Goal: Task Accomplishment & Management: Complete application form

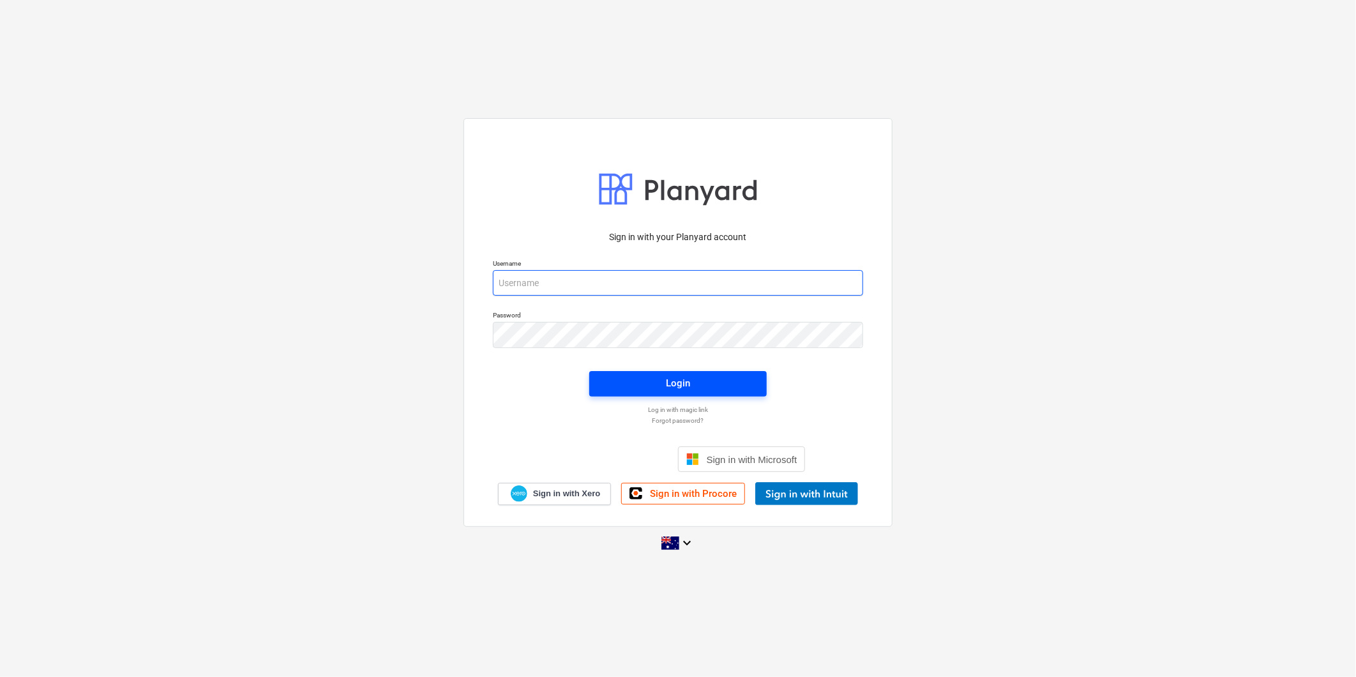
type input "[PERSON_NAME][EMAIL_ADDRESS][DOMAIN_NAME]"
click at [717, 375] on span "Login" at bounding box center [677, 383] width 147 height 17
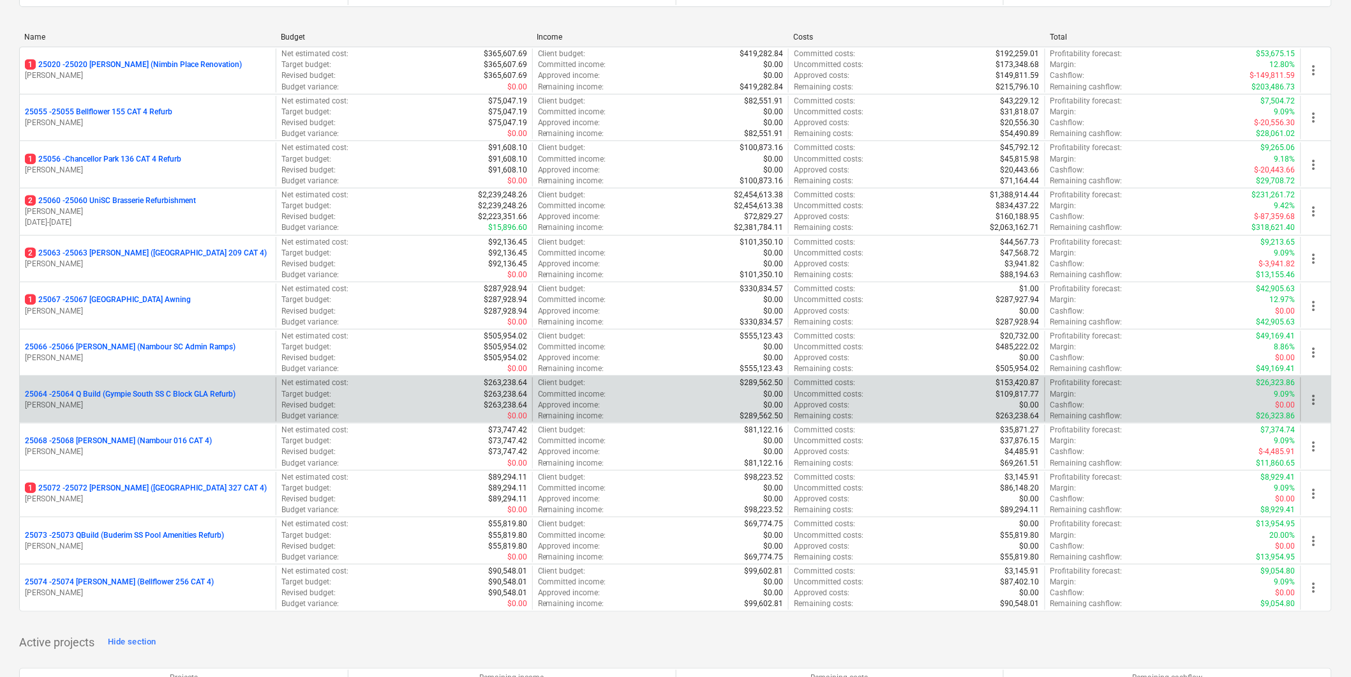
scroll to position [142, 0]
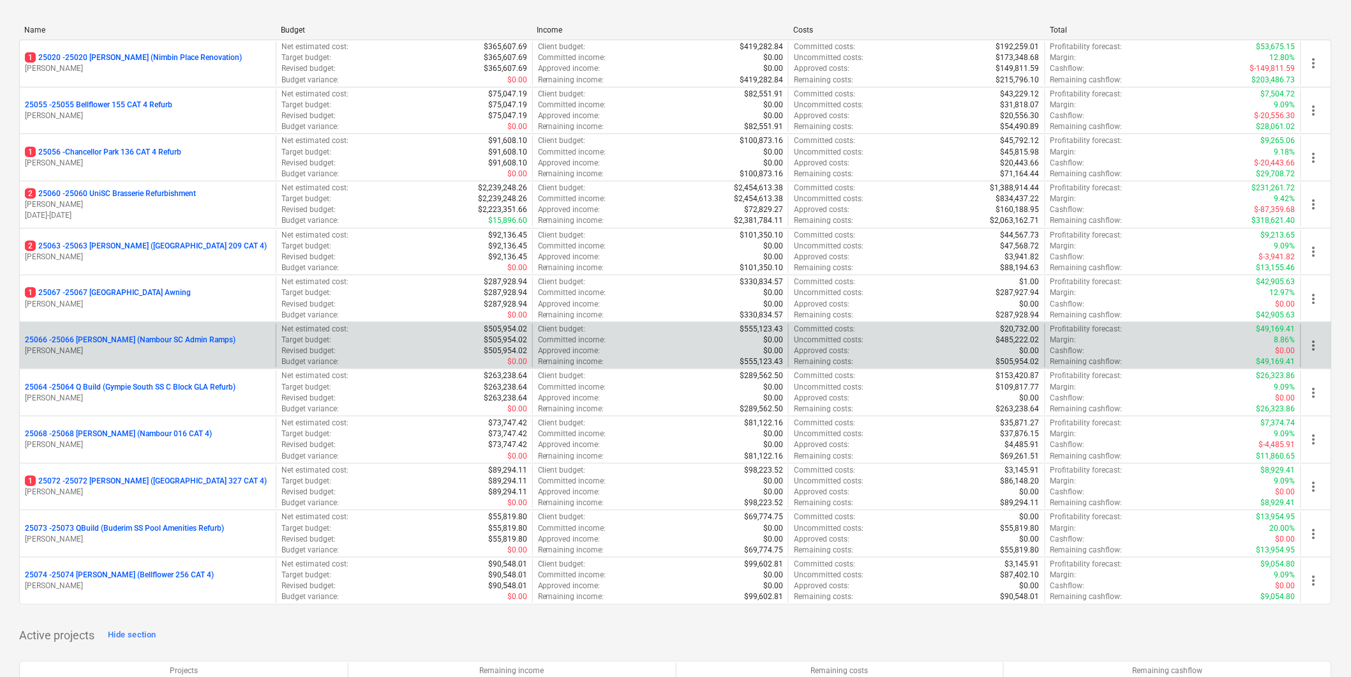
click at [154, 333] on div "25066 - 25066 [PERSON_NAME] (Nambour SC Admin Ramps) [PERSON_NAME]" at bounding box center [148, 346] width 256 height 44
click at [144, 337] on p "25066 - 25066 [PERSON_NAME] (Nambour SC Admin Ramps)" at bounding box center [130, 339] width 211 height 11
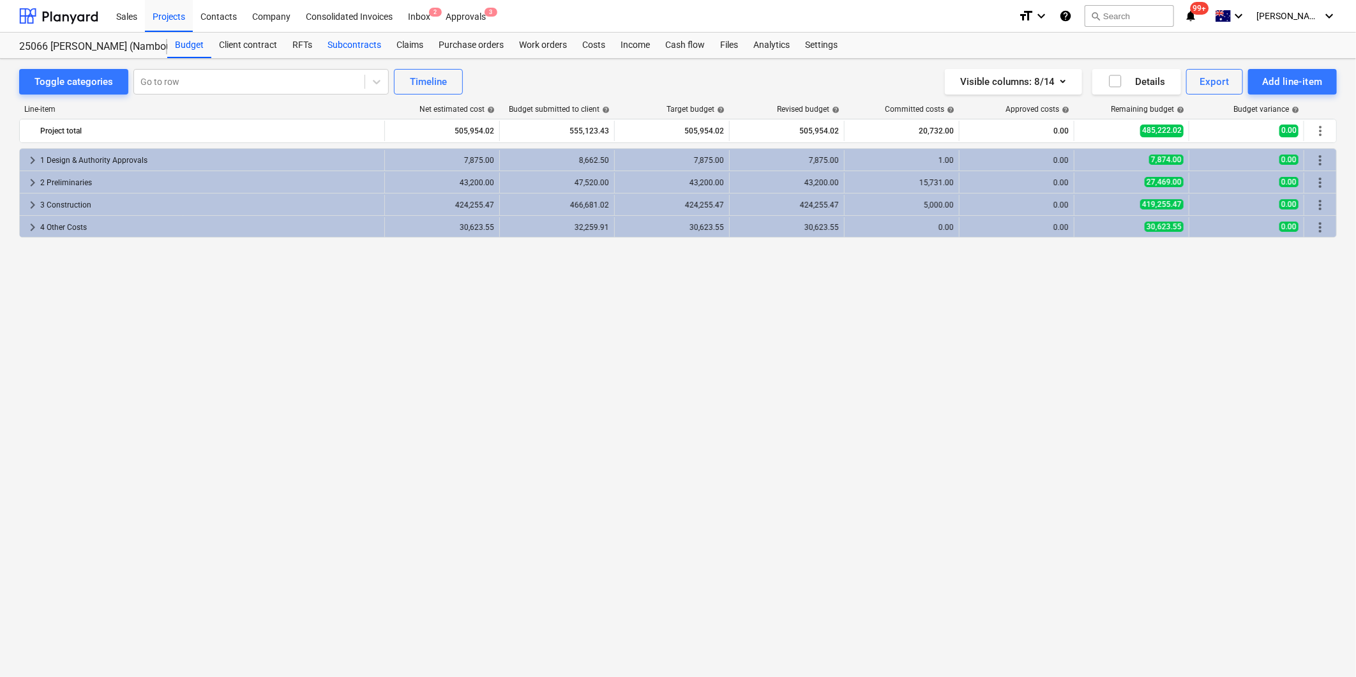
click at [339, 43] on div "Subcontracts" at bounding box center [354, 46] width 69 height 26
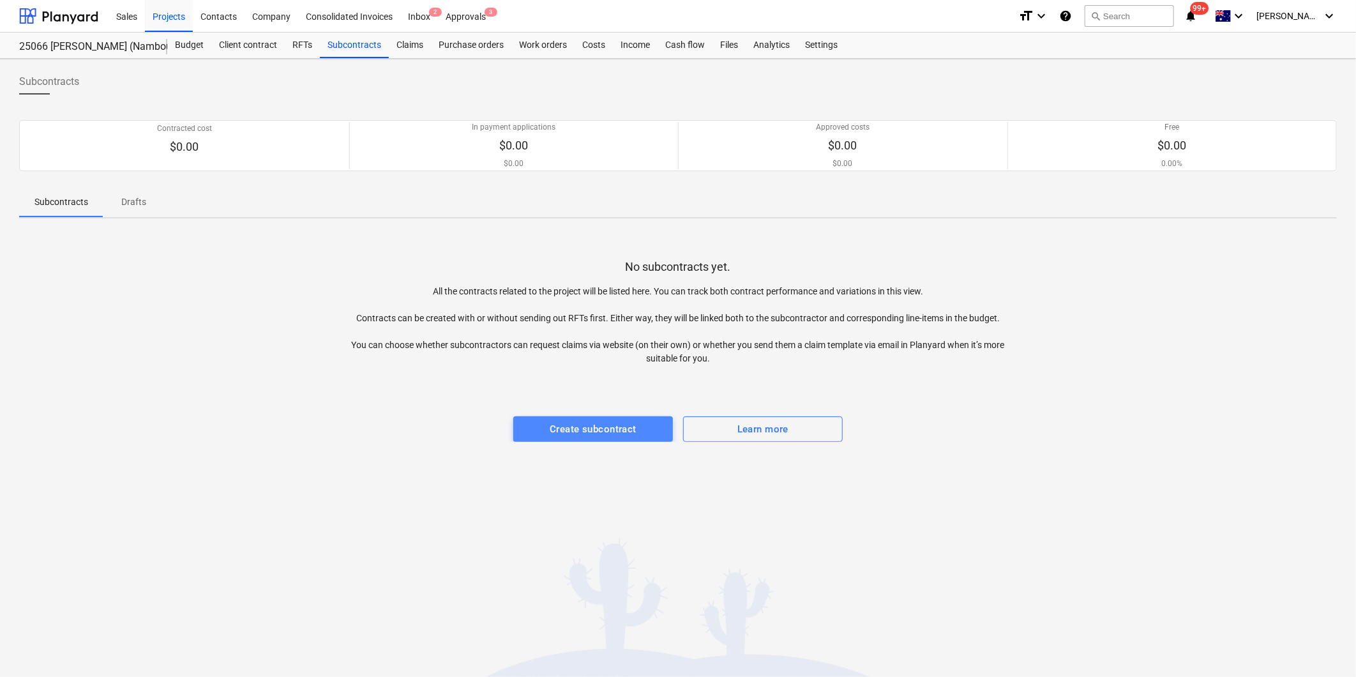
click at [609, 430] on div "Create subcontract" at bounding box center [593, 429] width 87 height 17
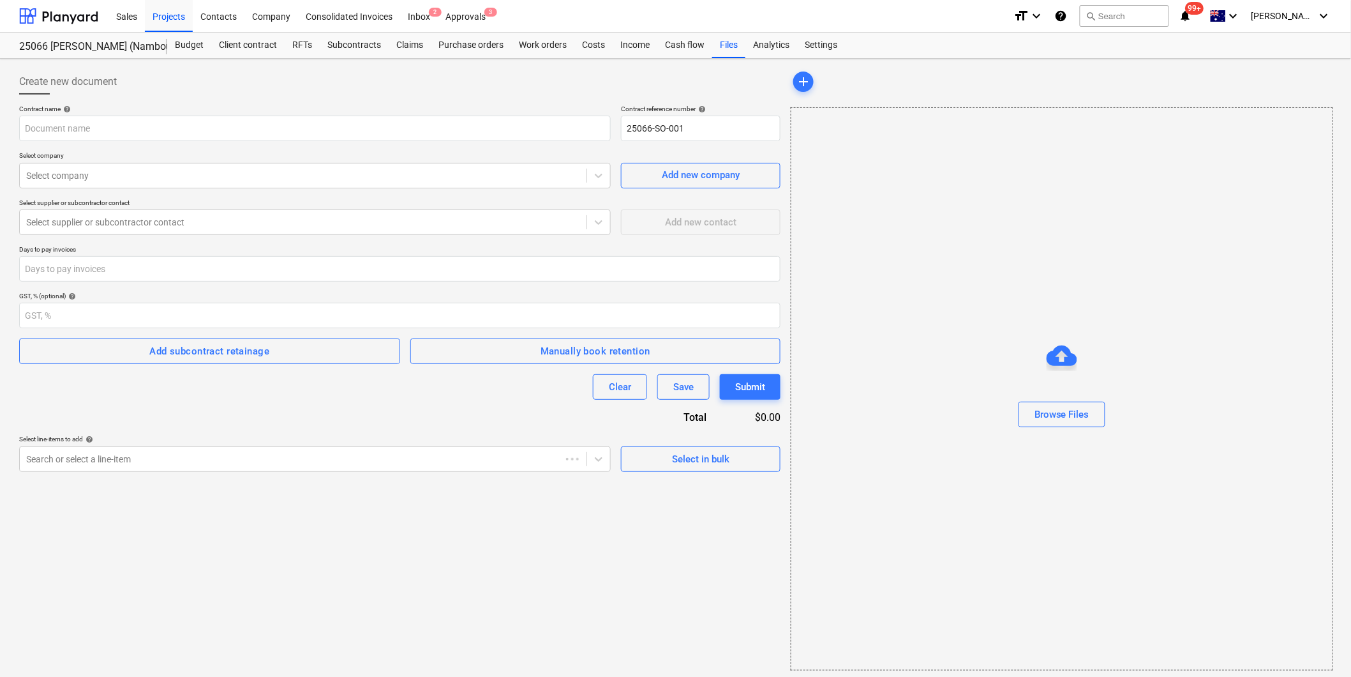
type input "25066-SO-001"
click at [115, 129] on input "text" at bounding box center [315, 129] width 592 height 26
click at [119, 130] on input "text" at bounding box center [315, 129] width 592 height 26
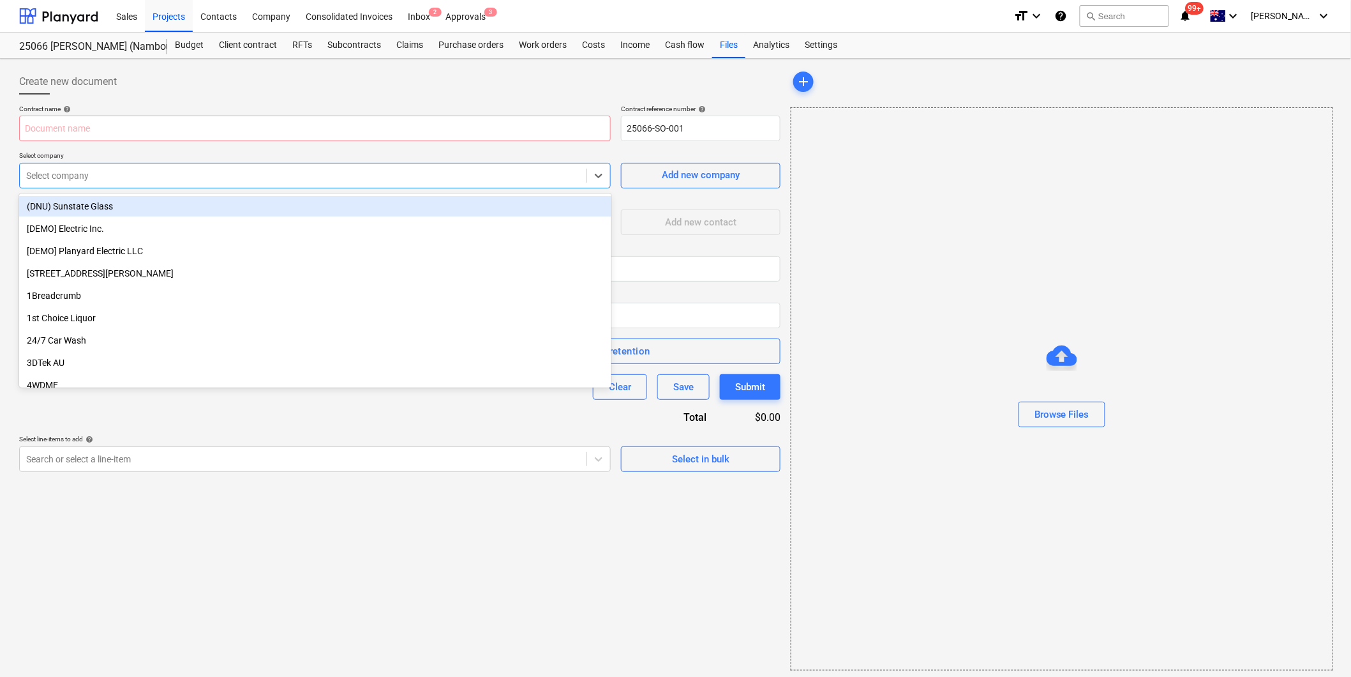
click at [112, 172] on div at bounding box center [303, 175] width 554 height 13
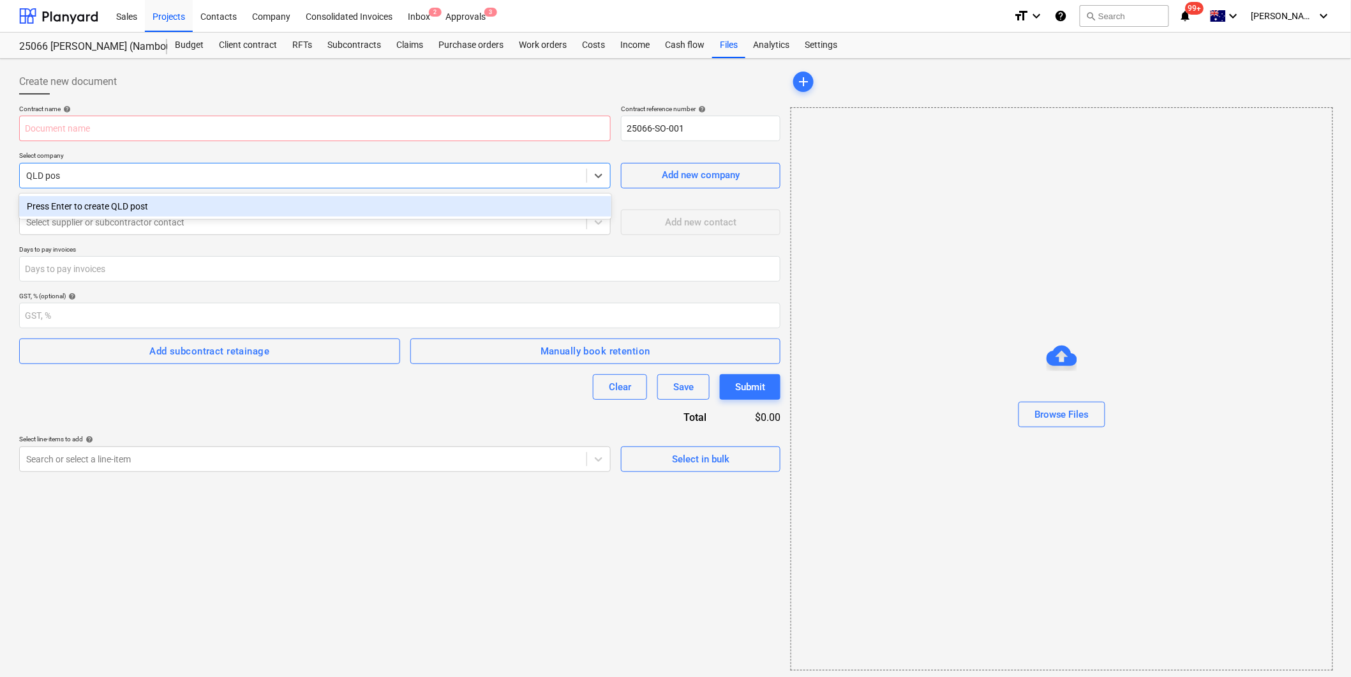
type input "QLD post"
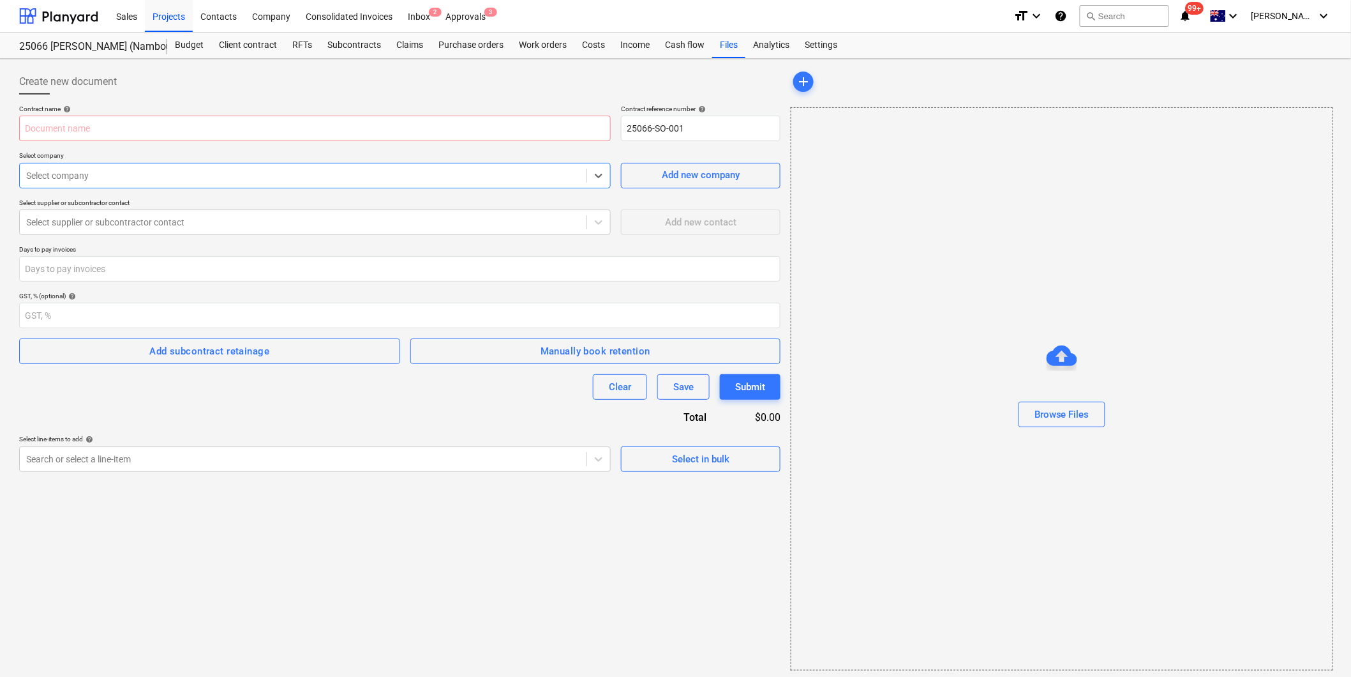
drag, startPoint x: 110, startPoint y: 173, endPoint x: -161, endPoint y: 157, distance: 271.1
click at [0, 157] on html "Sales Projects Contacts Company Consolidated Invoices Inbox 2 Approvals 3 forma…" at bounding box center [675, 338] width 1351 height 677
click at [693, 177] on div "Add new company" at bounding box center [701, 175] width 78 height 17
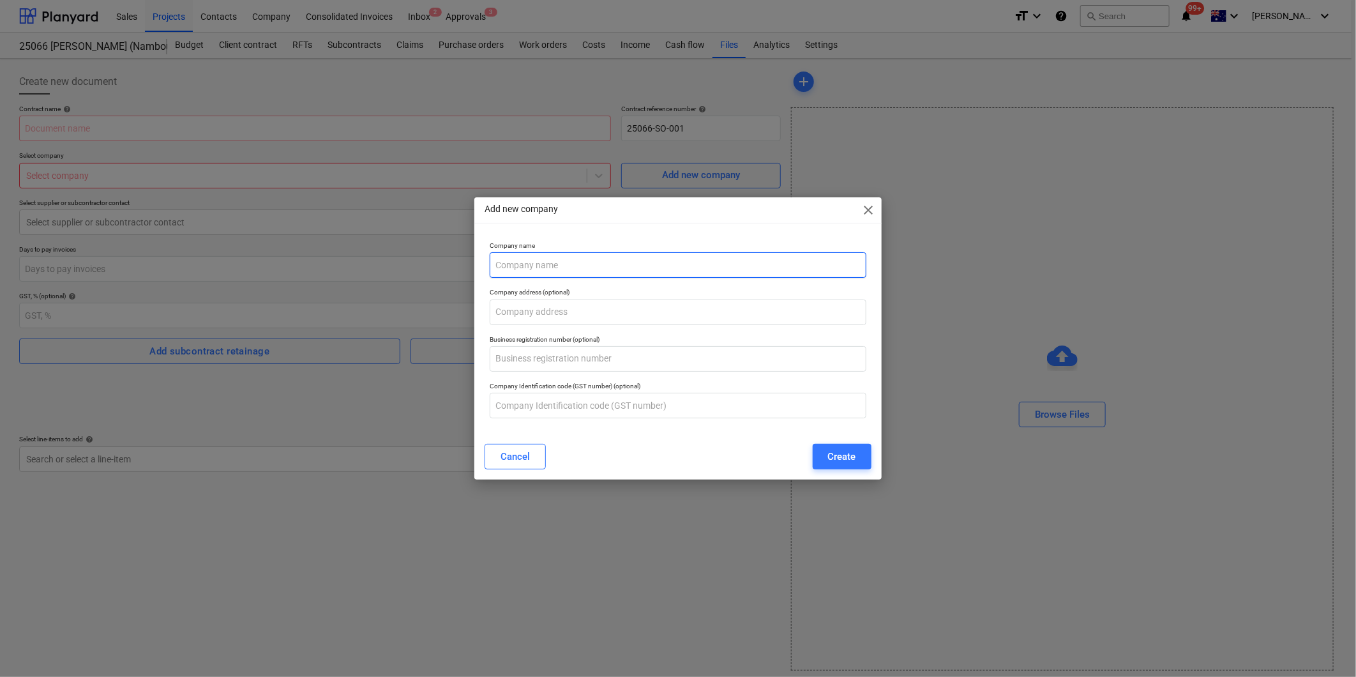
click at [539, 263] on input "text" at bounding box center [678, 265] width 376 height 26
type input "[PERSON_NAME] PTY LTD t/as QLD Posts and Beams"
click at [550, 315] on input "text" at bounding box center [678, 312] width 376 height 26
click at [551, 315] on input "text" at bounding box center [678, 312] width 376 height 26
paste input "7 [PERSON_NAME] Beerwah"
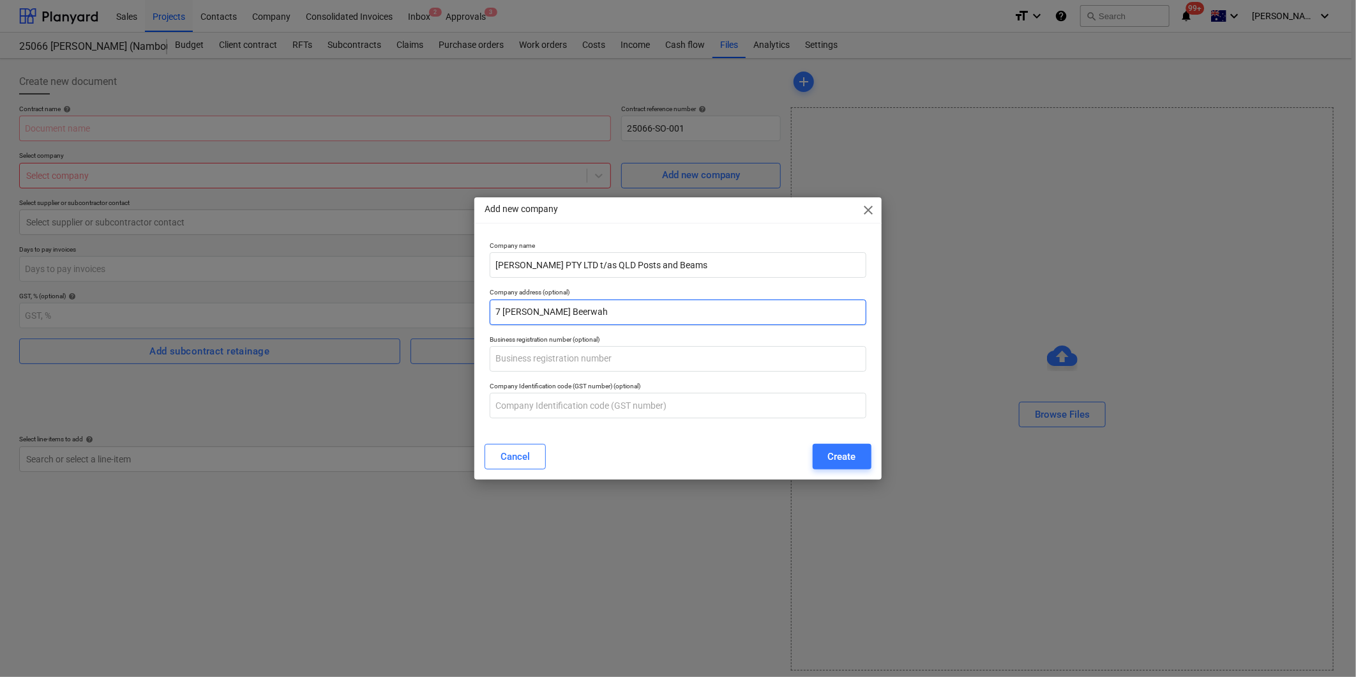
click at [551, 311] on input "7 [PERSON_NAME] Beerwah" at bounding box center [678, 312] width 376 height 26
type input "[STREET_ADDRESS][PERSON_NAME]"
click at [538, 362] on input "text" at bounding box center [678, 359] width 376 height 26
type input "99 660 296 453"
click at [841, 458] on div "Create" at bounding box center [842, 456] width 28 height 17
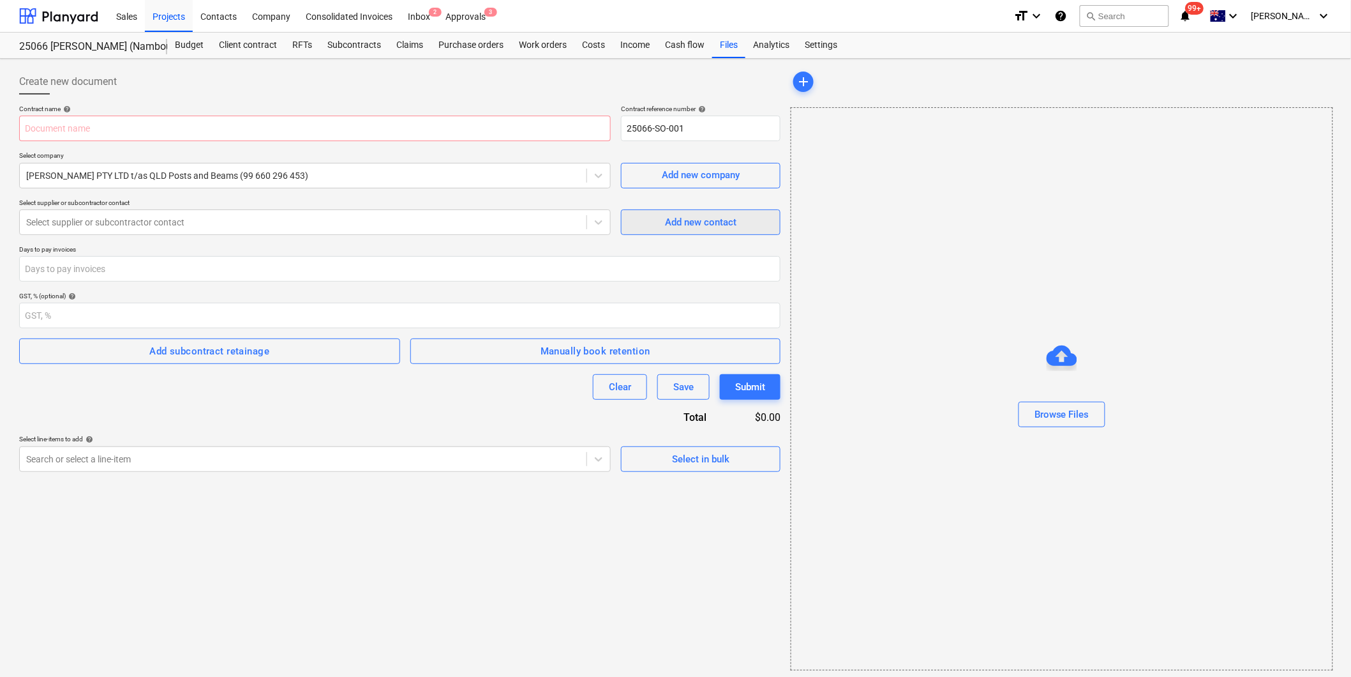
click at [662, 222] on span "Add new contact" at bounding box center [701, 222] width 128 height 17
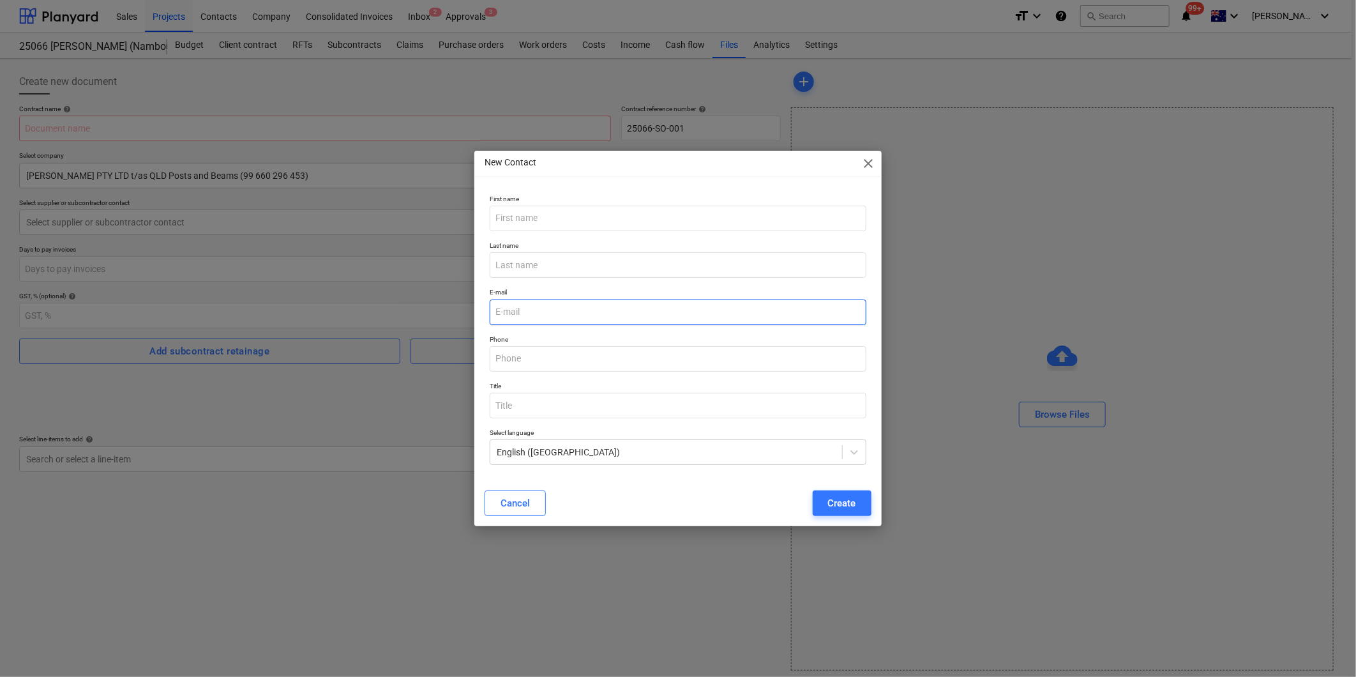
click at [527, 314] on input "email" at bounding box center [678, 312] width 376 height 26
paste input "[PERSON_NAME][EMAIL_ADDRESS][DOMAIN_NAME]"
type input "[PERSON_NAME][EMAIL_ADDRESS][DOMAIN_NAME]"
click at [521, 216] on input "text" at bounding box center [678, 219] width 376 height 26
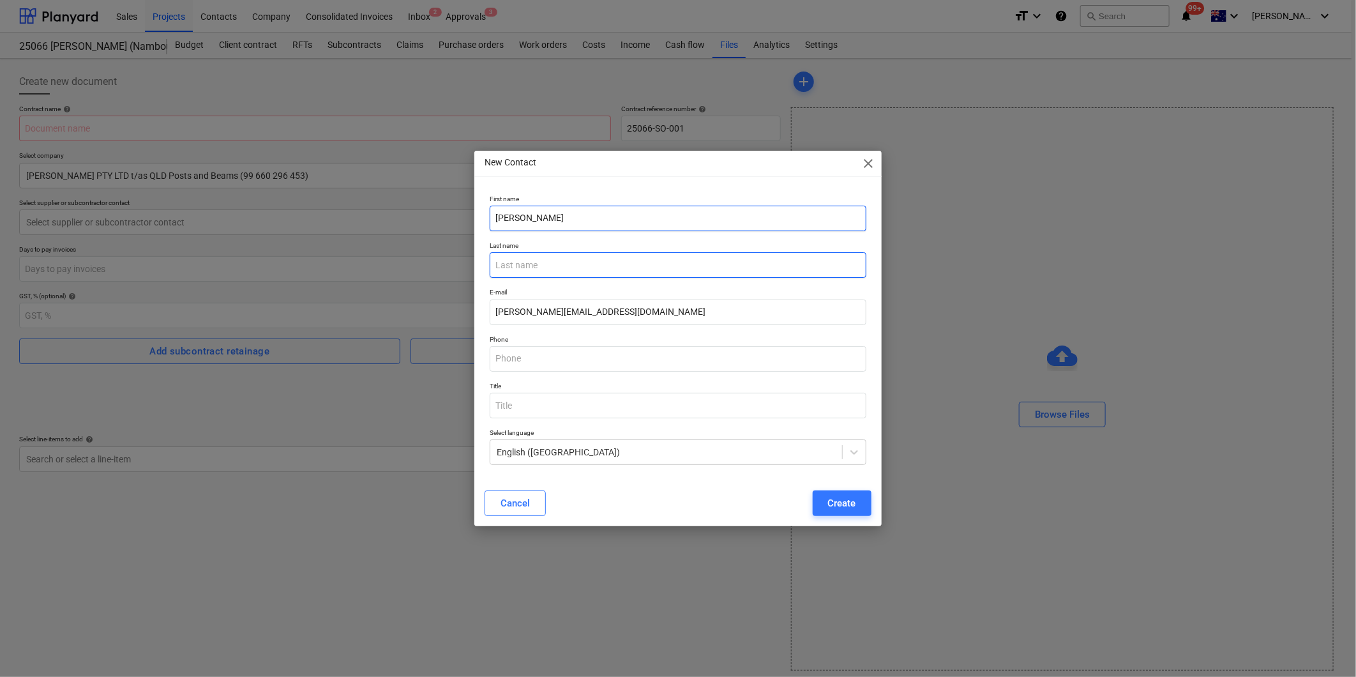
type input "[PERSON_NAME]"
click at [506, 264] on input "text" at bounding box center [678, 265] width 376 height 26
type input "[PERSON_NAME]"
click at [532, 371] on input "text" at bounding box center [678, 359] width 376 height 26
click at [540, 359] on input "text" at bounding box center [678, 359] width 376 height 26
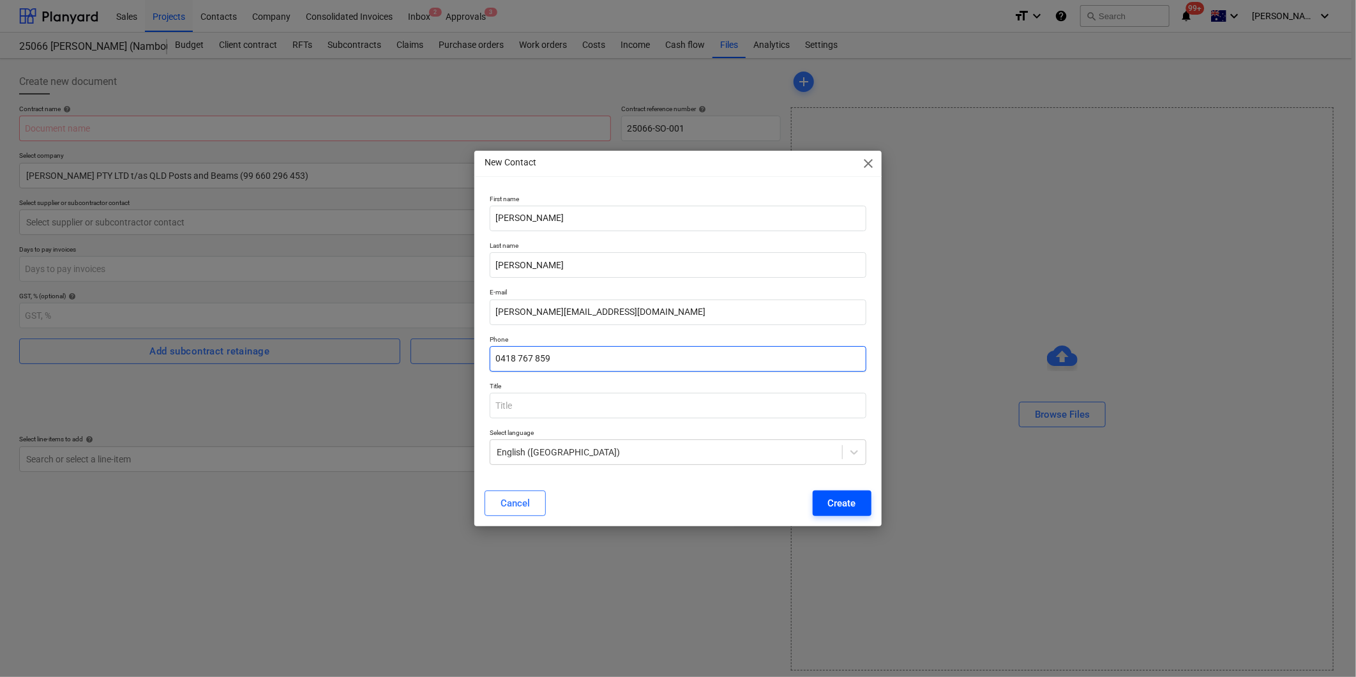
type input "0418 767 859"
click at [848, 503] on div "Create" at bounding box center [842, 503] width 28 height 17
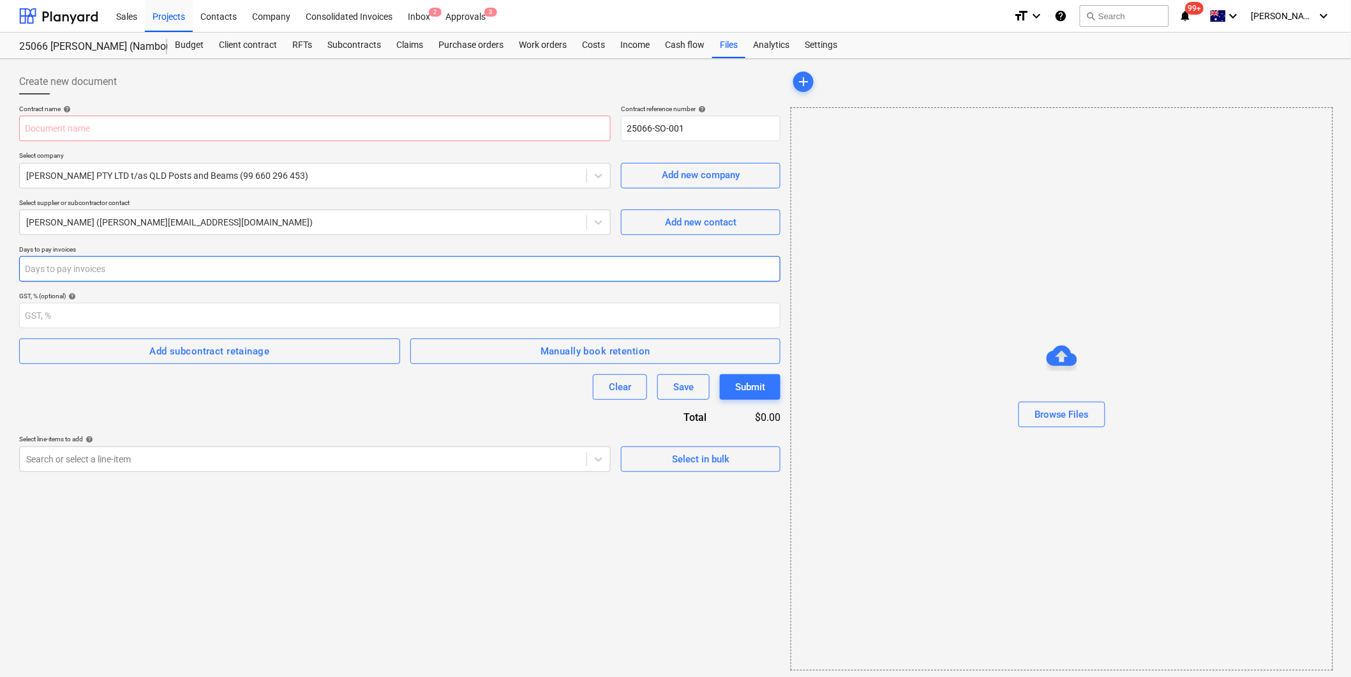
click at [94, 268] on input "number" at bounding box center [399, 269] width 761 height 26
type input "15"
type input "1"
click at [777, 272] on input "20" at bounding box center [399, 269] width 761 height 26
click at [777, 273] on input "19" at bounding box center [399, 269] width 761 height 26
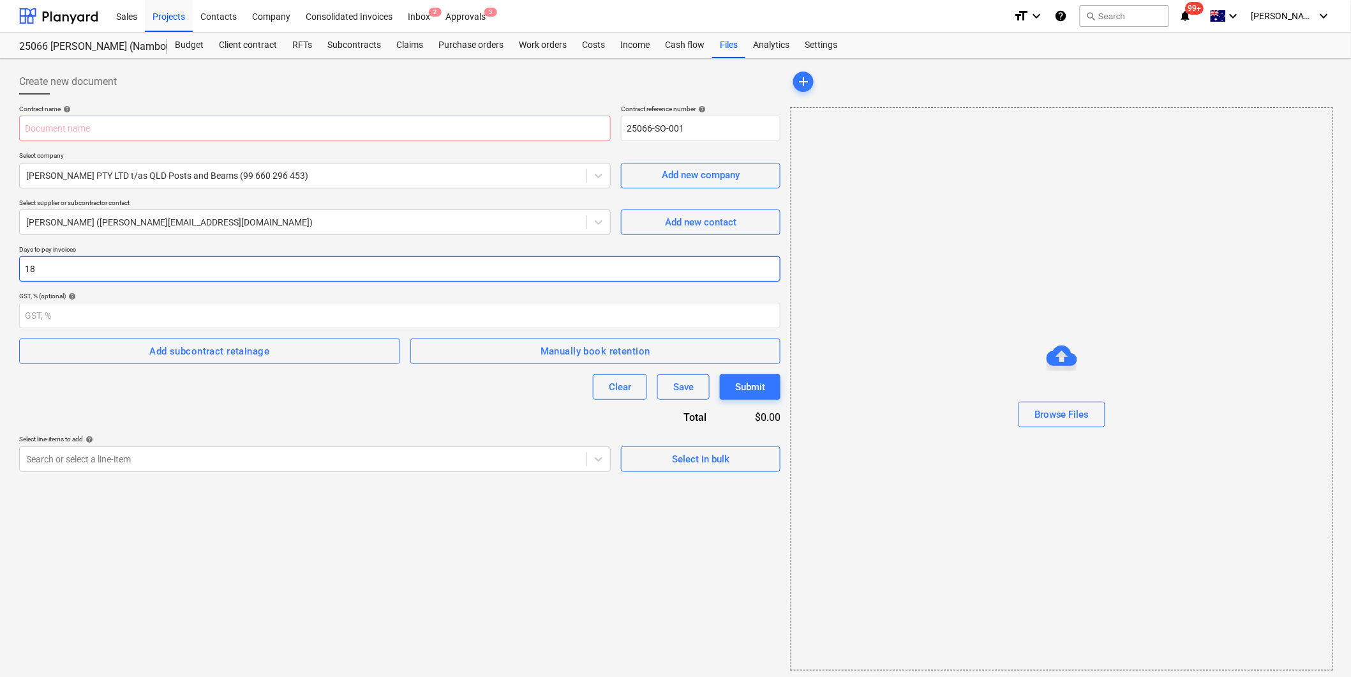
click at [777, 269] on input "18" at bounding box center [399, 269] width 761 height 26
click at [777, 269] on input "17" at bounding box center [399, 269] width 761 height 26
click at [776, 266] on input "18" at bounding box center [399, 269] width 761 height 26
click at [776, 266] on input "19" at bounding box center [399, 269] width 761 height 26
click at [775, 265] on input "20" at bounding box center [399, 269] width 761 height 26
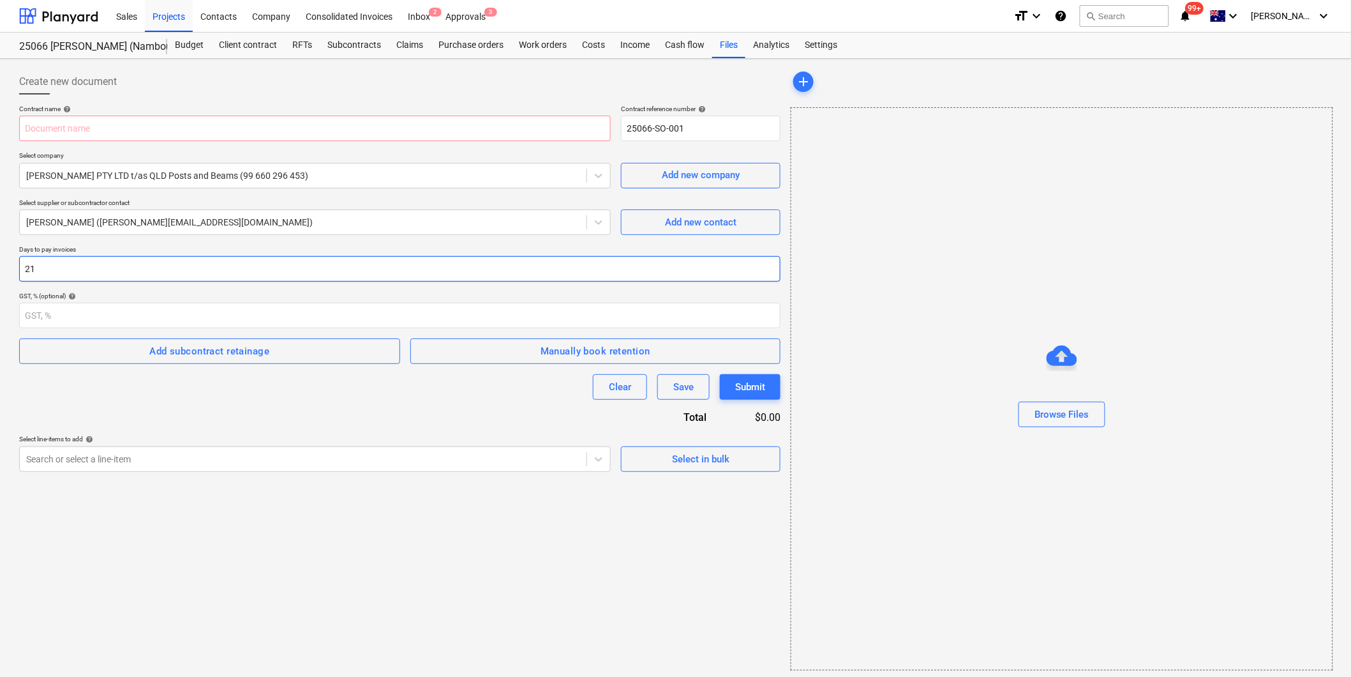
type input "21"
click at [776, 264] on input "21" at bounding box center [399, 269] width 761 height 26
click at [227, 414] on div "Contract name help Contract reference number help 25066-SO-001 Select company […" at bounding box center [399, 288] width 761 height 367
click at [170, 319] on input "number" at bounding box center [399, 316] width 761 height 26
type input "10"
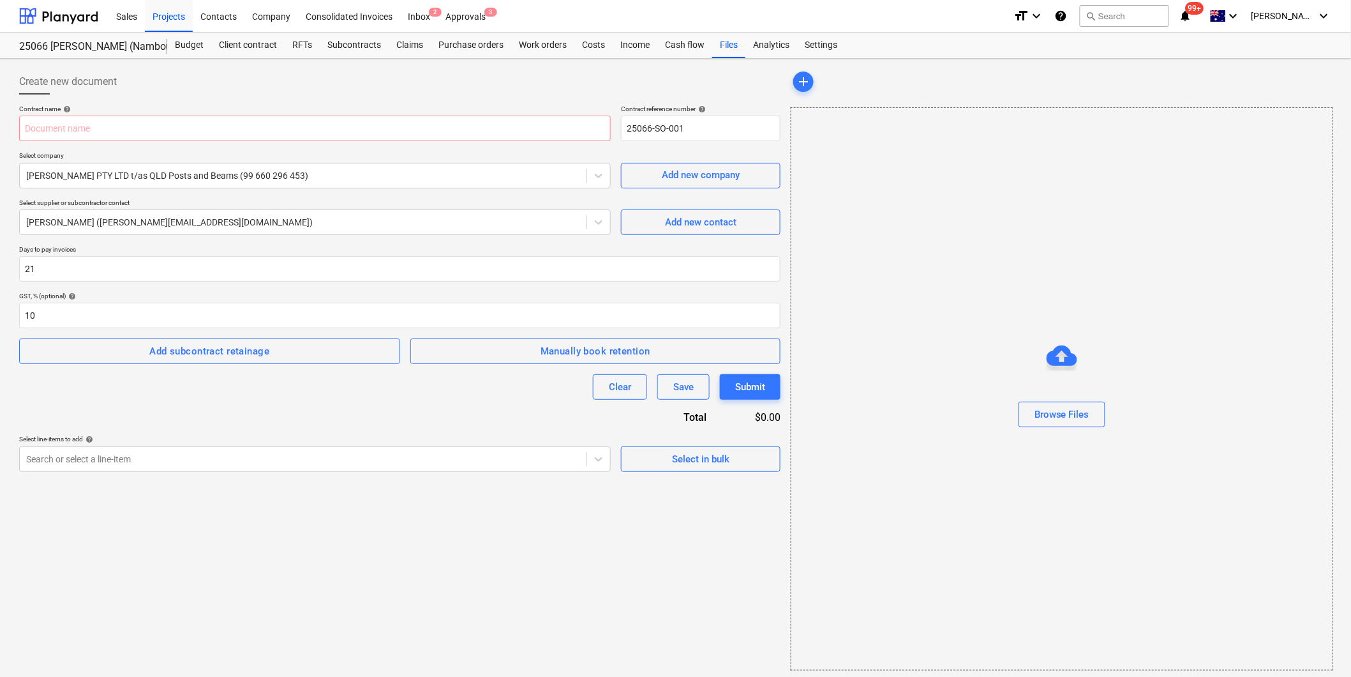
click at [179, 400] on div "Contract name help Contract reference number help 25066-SO-001 Select company […" at bounding box center [399, 288] width 761 height 367
click at [234, 351] on div "Add subcontract retainage" at bounding box center [209, 351] width 120 height 17
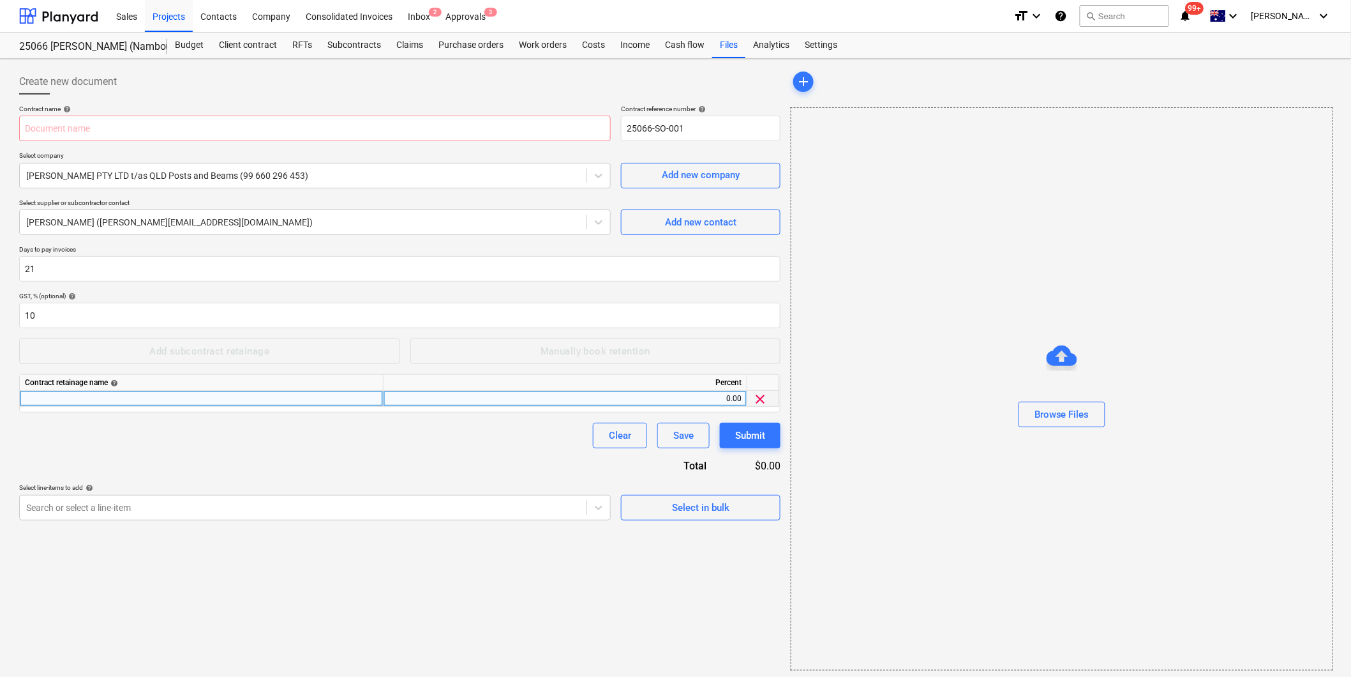
click at [704, 398] on div "0.00" at bounding box center [565, 399] width 353 height 16
type input "5"
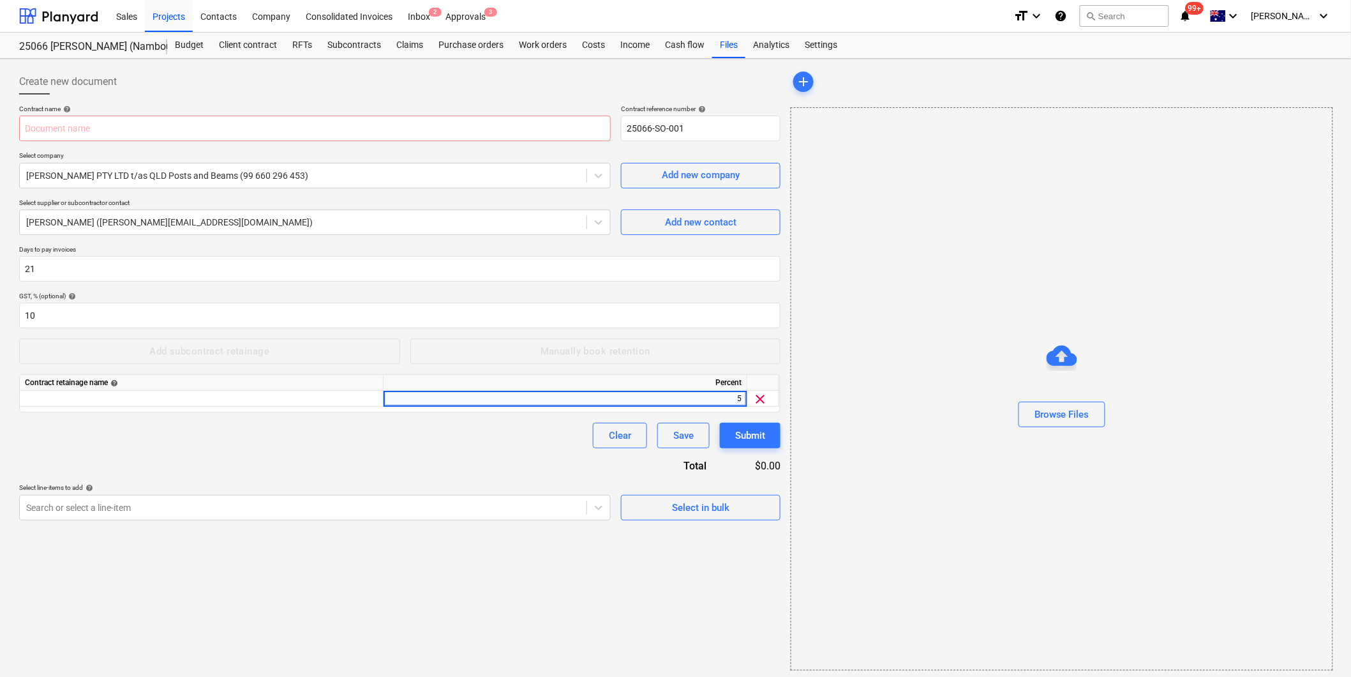
click at [476, 461] on div "Contract name help Contract reference number help 25066-SO-001 Select company […" at bounding box center [399, 313] width 761 height 416
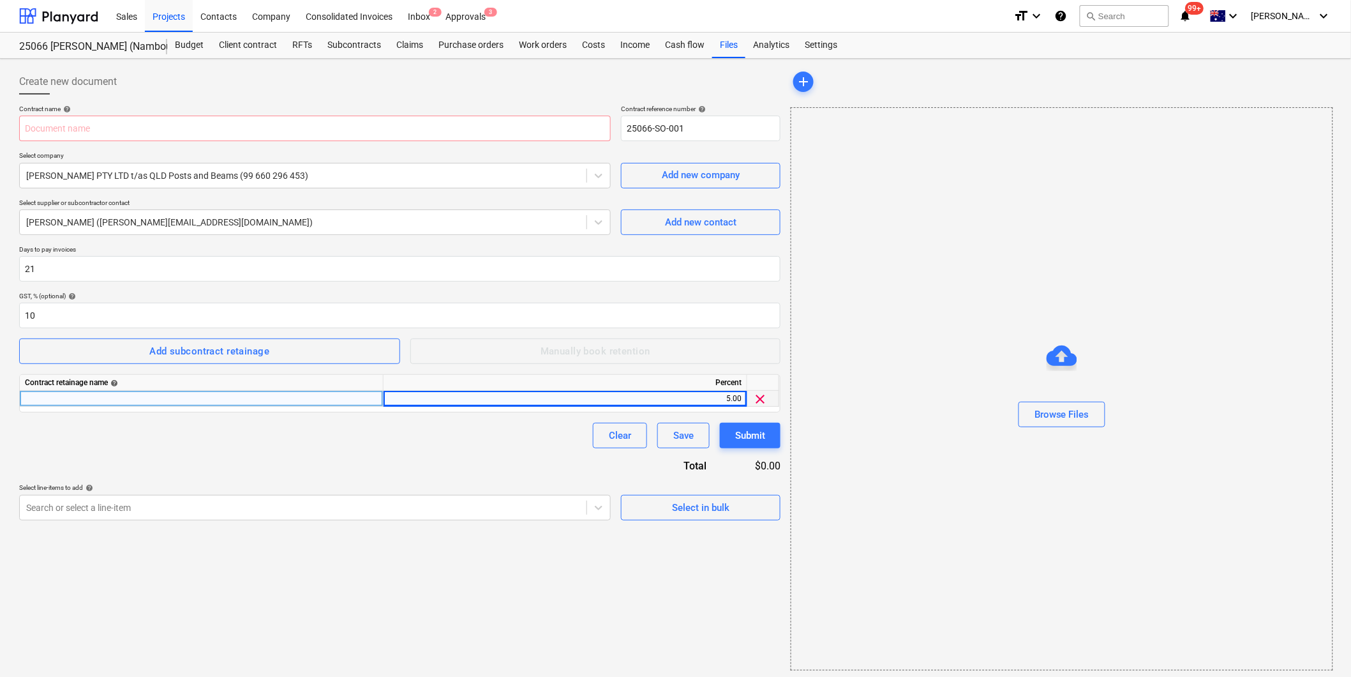
click at [285, 405] on div at bounding box center [202, 399] width 364 height 16
click at [243, 397] on input at bounding box center [201, 398] width 363 height 15
type input "DLP Retention"
click at [273, 461] on div "Contract name help Contract reference number help 25066-SO-001 Select company […" at bounding box center [399, 313] width 761 height 416
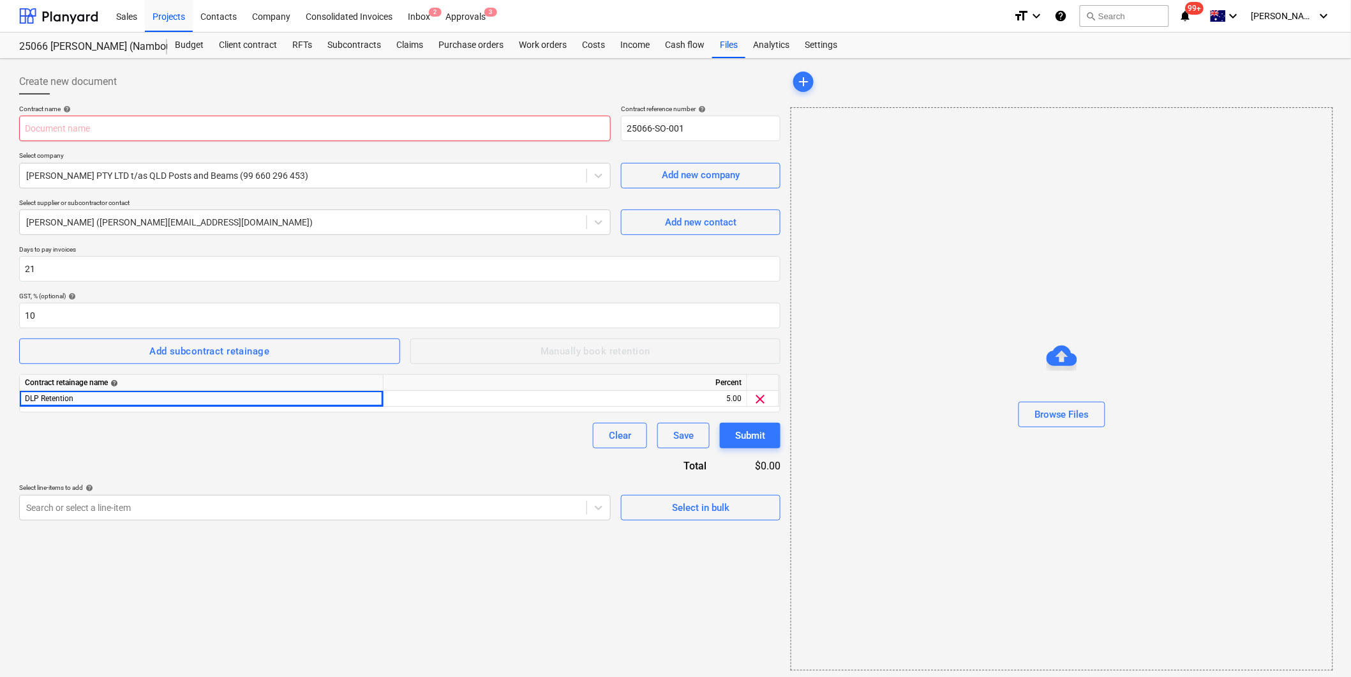
click at [148, 119] on input "text" at bounding box center [315, 129] width 592 height 26
type input "QLD Posts & Beams"
click at [511, 346] on div "Add subcontract retainage Manually book retention" at bounding box center [399, 351] width 761 height 26
click at [762, 399] on span "clear" at bounding box center [760, 398] width 15 height 15
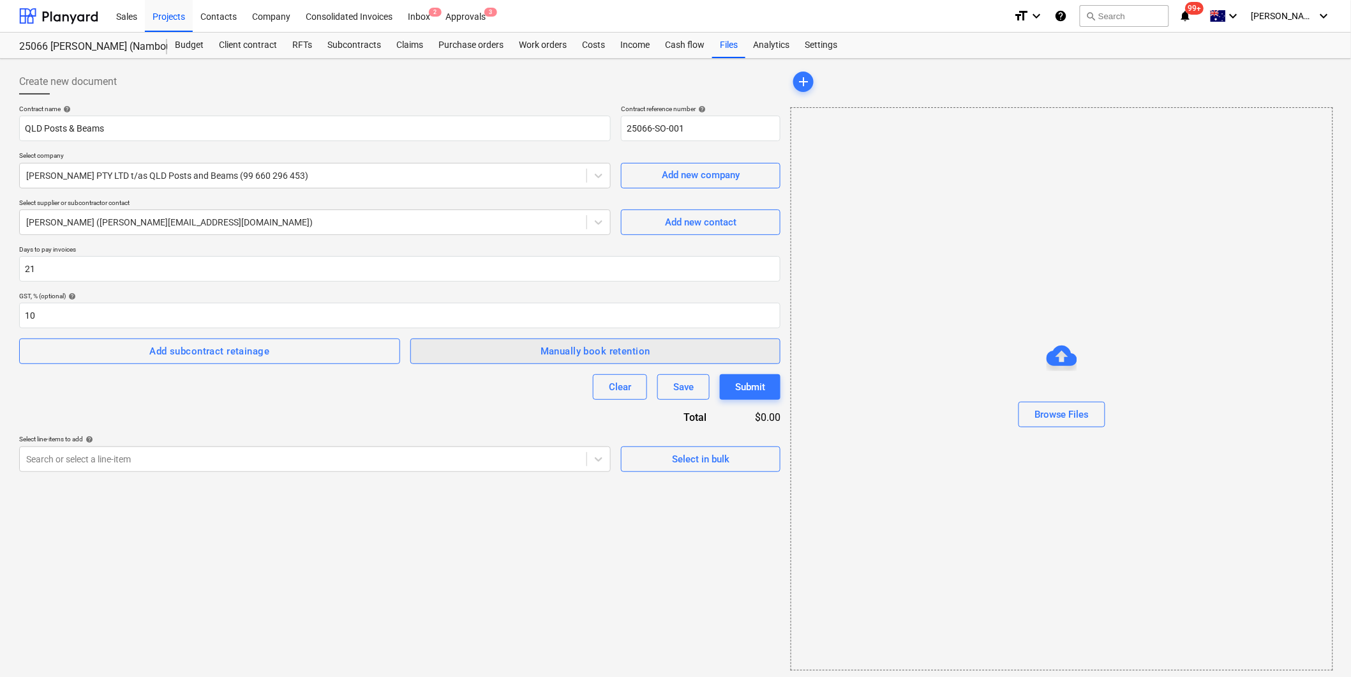
click at [626, 349] on div "Manually book retention" at bounding box center [596, 351] width 110 height 17
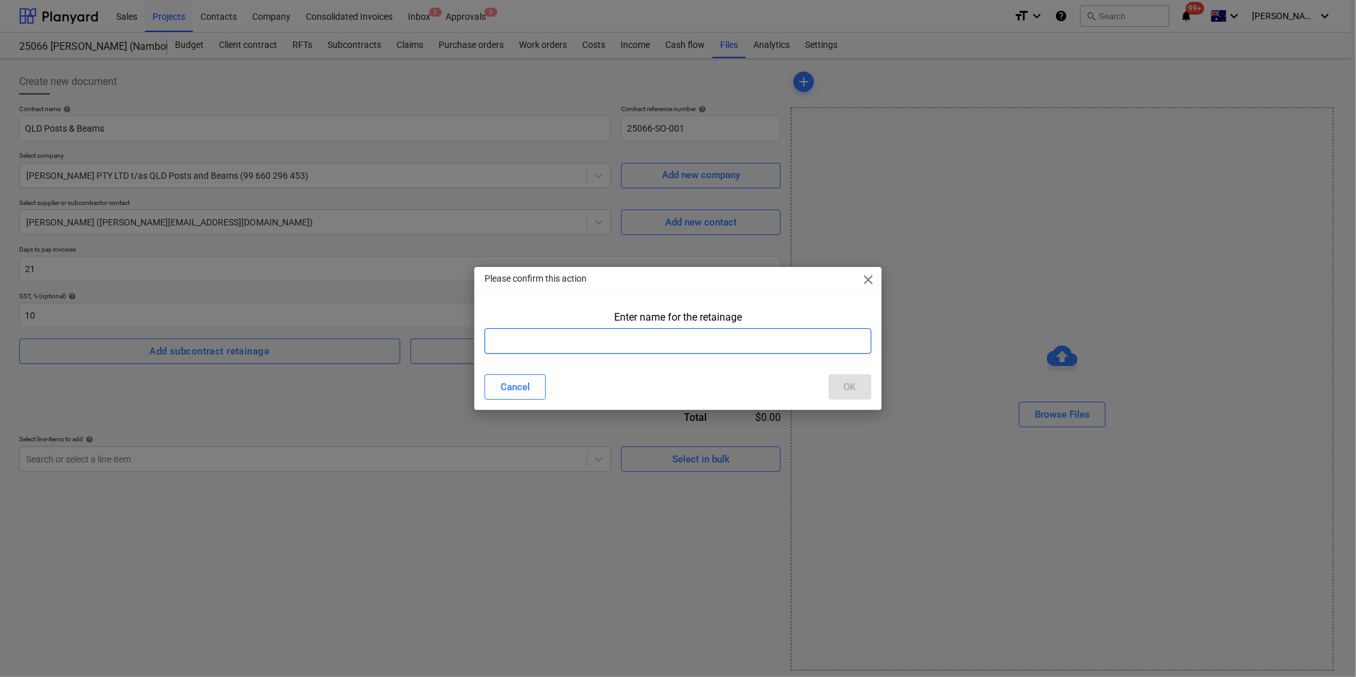
click at [623, 341] on input "text" at bounding box center [677, 341] width 386 height 26
type input "DLP Retention"
click at [844, 389] on div "OK" at bounding box center [850, 387] width 12 height 17
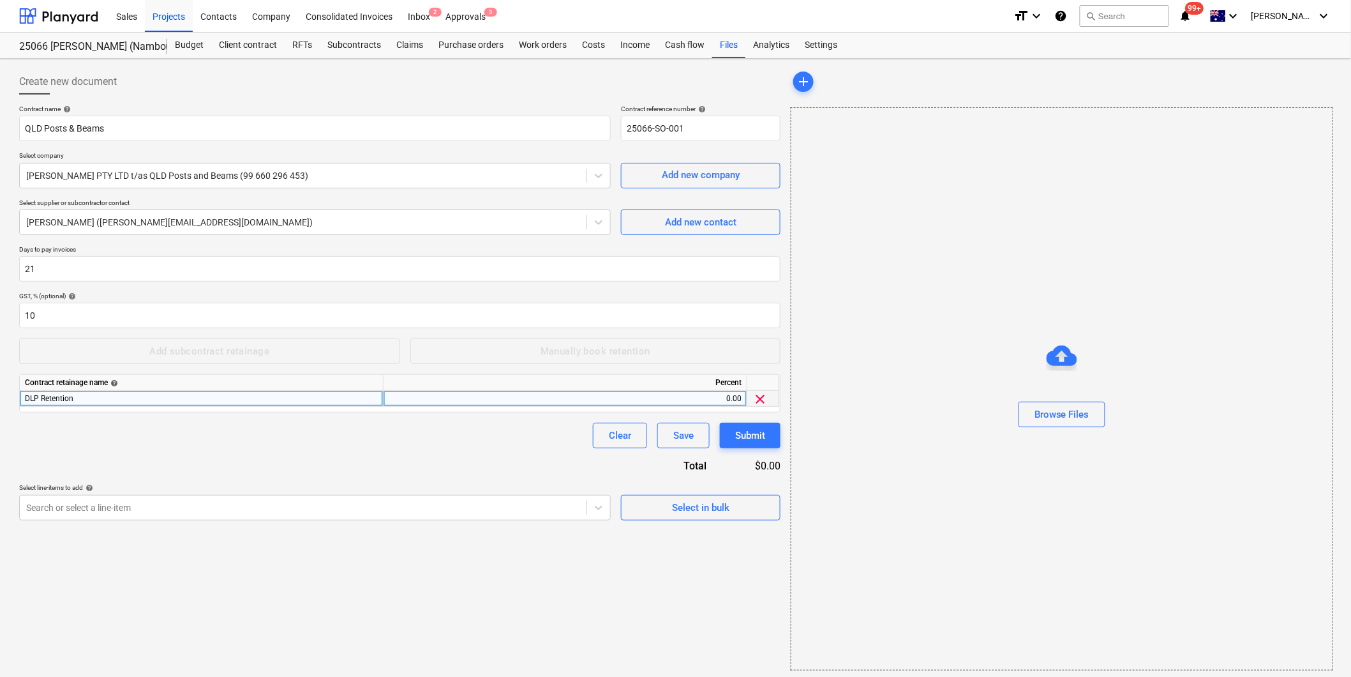
click at [656, 398] on div "0.00" at bounding box center [565, 399] width 353 height 16
type input "10 percent of each claim to max 5% of contract sum, 2.5% released on final claim"
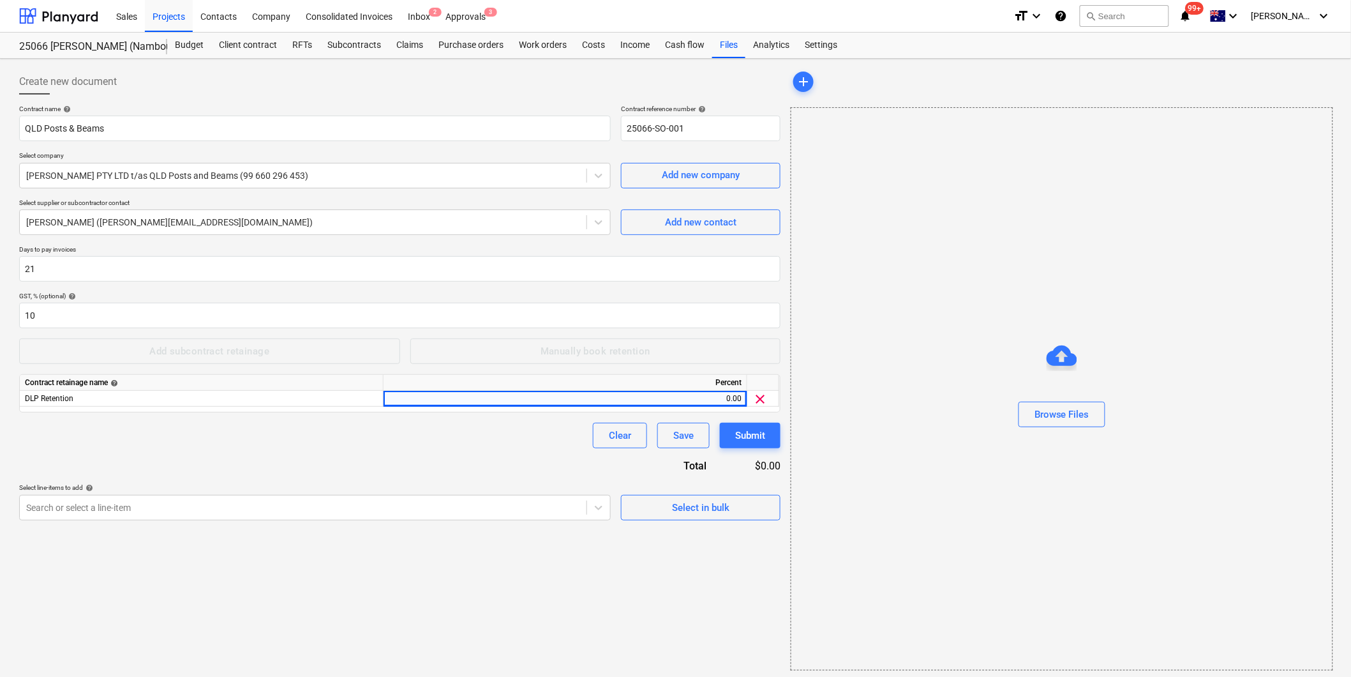
click at [488, 435] on div "Clear Save Submit" at bounding box center [399, 436] width 761 height 26
click at [624, 397] on div "0.00" at bounding box center [565, 399] width 353 height 16
type input "1"
type input "5"
click at [514, 451] on div "Contract name help QLD Posts & Beams Contract reference number help 25066-SO-00…" at bounding box center [399, 313] width 761 height 416
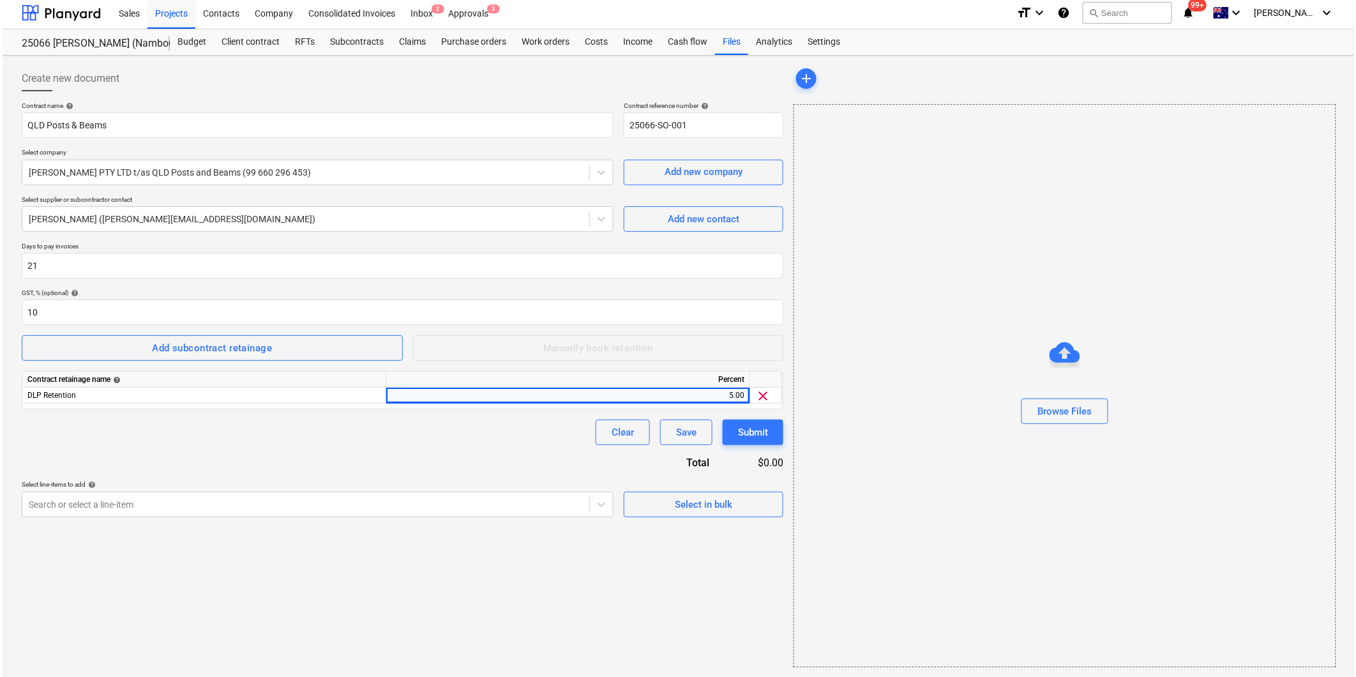
scroll to position [4, 0]
click at [696, 506] on div "Select in bulk" at bounding box center [700, 503] width 57 height 17
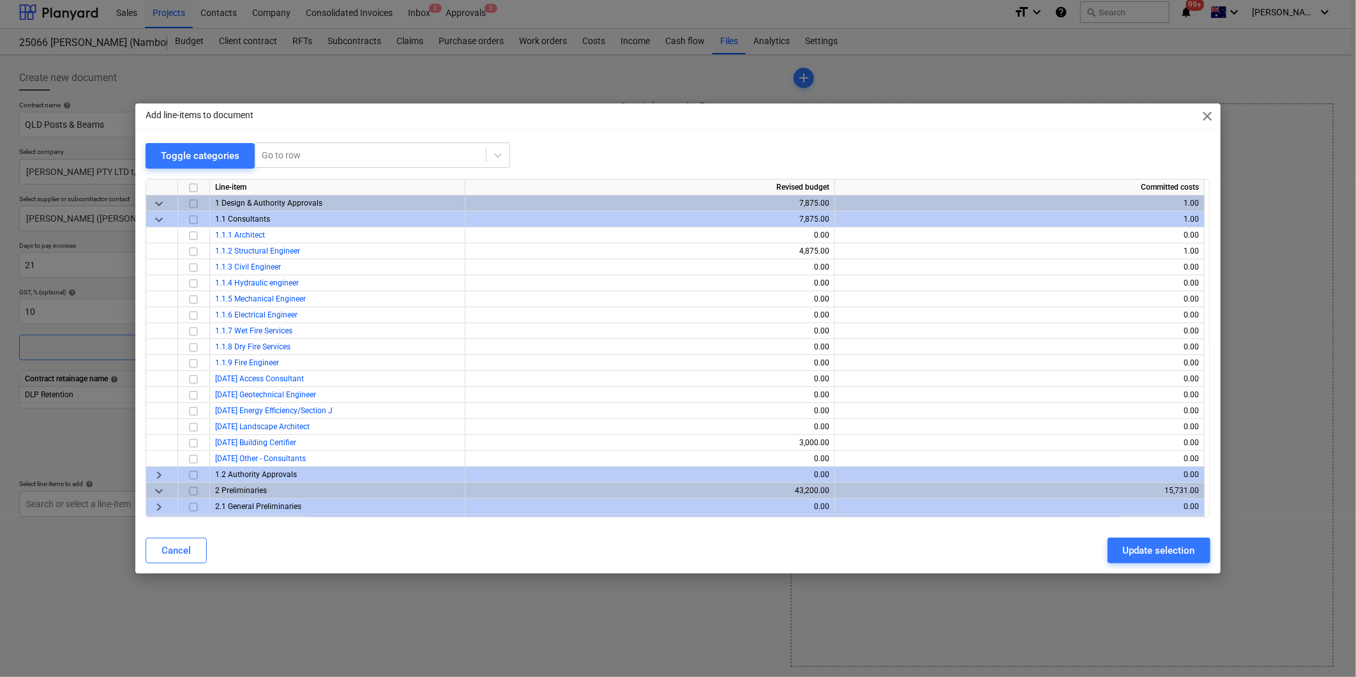
click at [161, 220] on span "keyboard_arrow_down" at bounding box center [158, 219] width 15 height 15
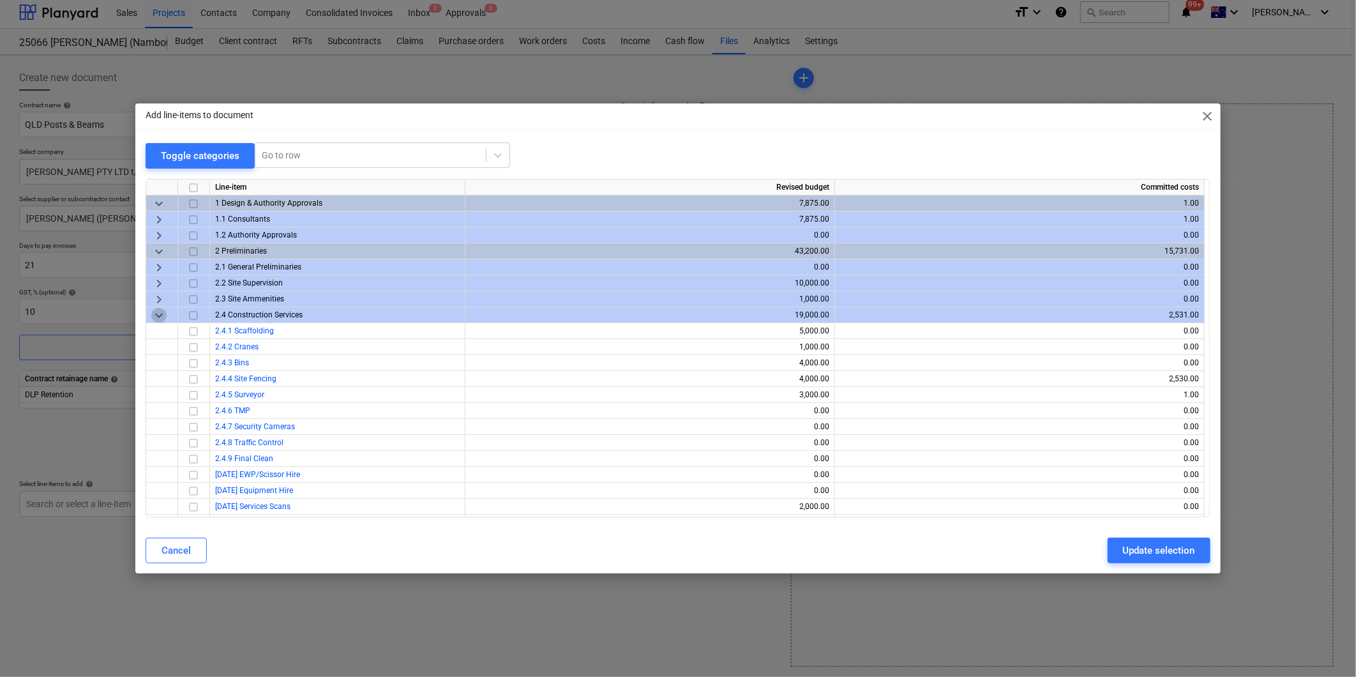
click at [156, 311] on span "keyboard_arrow_down" at bounding box center [158, 315] width 15 height 15
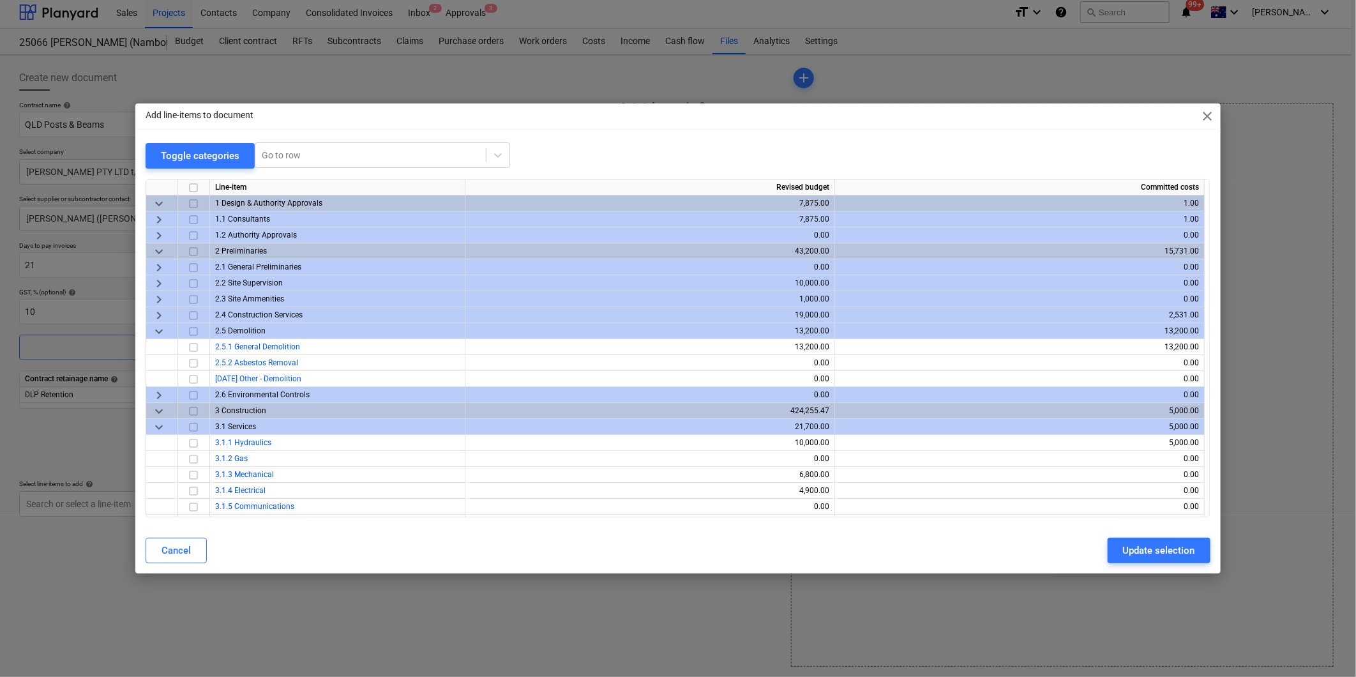
click at [154, 328] on span "keyboard_arrow_down" at bounding box center [158, 331] width 15 height 15
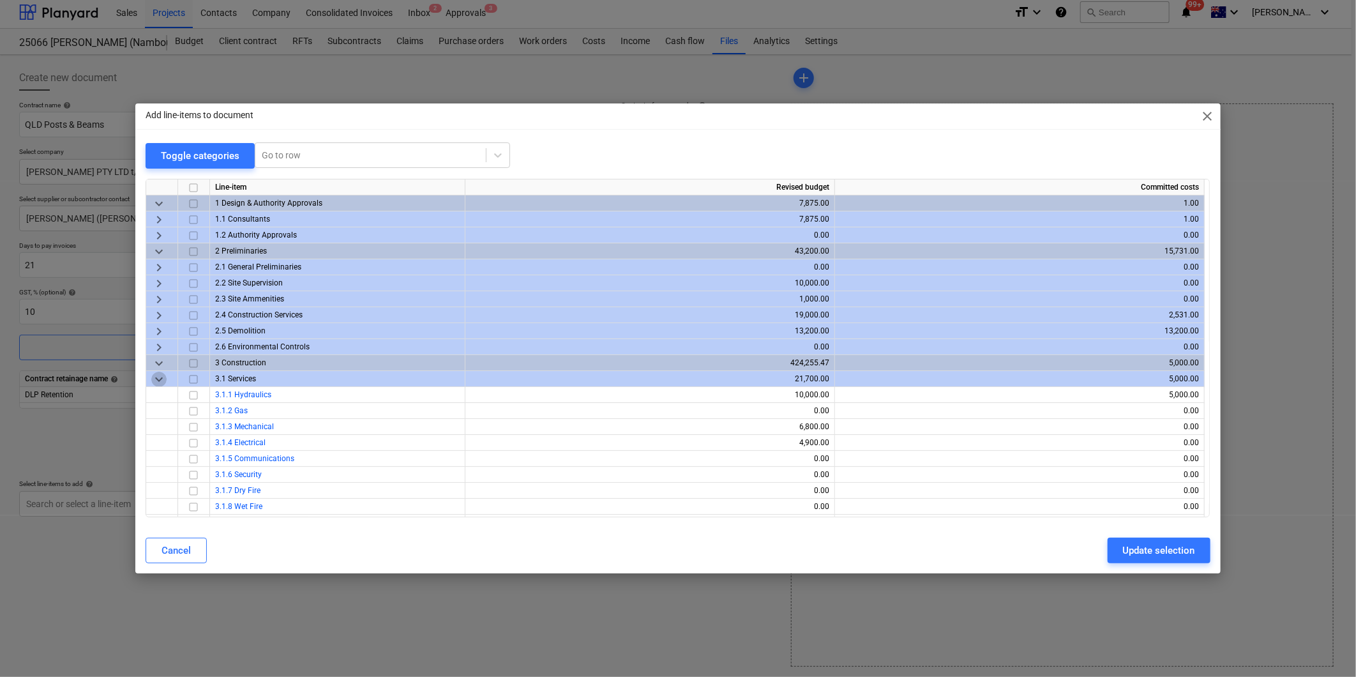
click at [156, 380] on span "keyboard_arrow_down" at bounding box center [158, 378] width 15 height 15
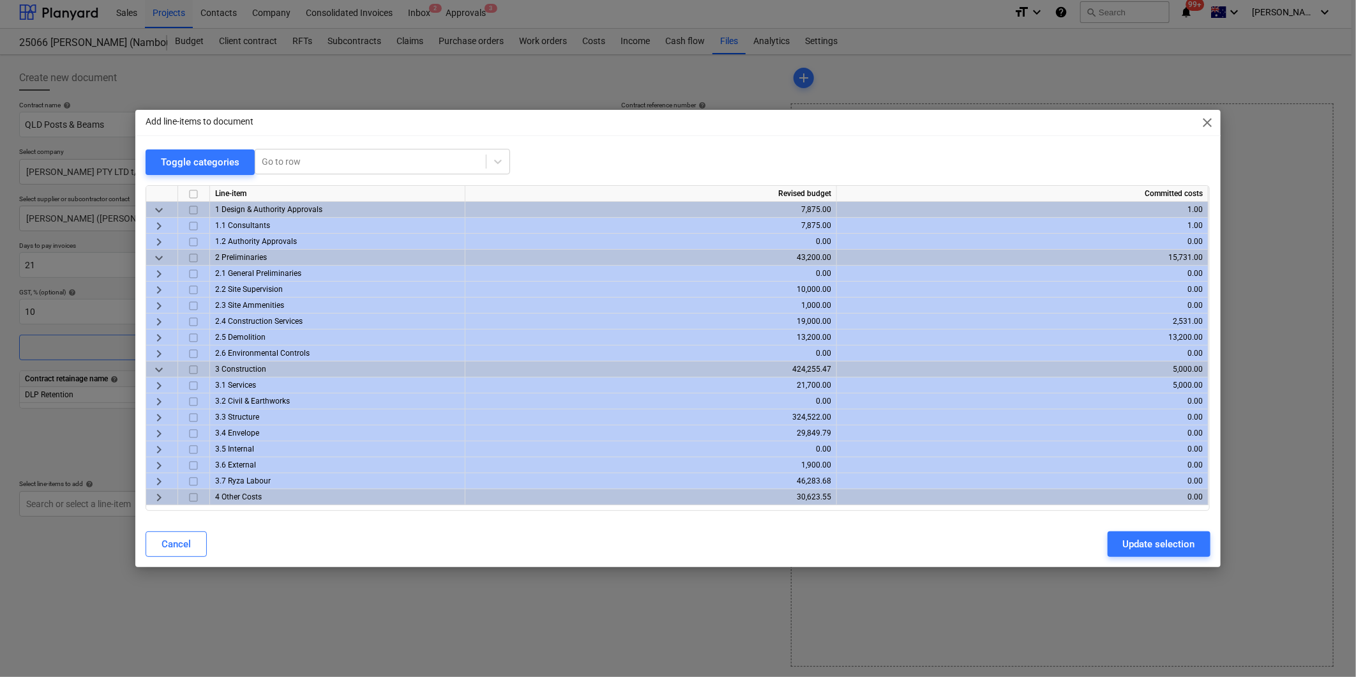
click at [160, 416] on span "keyboard_arrow_right" at bounding box center [158, 417] width 15 height 15
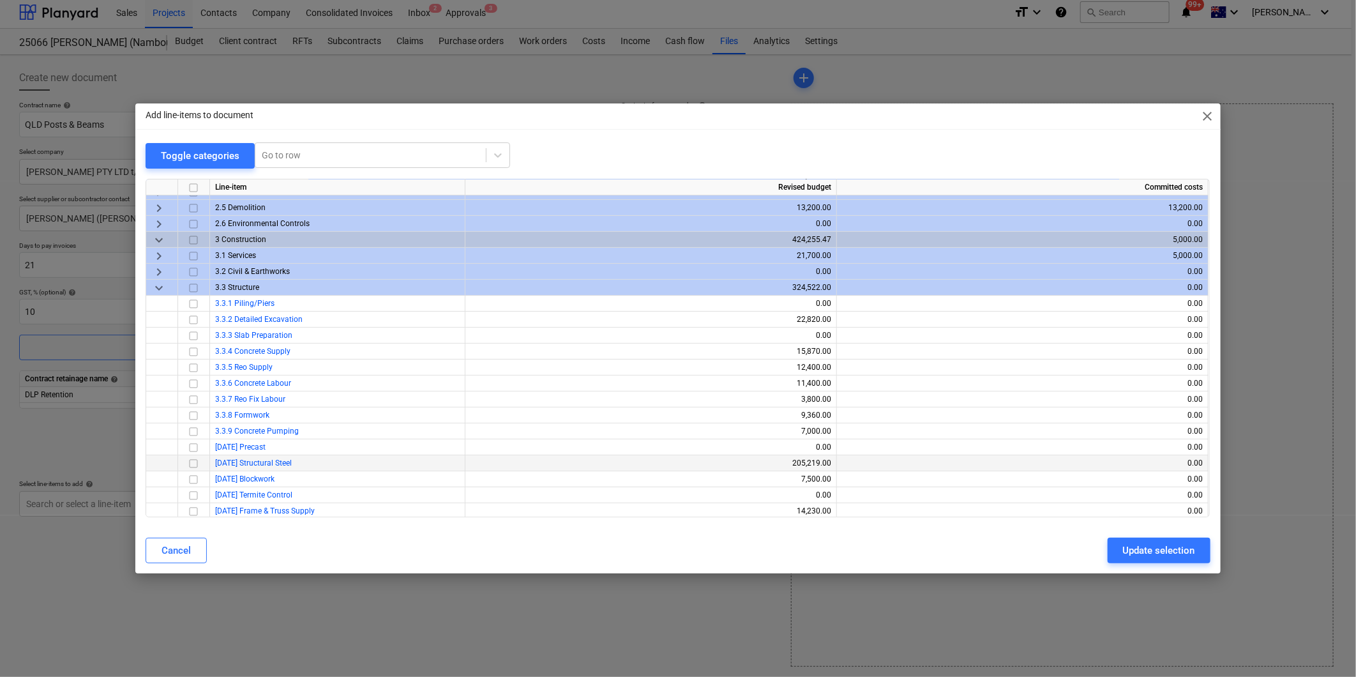
scroll to position [142, 0]
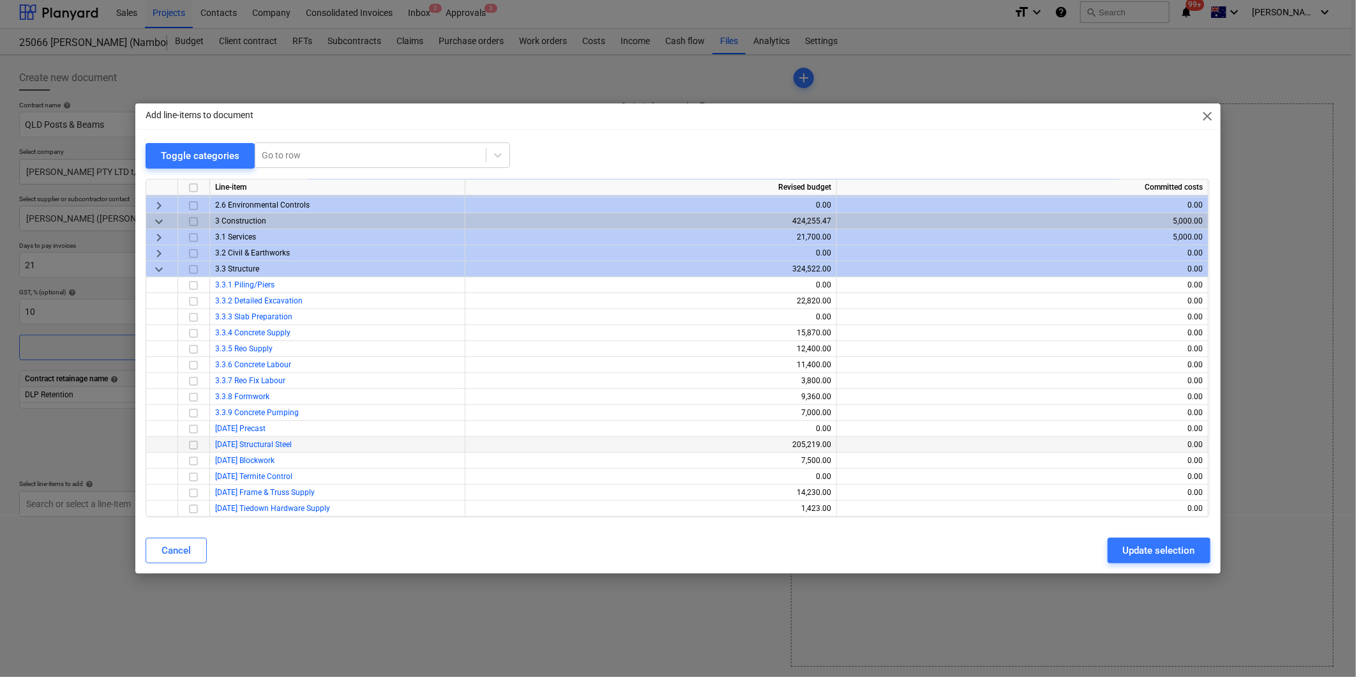
click at [193, 443] on input "checkbox" at bounding box center [193, 444] width 15 height 15
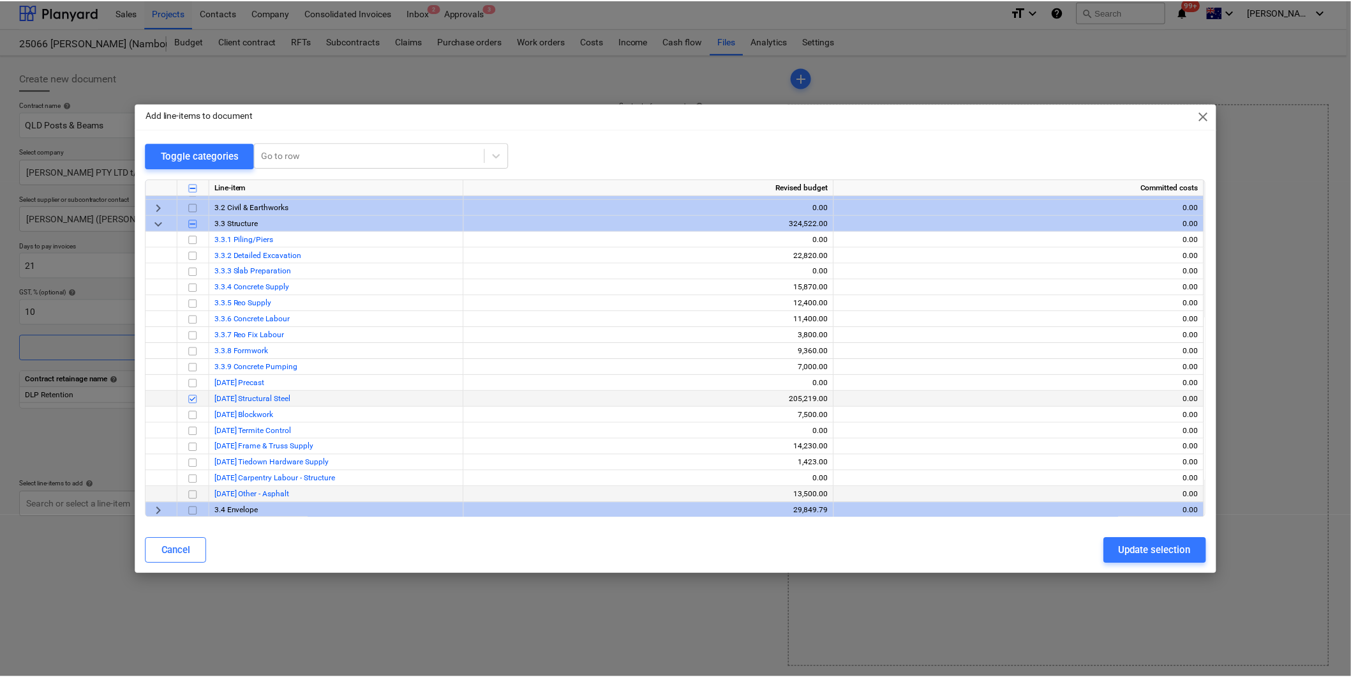
scroll to position [213, 0]
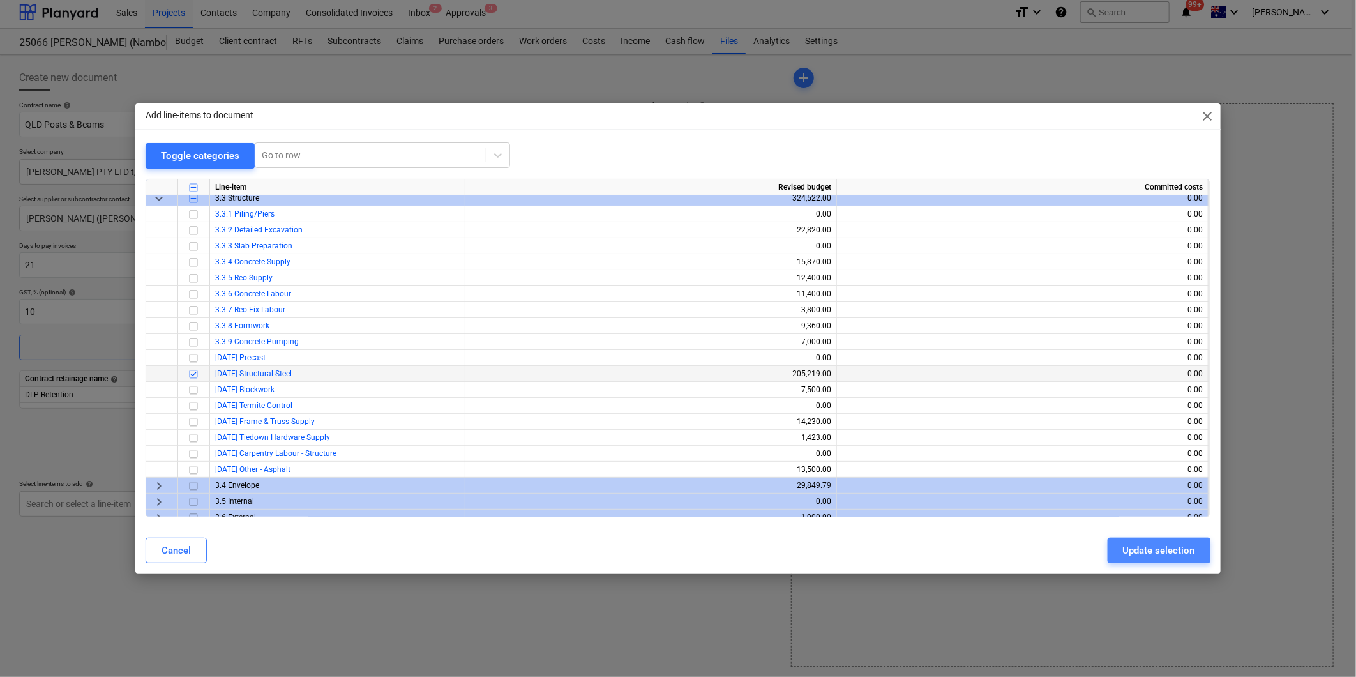
click at [1157, 550] on div "Update selection" at bounding box center [1159, 550] width 72 height 17
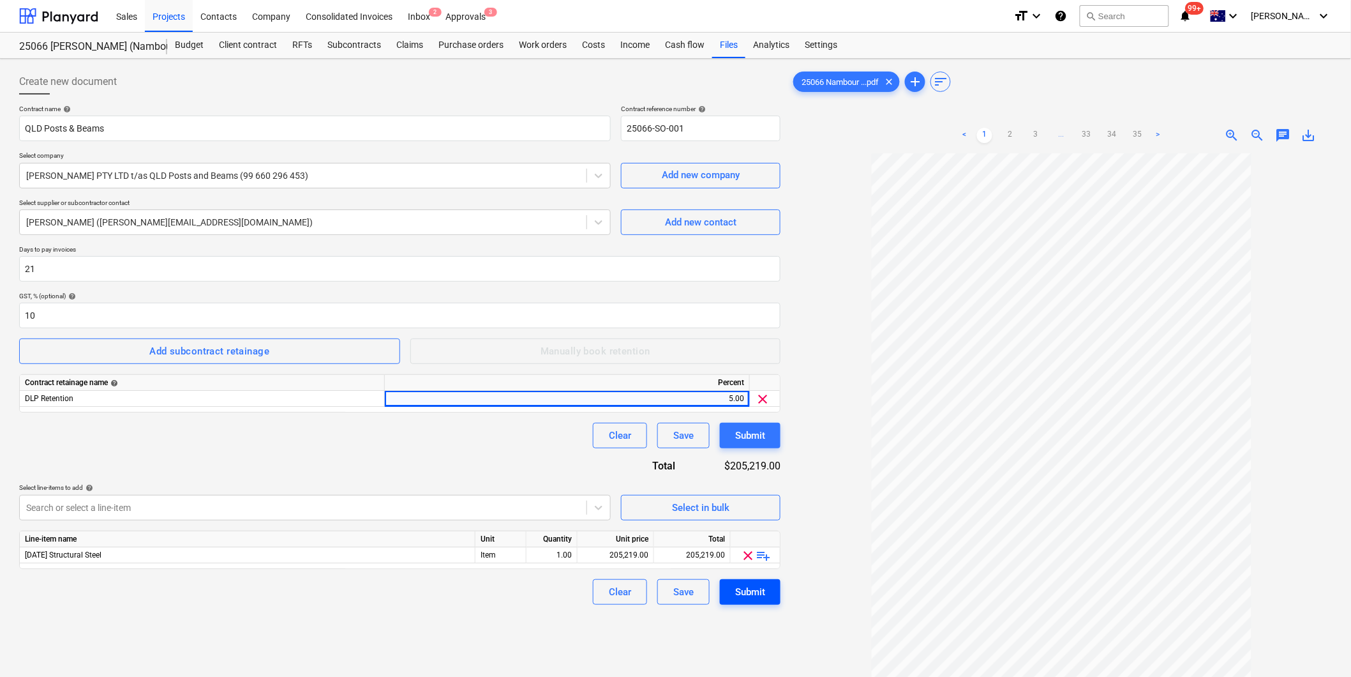
click at [751, 594] on div "Submit" at bounding box center [750, 591] width 30 height 17
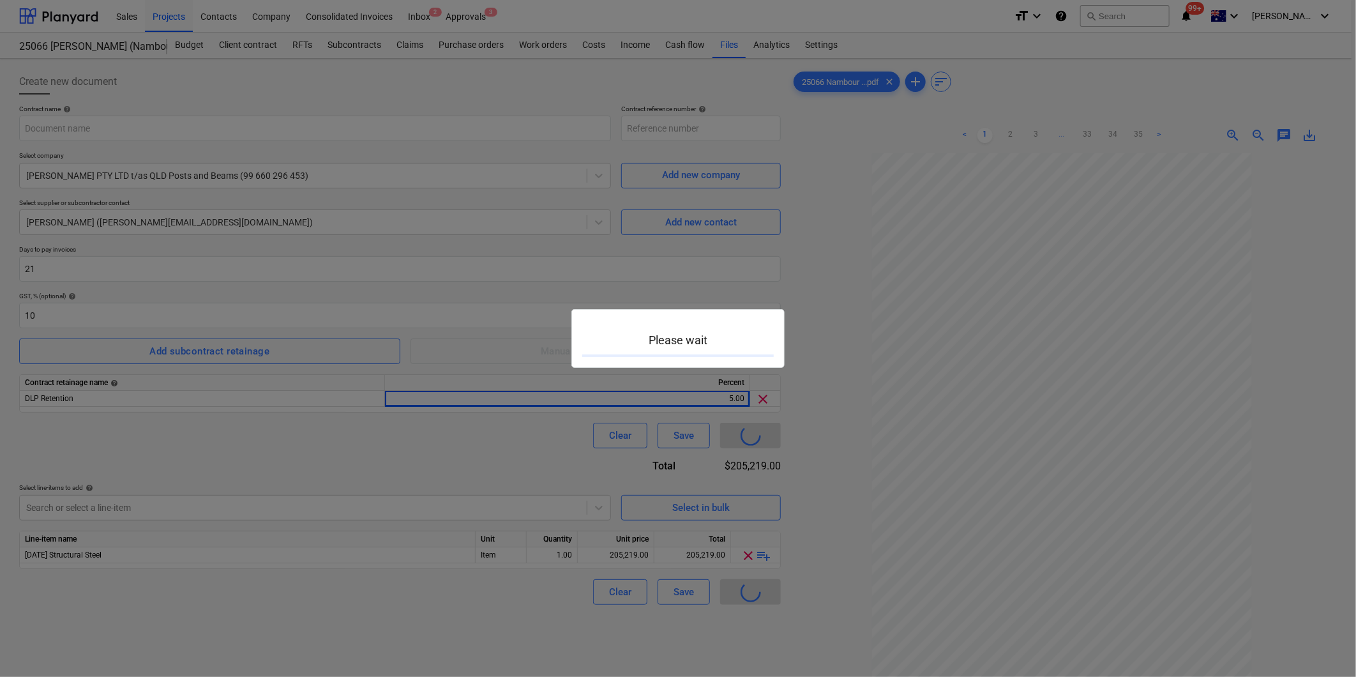
type input "25066-SO-001"
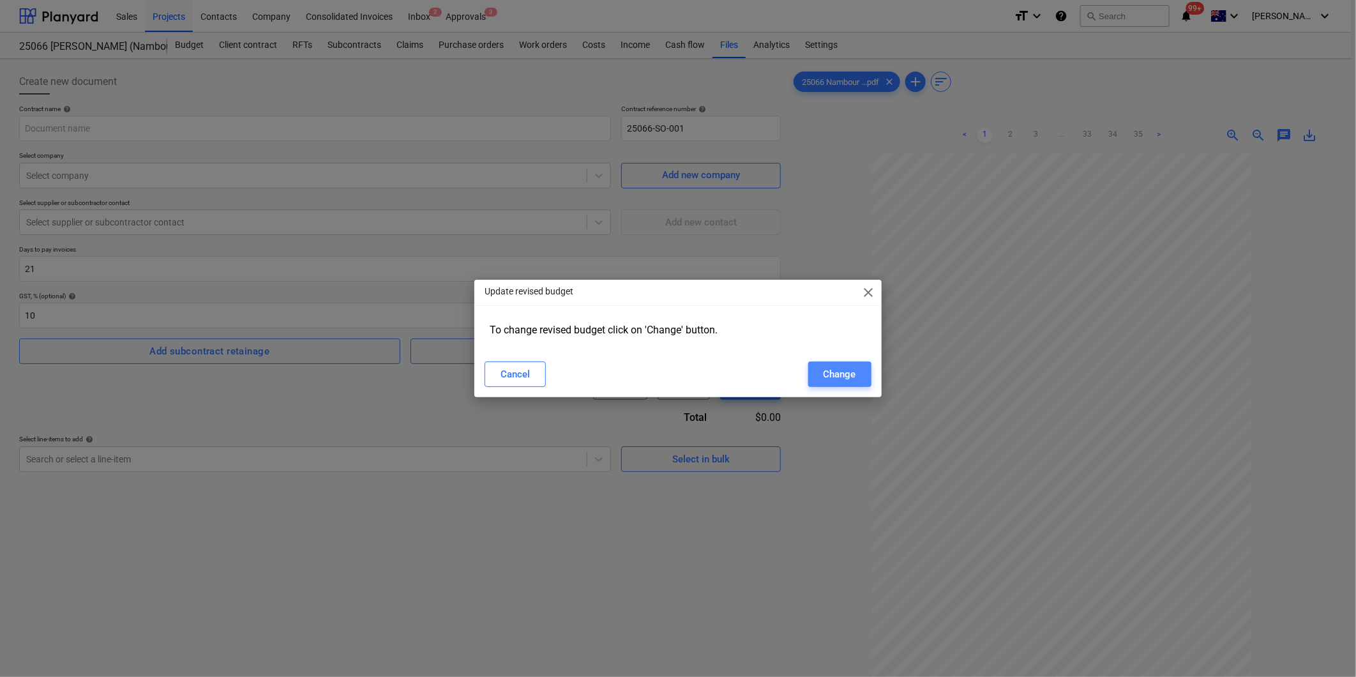
click at [851, 373] on div "Change" at bounding box center [839, 374] width 33 height 17
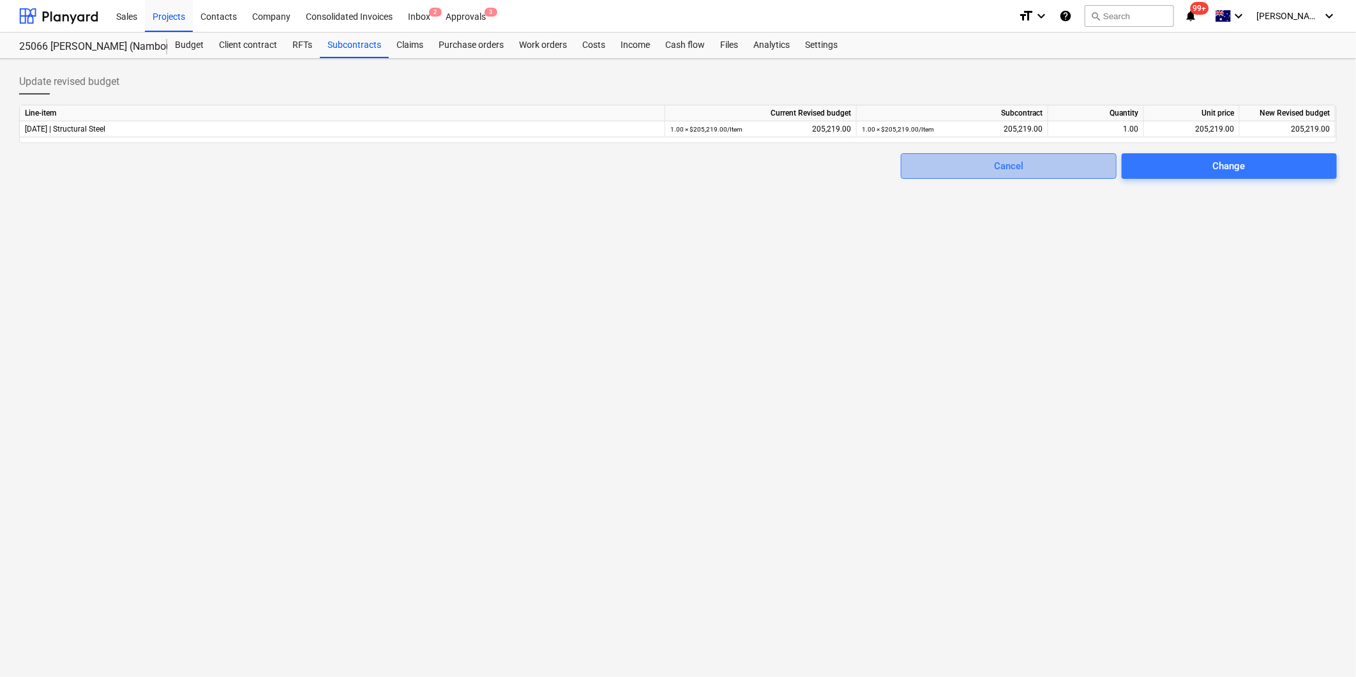
click at [1012, 169] on div "Cancel" at bounding box center [1008, 166] width 29 height 17
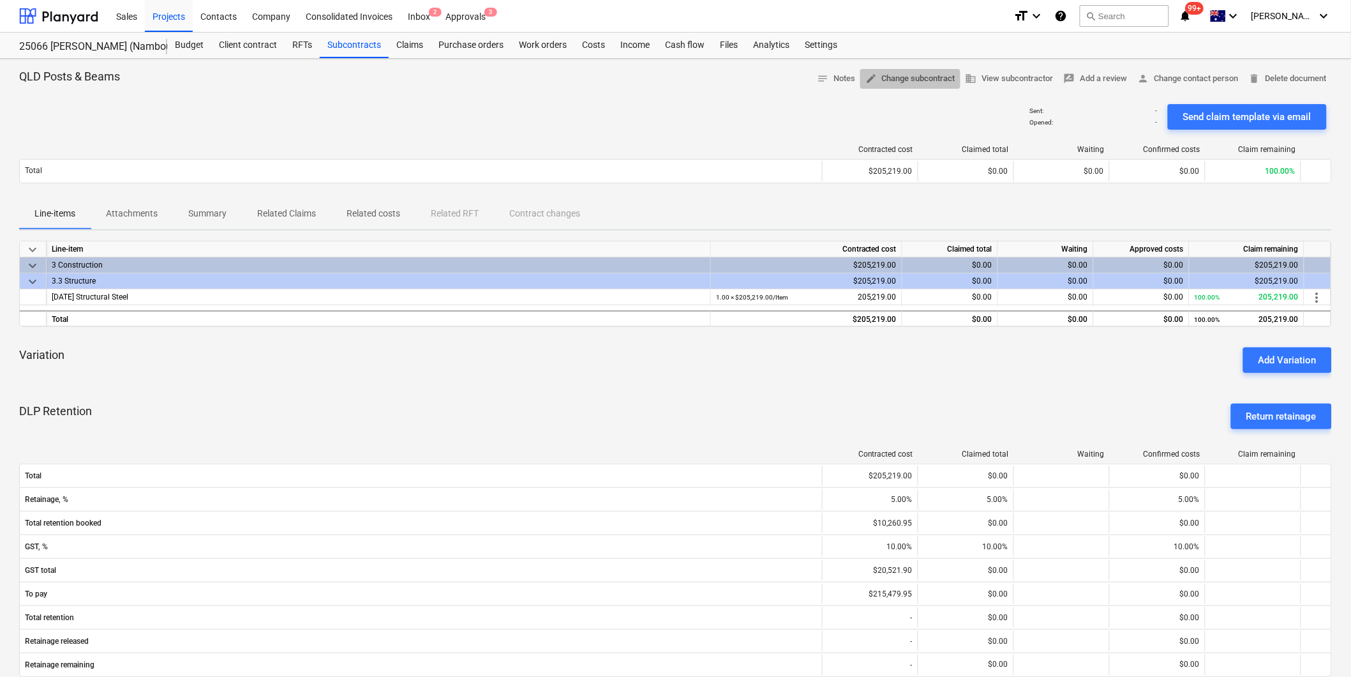
click at [901, 80] on span "edit Change subcontract" at bounding box center [911, 78] width 90 height 15
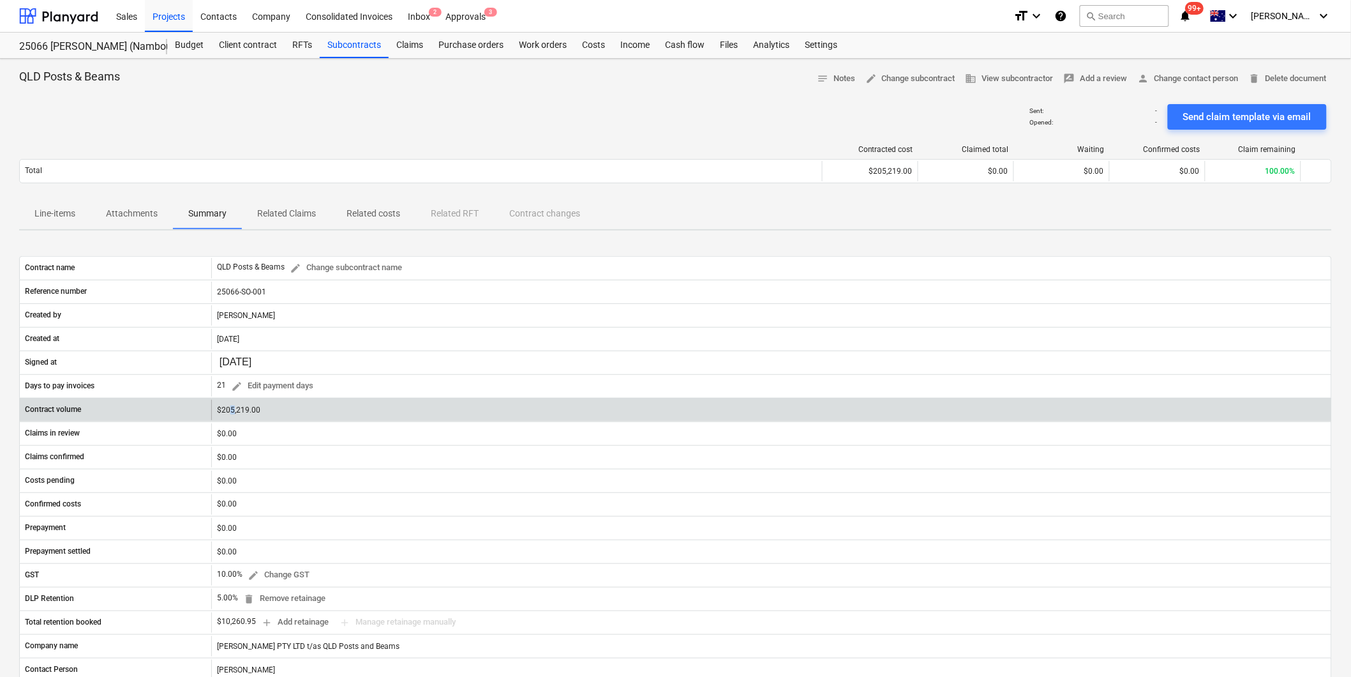
click at [233, 408] on div "$205,219.00" at bounding box center [771, 410] width 1120 height 20
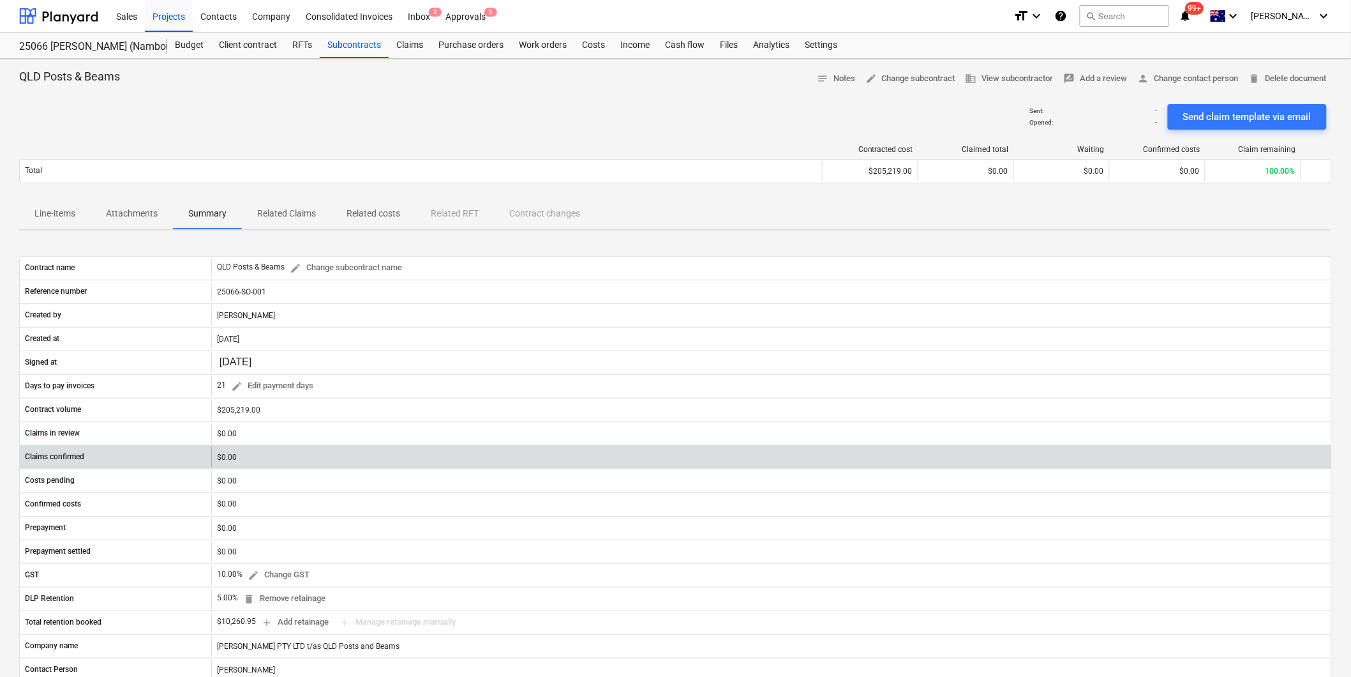
drag, startPoint x: 233, startPoint y: 408, endPoint x: 332, endPoint y: 453, distance: 108.6
click at [336, 458] on div "$0.00" at bounding box center [771, 457] width 1120 height 20
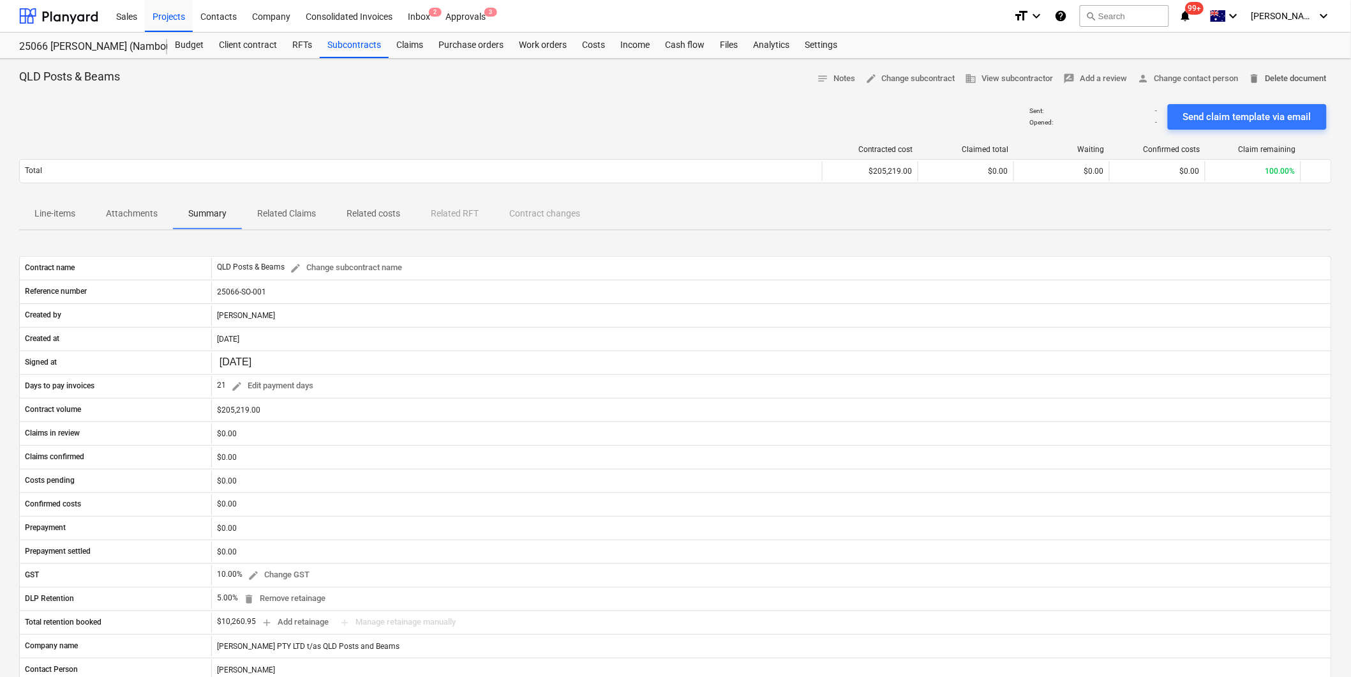
click at [1288, 75] on span "delete Delete document" at bounding box center [1288, 78] width 78 height 15
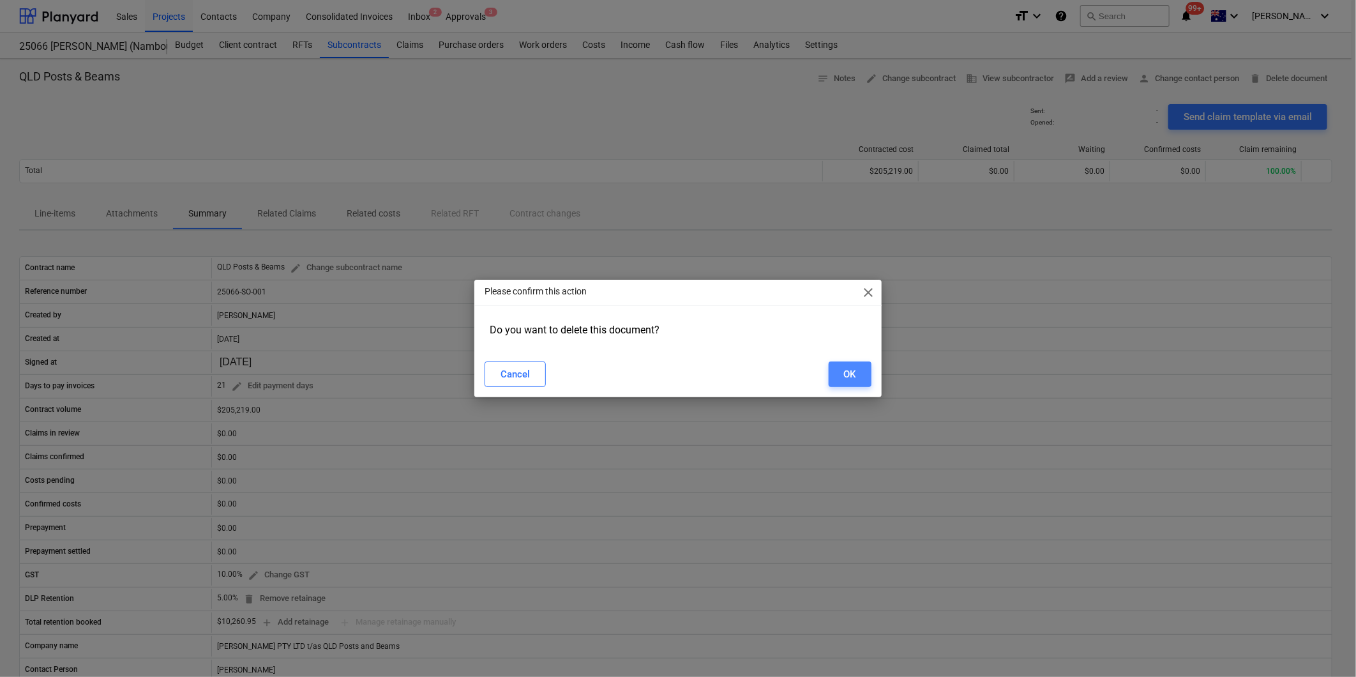
click at [849, 375] on div "OK" at bounding box center [850, 374] width 12 height 17
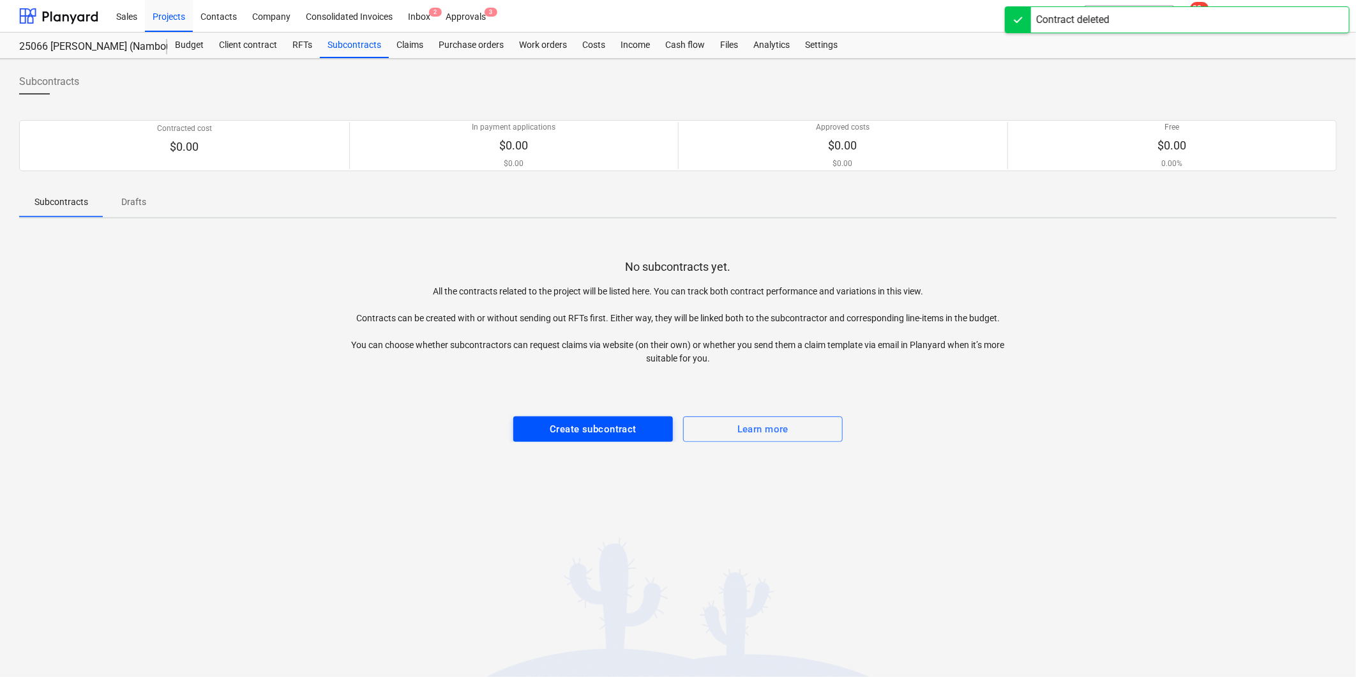
click at [579, 433] on div "Create subcontract" at bounding box center [593, 429] width 87 height 17
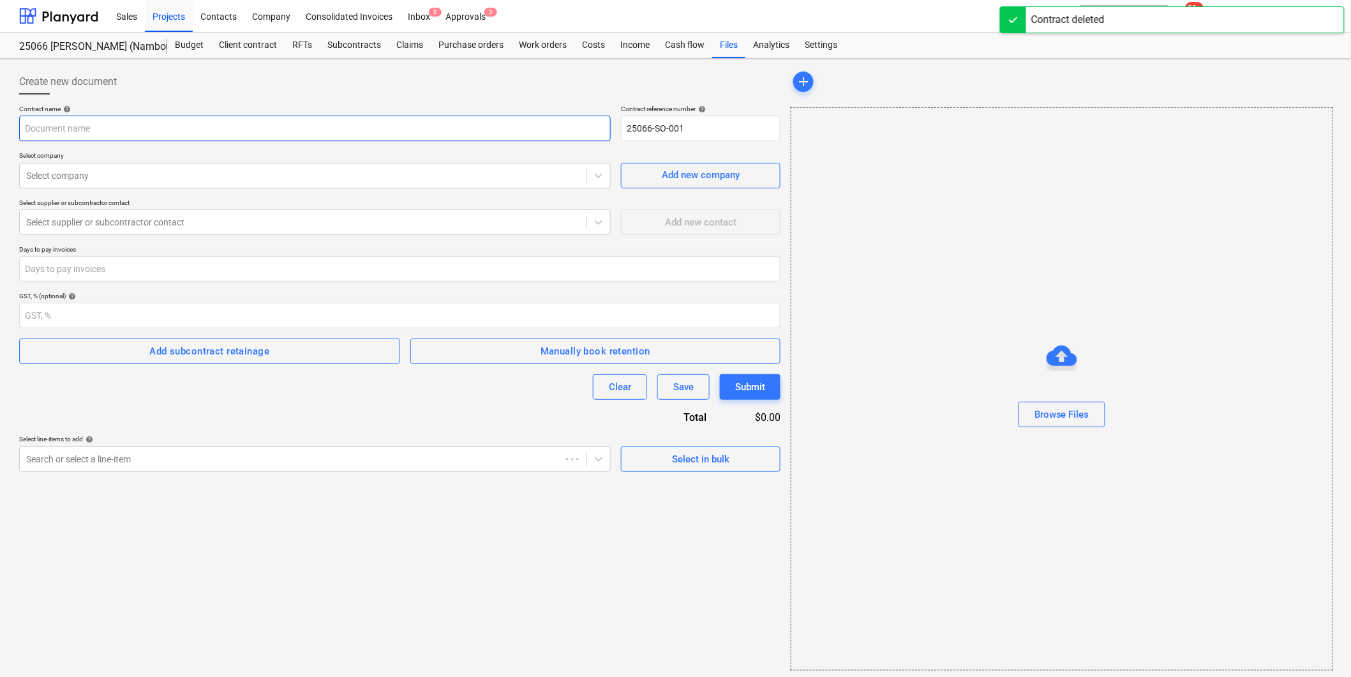
click at [160, 138] on input "text" at bounding box center [315, 129] width 592 height 26
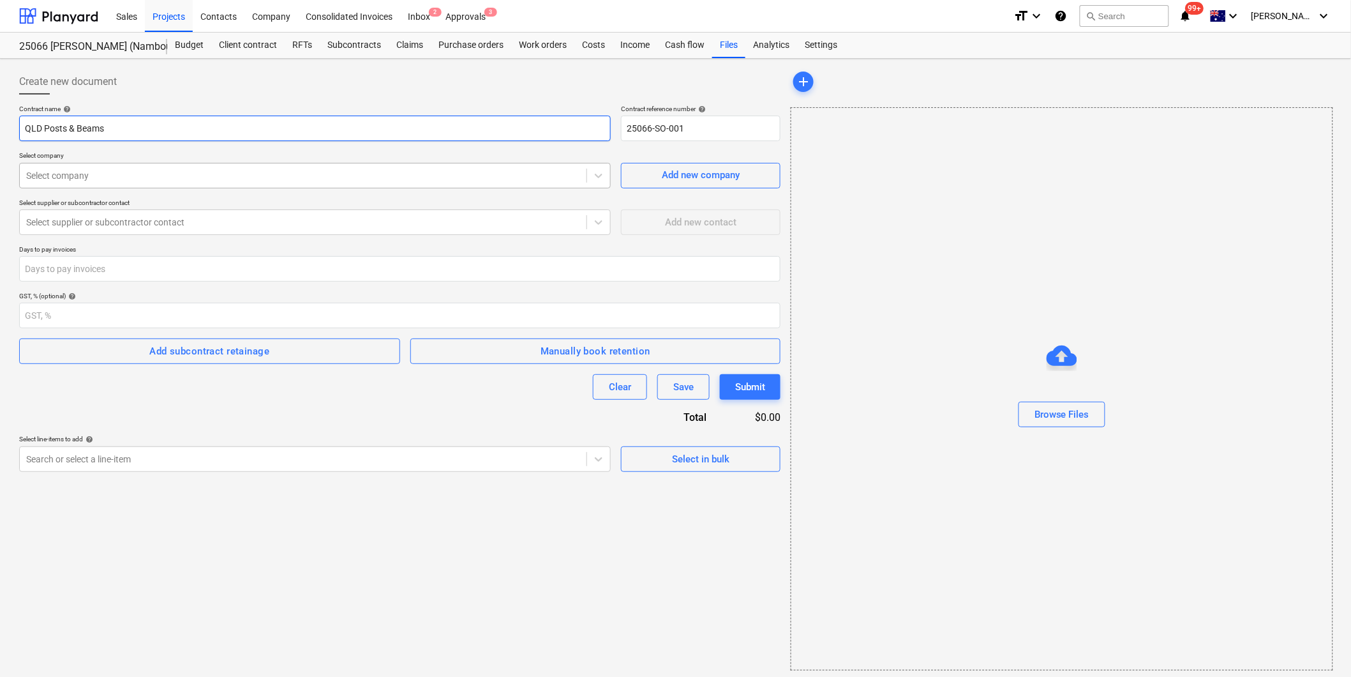
type input "QLD Posts & Beams"
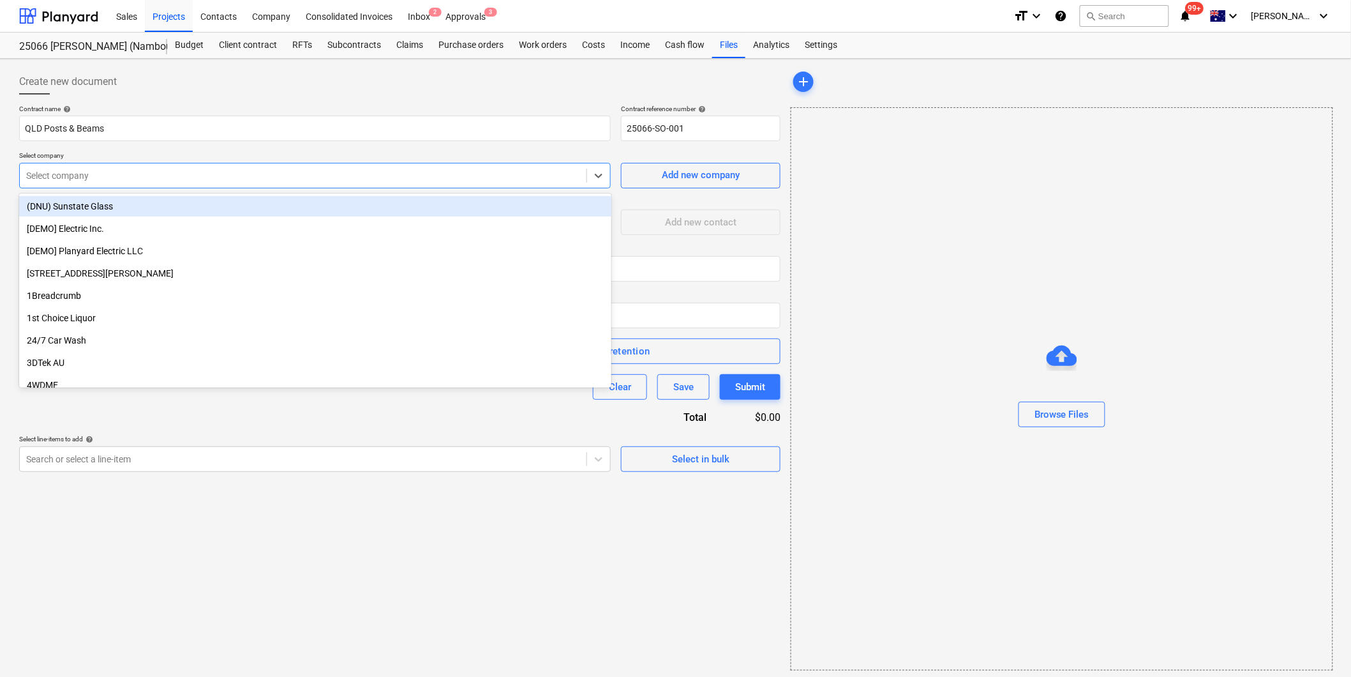
click at [126, 167] on div "Select company" at bounding box center [303, 176] width 567 height 18
type input "Q"
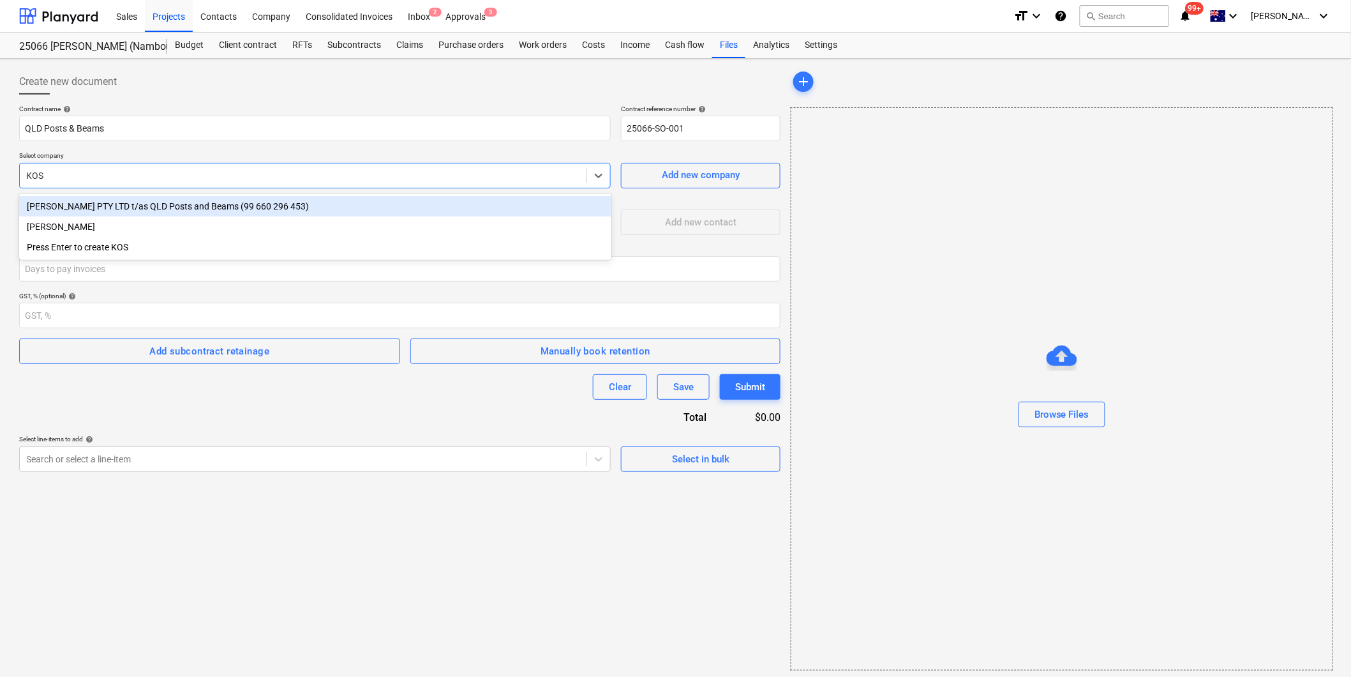
type input "[PERSON_NAME]"
click at [174, 200] on div "[PERSON_NAME] PTY LTD t/as QLD Posts and Beams (99 660 296 453)" at bounding box center [315, 206] width 592 height 20
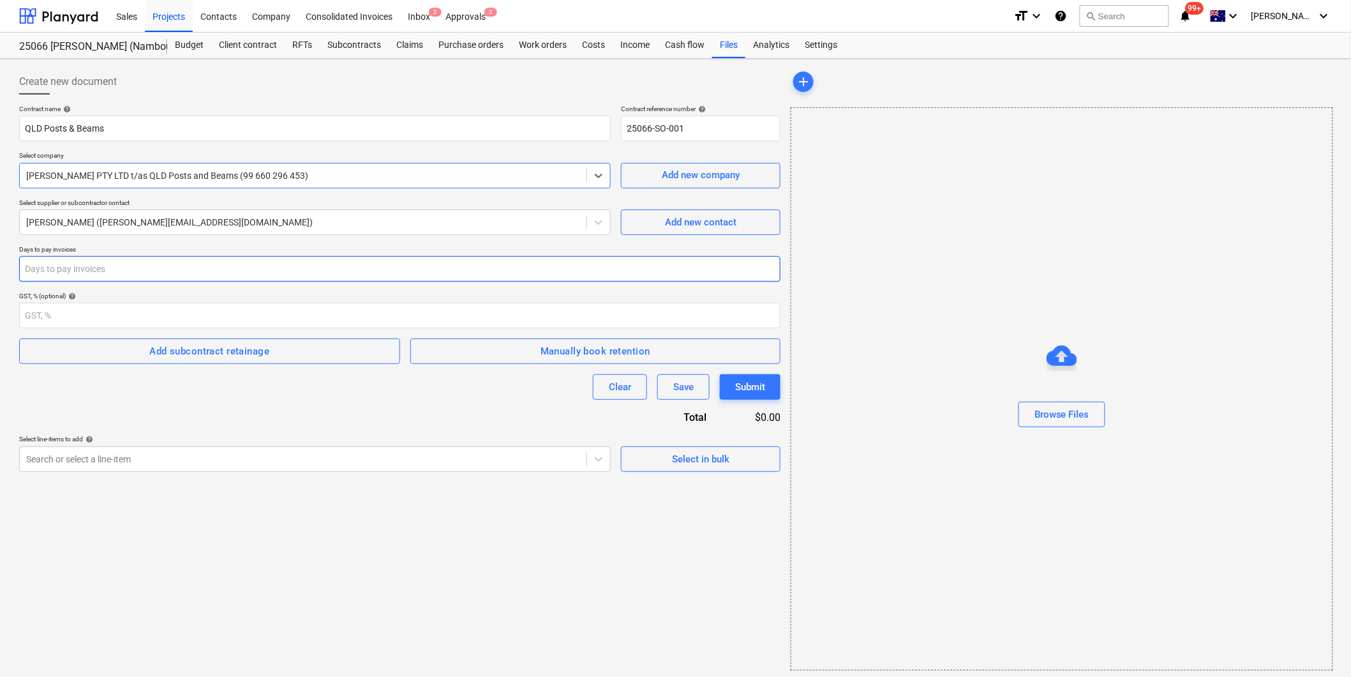
click at [137, 271] on input "number" at bounding box center [399, 269] width 761 height 26
type input "21"
click at [105, 322] on input "number" at bounding box center [399, 316] width 761 height 26
type input "10"
click at [279, 352] on span "Add subcontract retainage" at bounding box center [209, 351] width 353 height 17
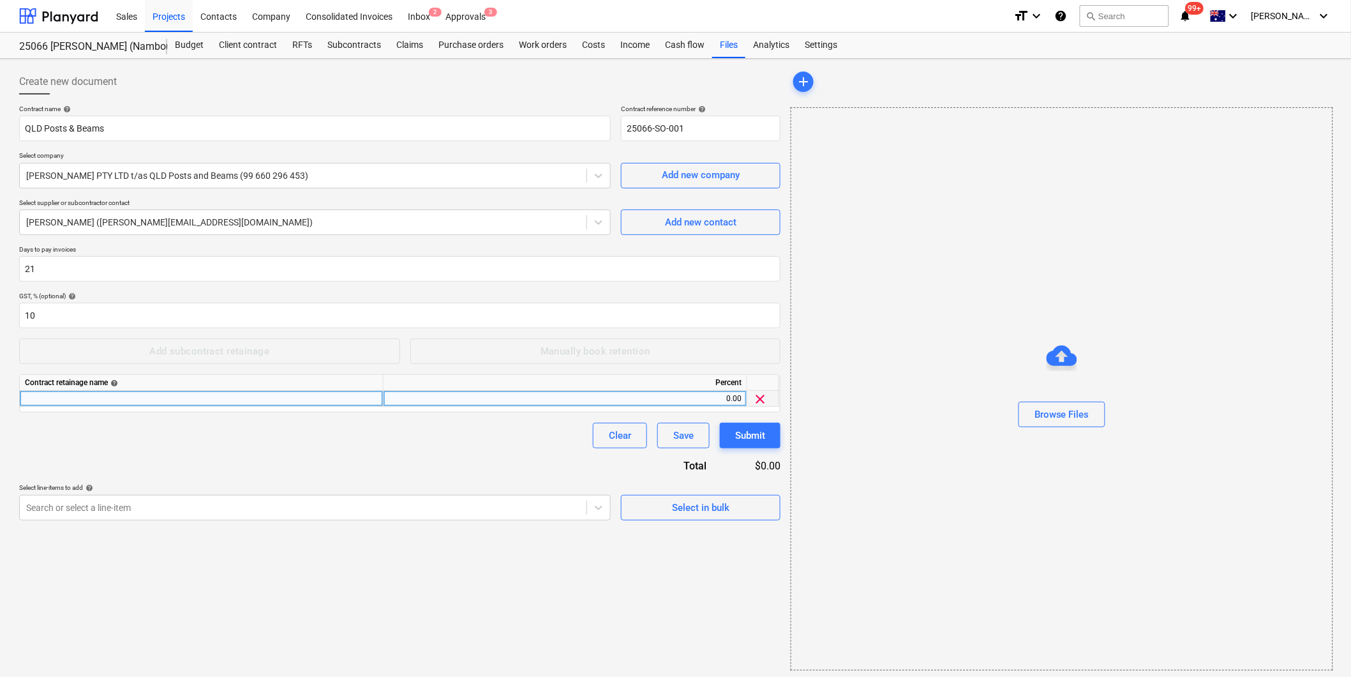
click at [234, 400] on div at bounding box center [202, 399] width 364 height 16
type input "DLP Retention (10% of each claim to max 5% of Subcontract Sum)"
click at [581, 402] on div "0.00" at bounding box center [565, 399] width 353 height 16
type input "1"
type input "5"
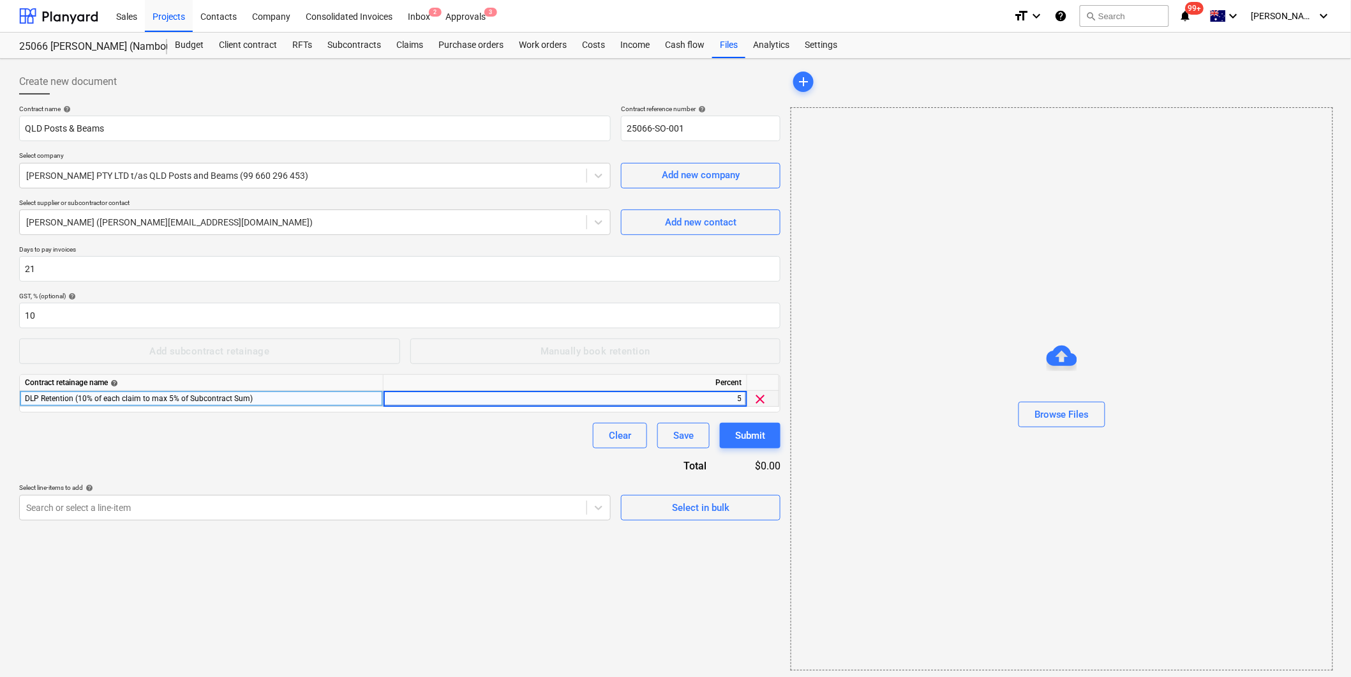
click at [480, 461] on div "Contract name help QLD Posts & Beams Contract reference number help 25066-SO-00…" at bounding box center [399, 313] width 761 height 416
click at [722, 508] on div "Select in bulk" at bounding box center [700, 507] width 57 height 17
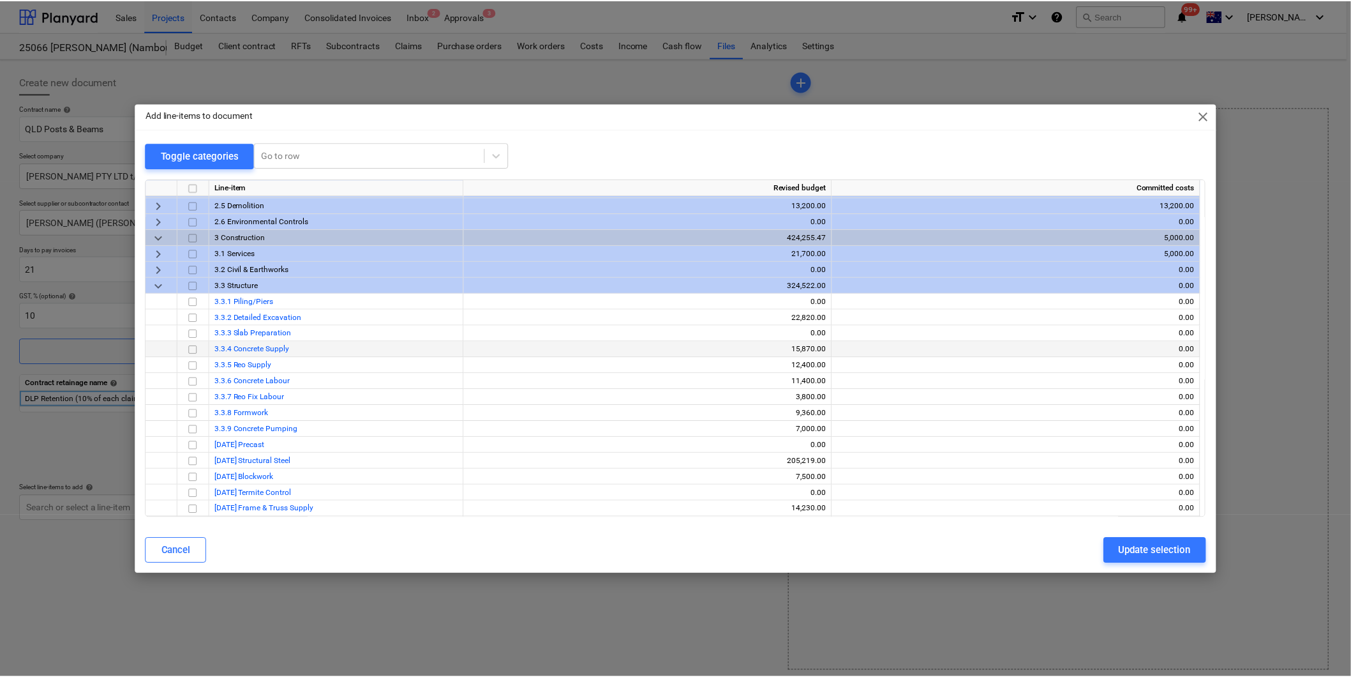
scroll to position [142, 0]
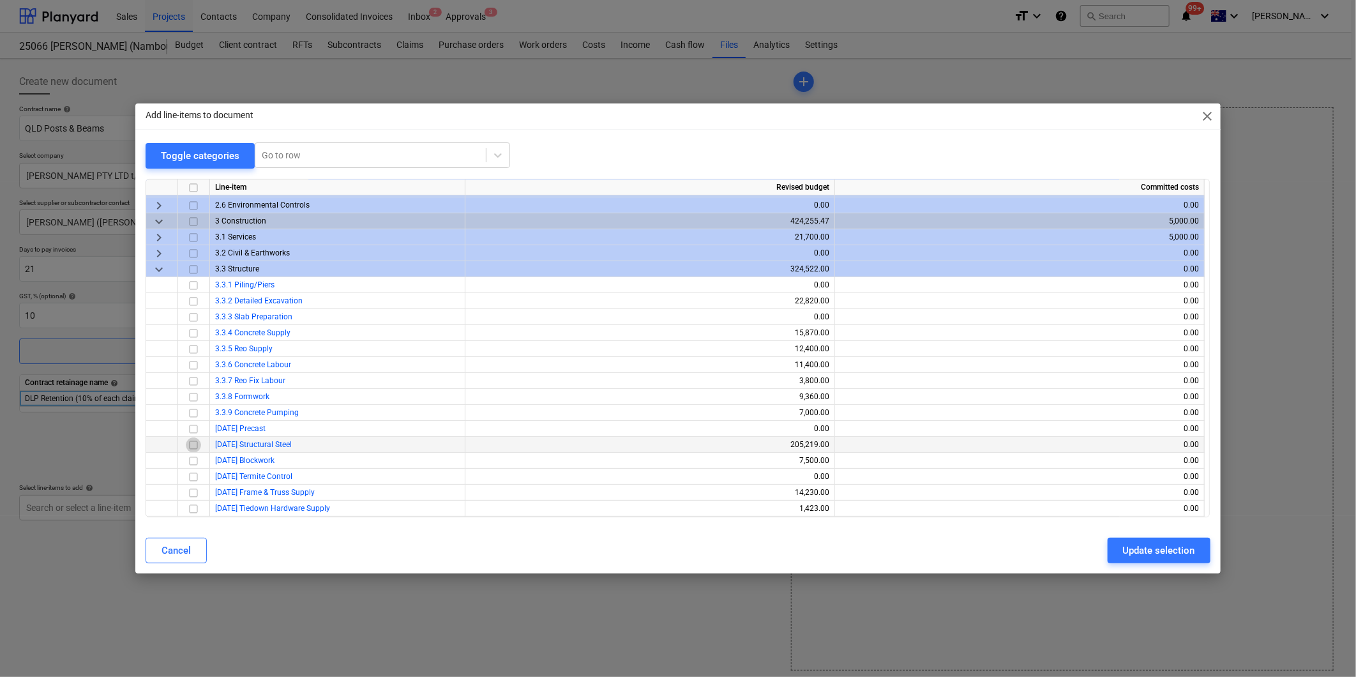
click at [196, 444] on input "checkbox" at bounding box center [193, 444] width 15 height 15
click at [1141, 545] on div "Update selection" at bounding box center [1159, 550] width 72 height 17
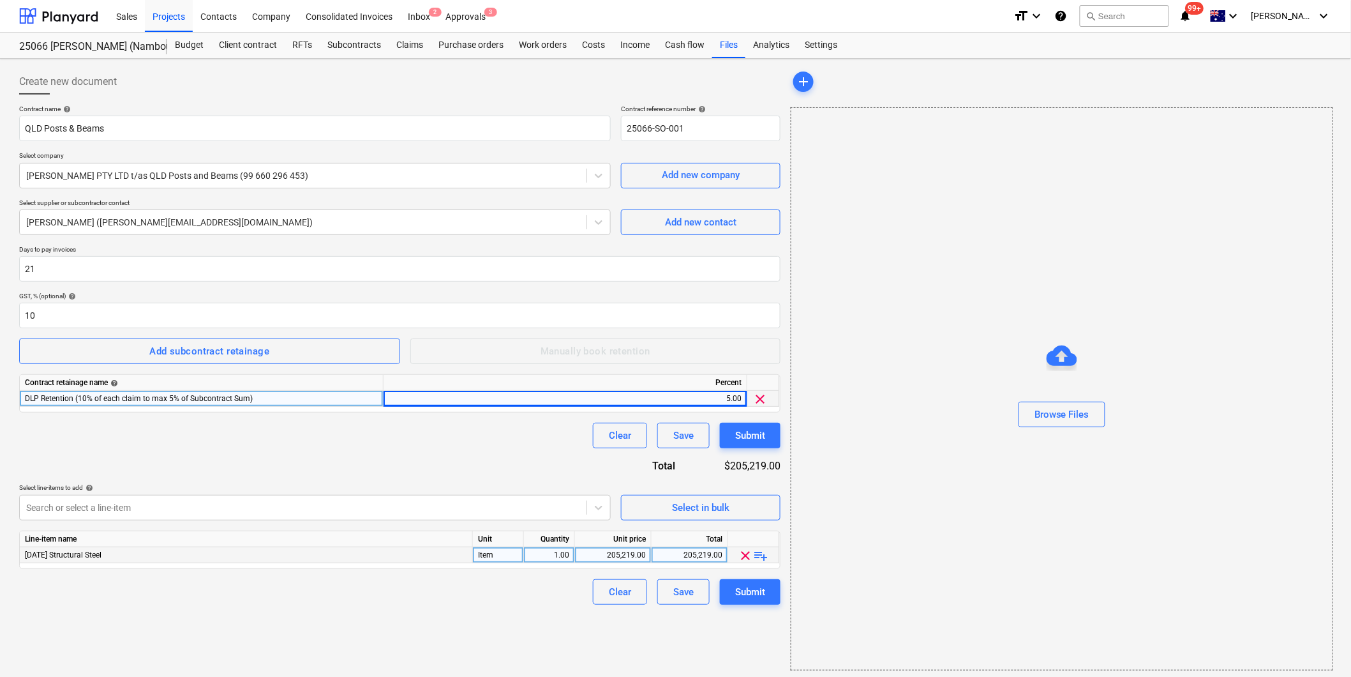
click at [763, 555] on span "playlist_add" at bounding box center [761, 555] width 15 height 15
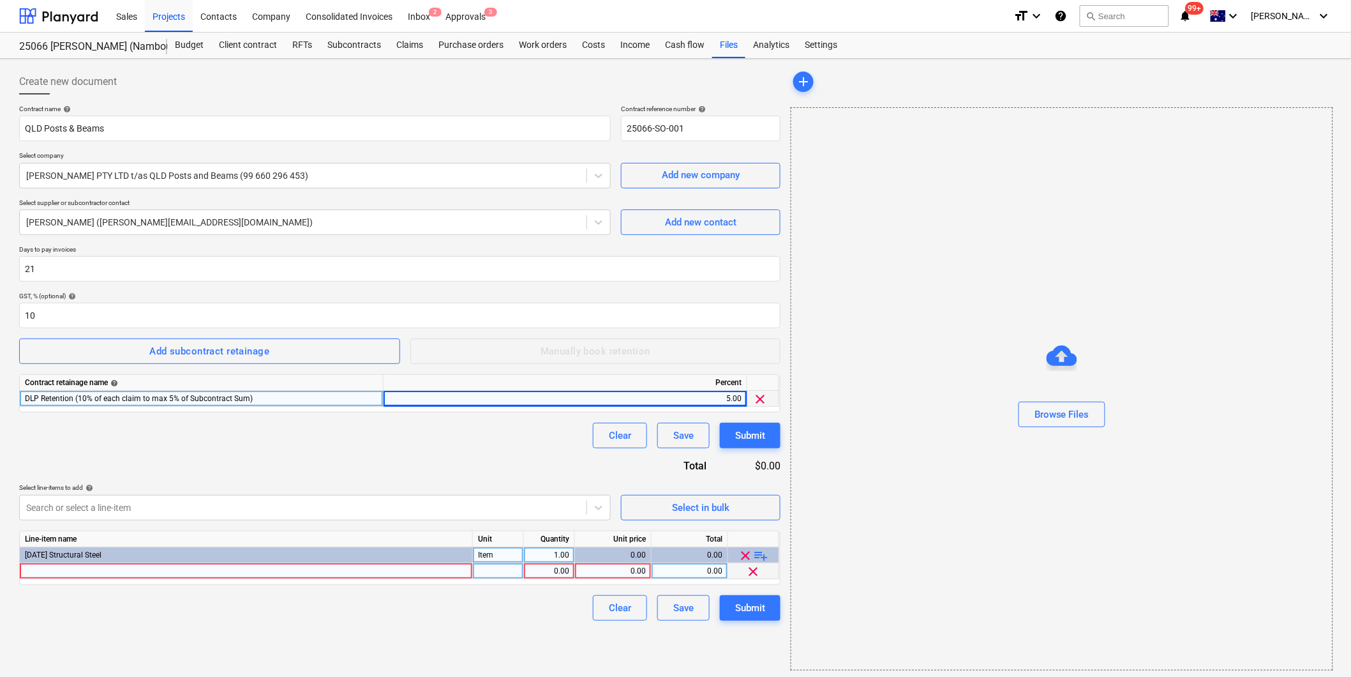
click at [152, 571] on div at bounding box center [246, 571] width 453 height 16
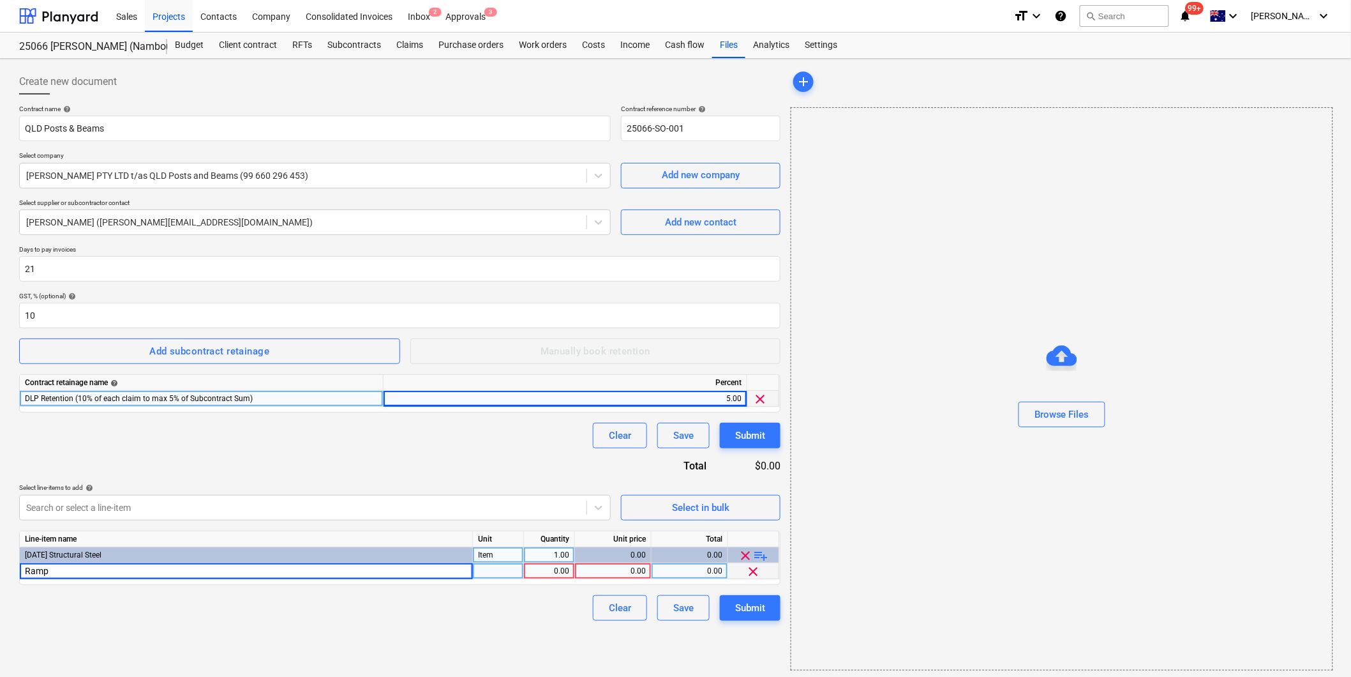
type input "Ramp 1"
click at [557, 572] on div "0.00" at bounding box center [549, 571] width 40 height 16
click at [629, 570] on div "0.00" at bounding box center [613, 571] width 66 height 16
type input "88355"
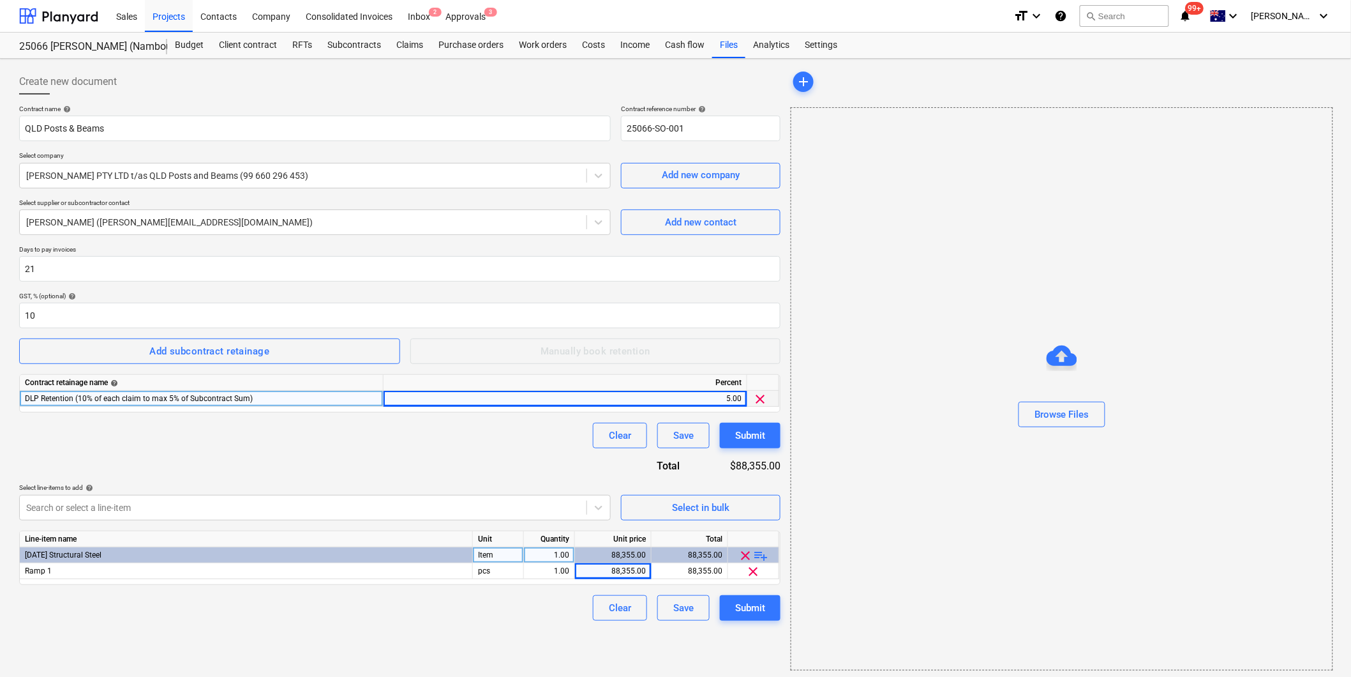
click at [764, 553] on span "playlist_add" at bounding box center [761, 555] width 15 height 15
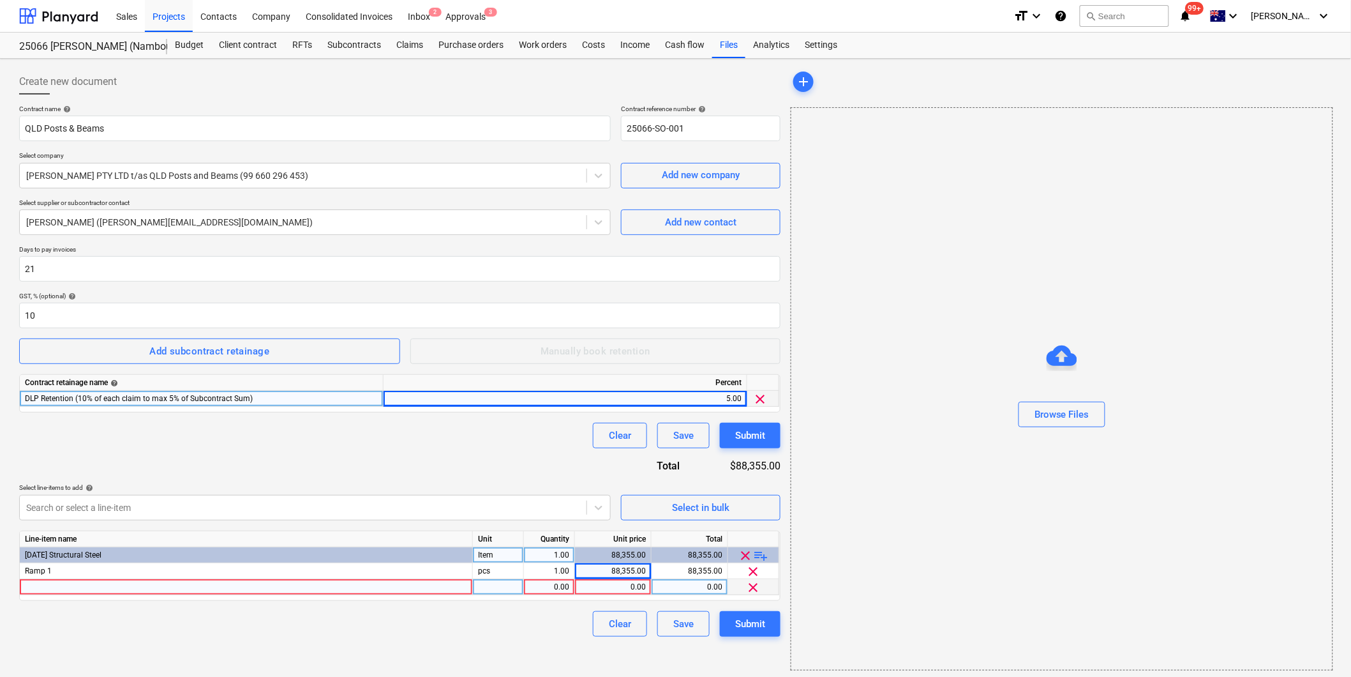
click at [102, 585] on div at bounding box center [246, 587] width 453 height 16
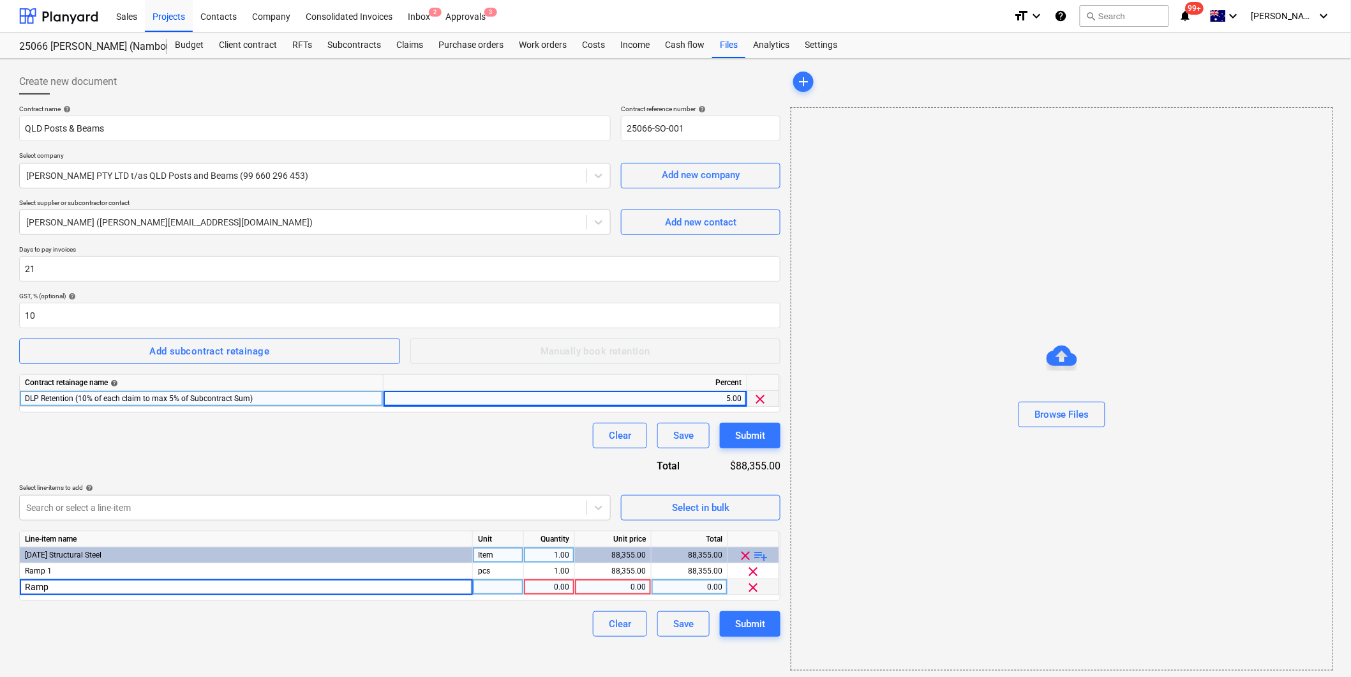
type input "Ramp 2"
click at [557, 588] on div "0.00" at bounding box center [549, 587] width 40 height 16
click at [626, 583] on div "0.00" at bounding box center [613, 587] width 66 height 16
type input "115164"
click at [539, 642] on div "Create new document Contract name help QLD Posts & Beams Contract reference num…" at bounding box center [400, 369] width 772 height 611
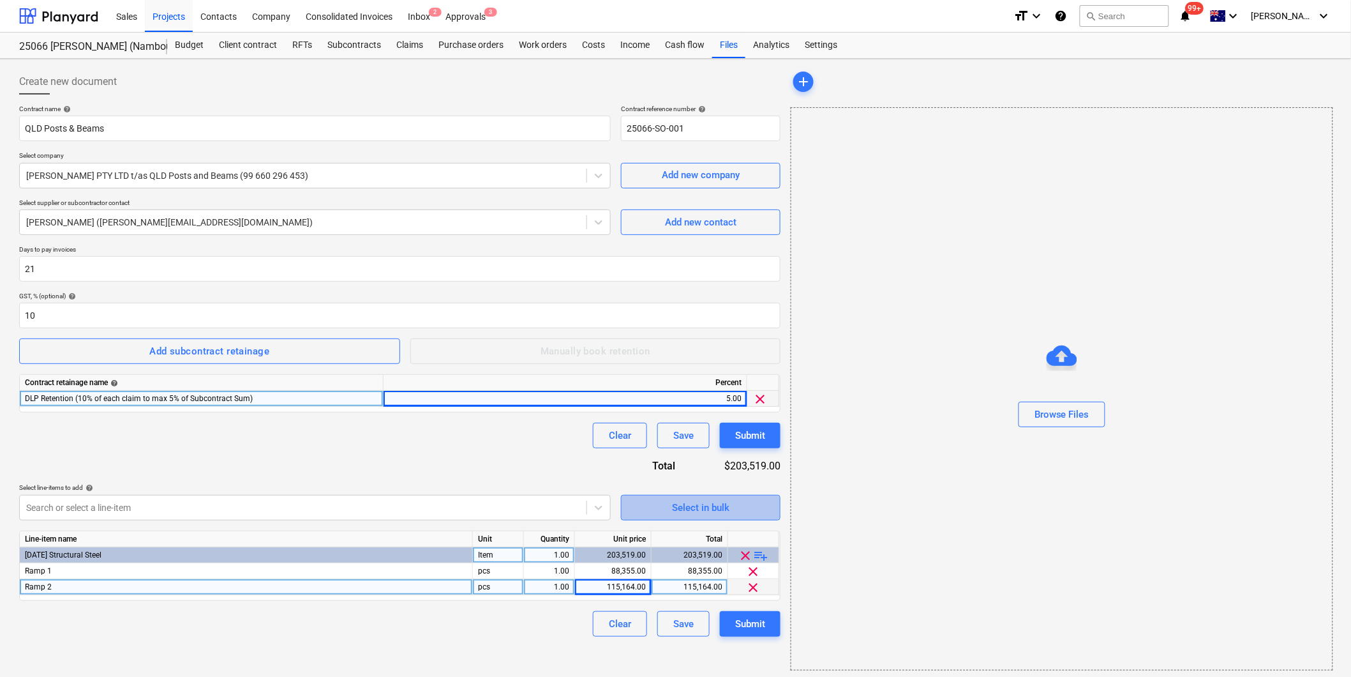
click at [705, 519] on button "Select in bulk" at bounding box center [701, 508] width 160 height 26
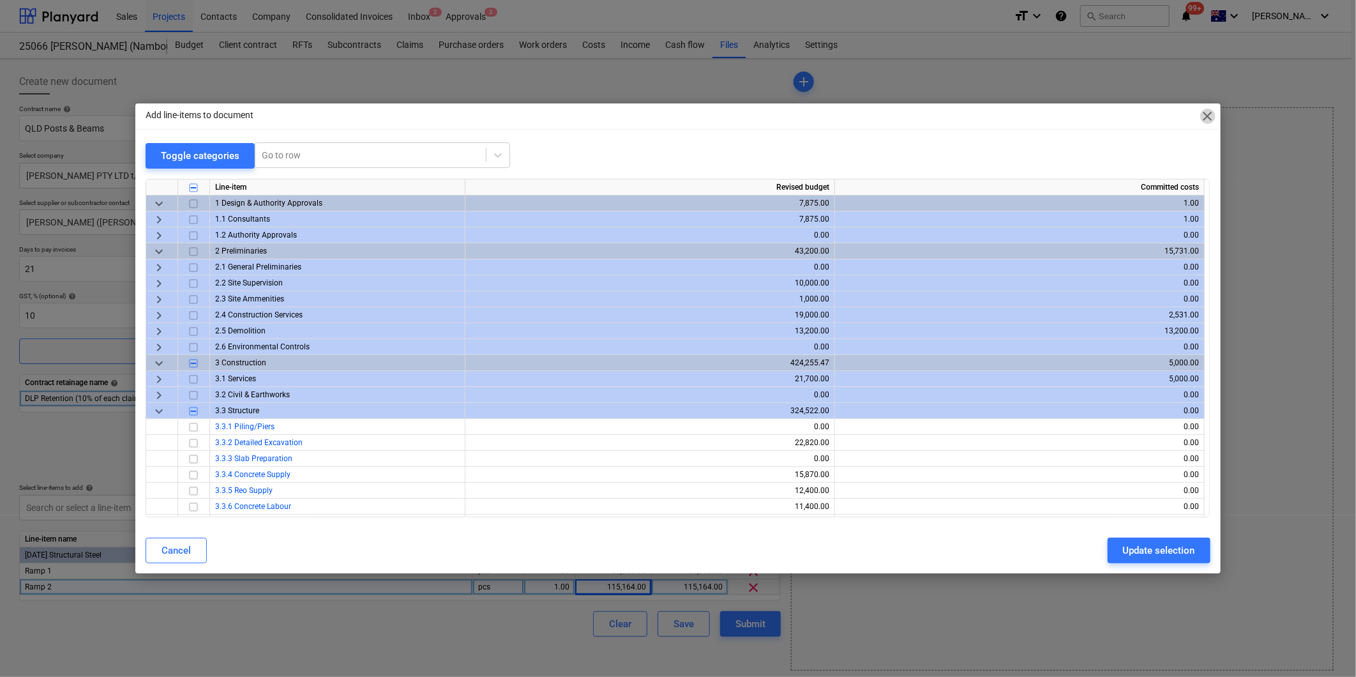
click at [1210, 112] on span "close" at bounding box center [1207, 116] width 15 height 15
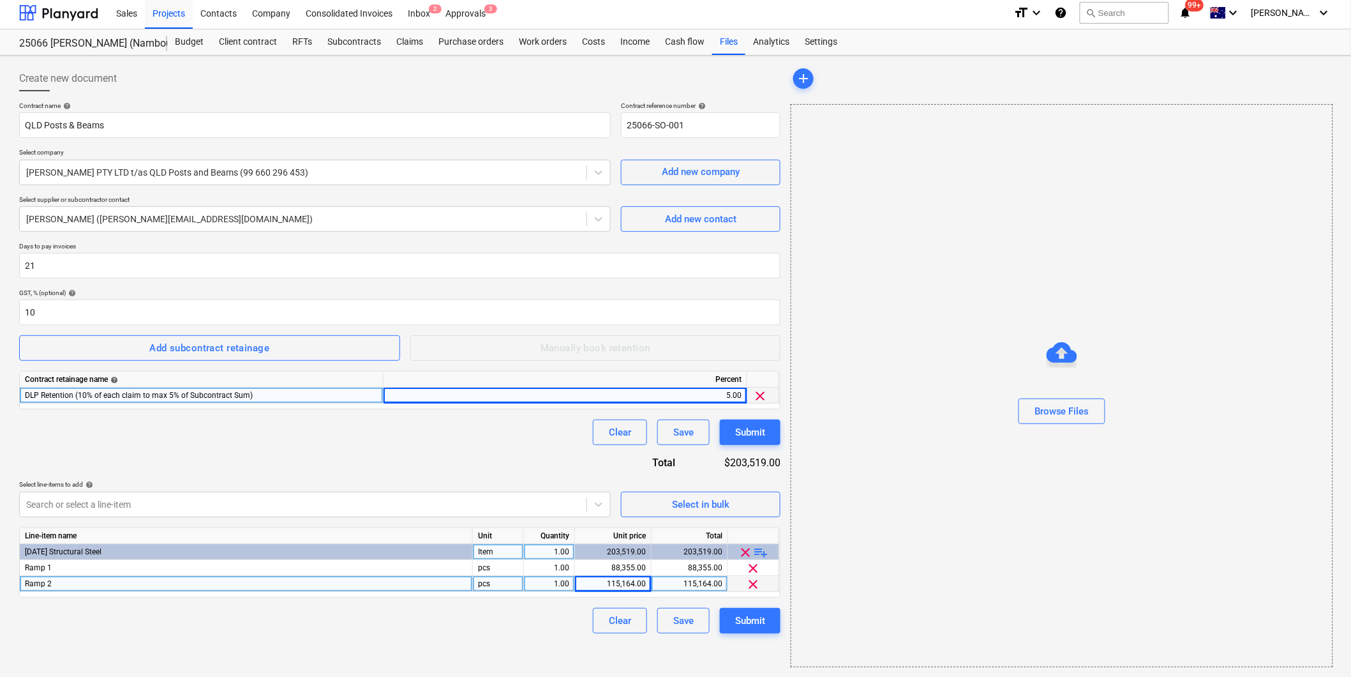
scroll to position [4, 0]
click at [196, 479] on div "Contract name help QLD Posts & Beams Contract reference number help 25066-SO-00…" at bounding box center [399, 367] width 761 height 532
click at [754, 622] on div "Submit" at bounding box center [750, 619] width 30 height 17
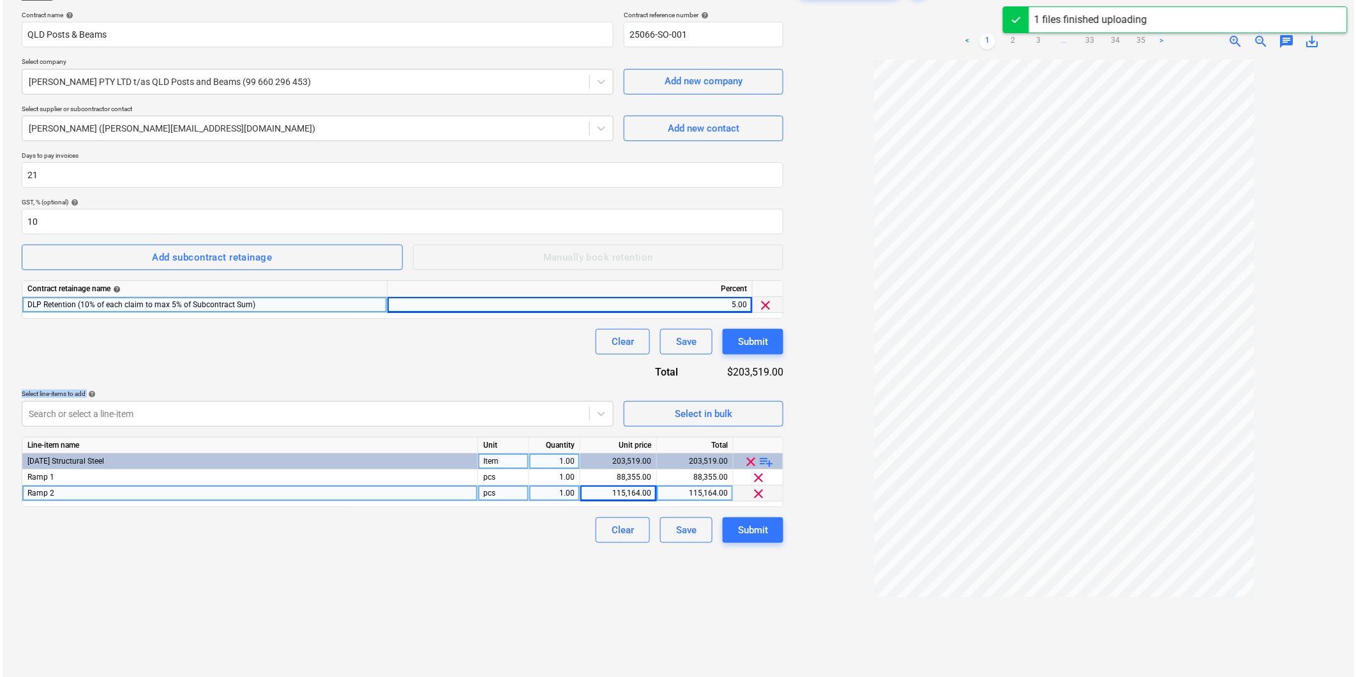
scroll to position [128, 0]
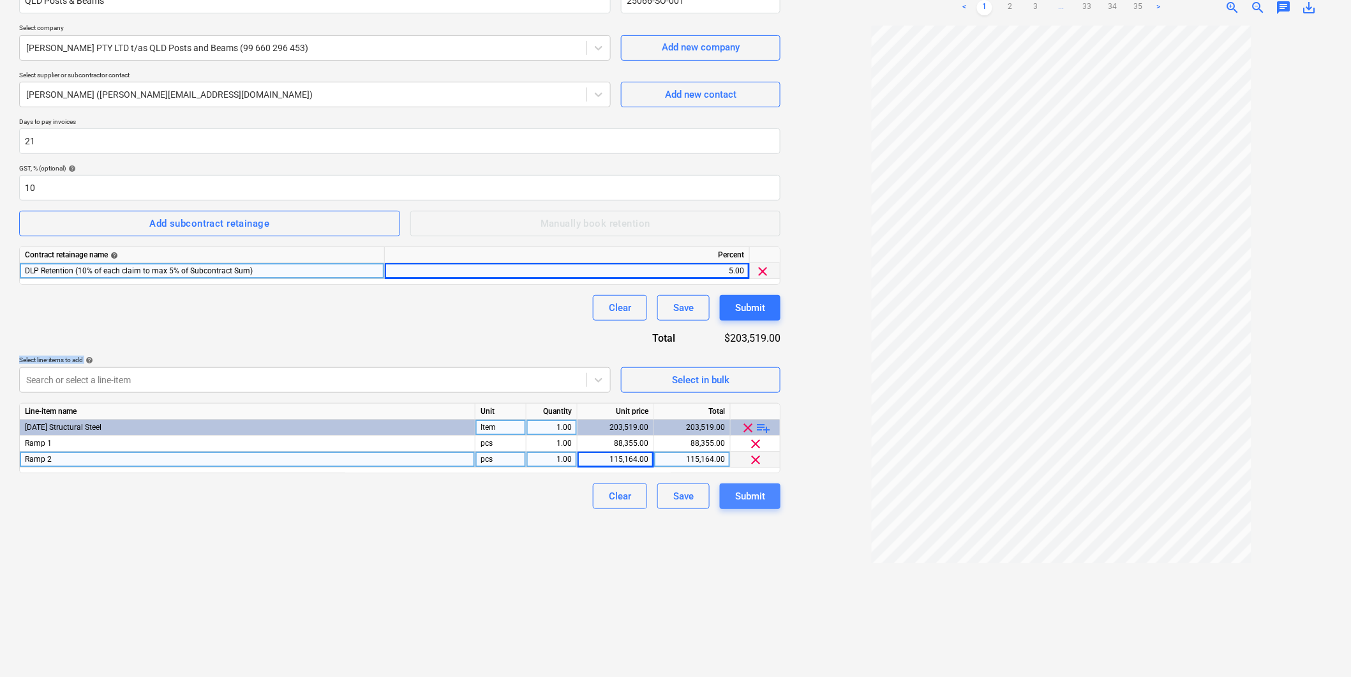
click at [753, 500] on div "Submit" at bounding box center [750, 496] width 30 height 17
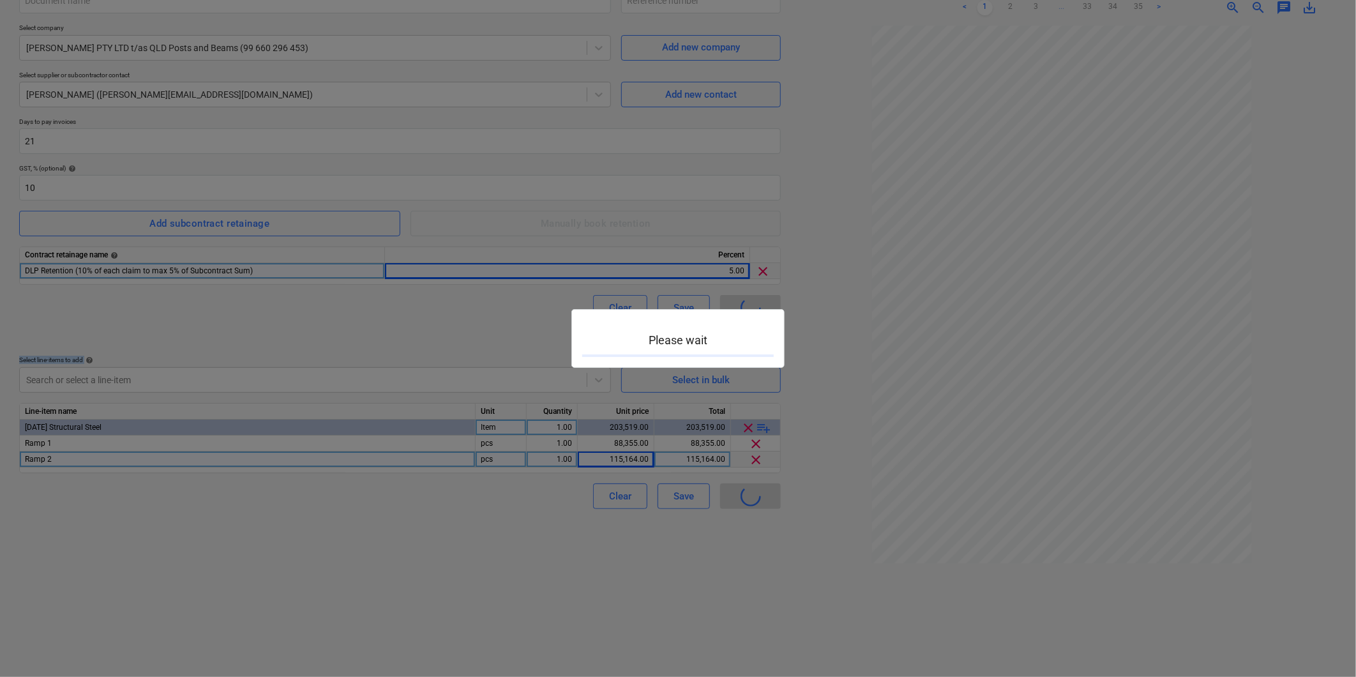
type input "25066-SO-002"
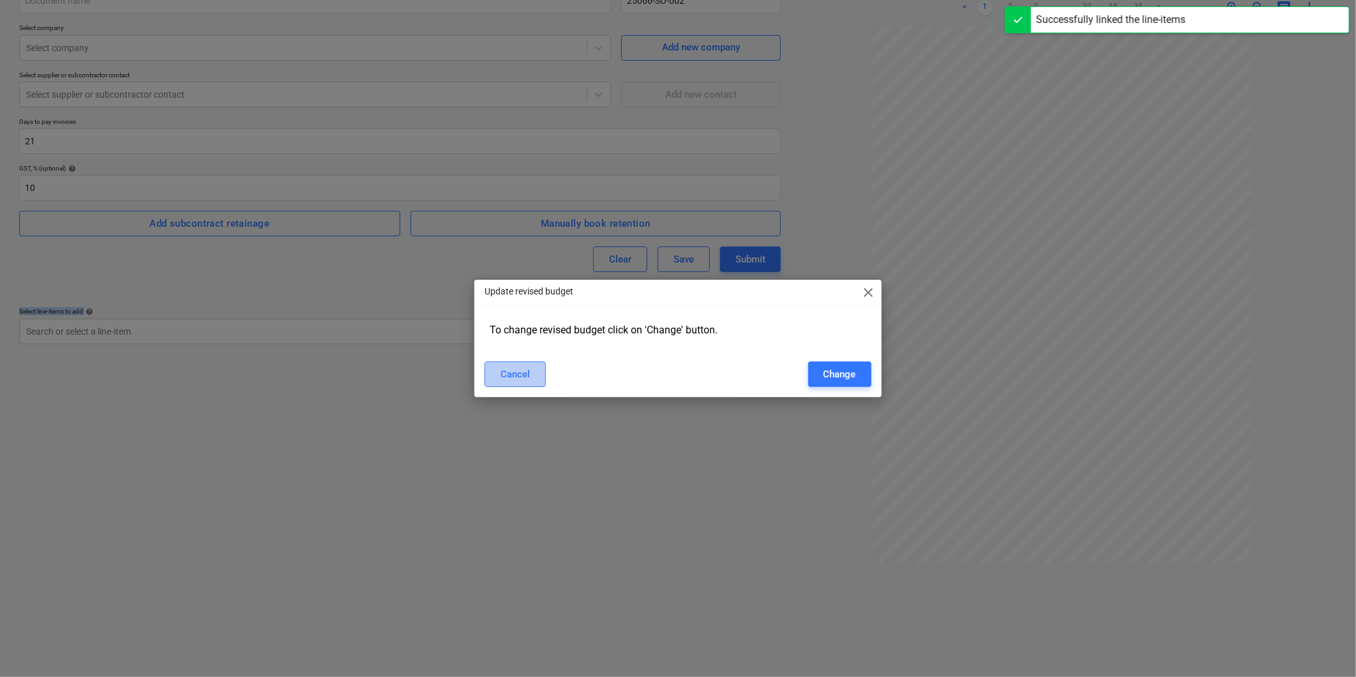
click at [519, 378] on div "Cancel" at bounding box center [514, 374] width 29 height 17
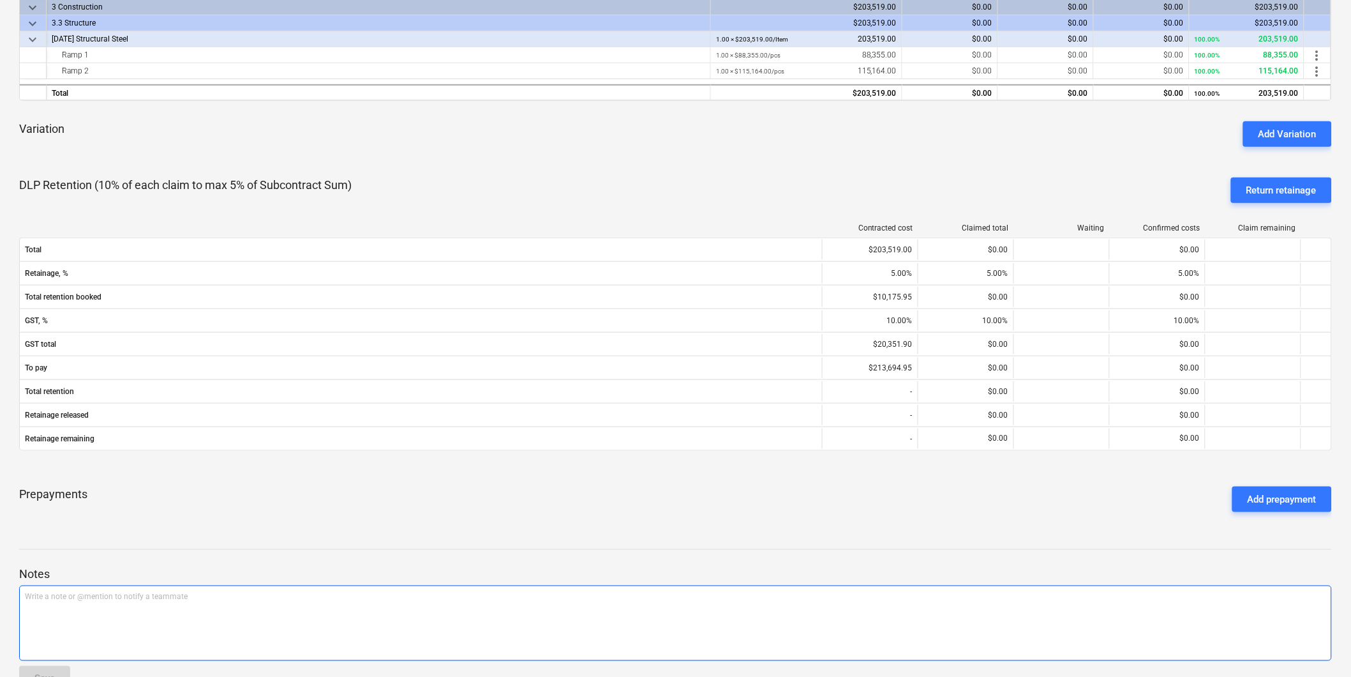
scroll to position [294, 0]
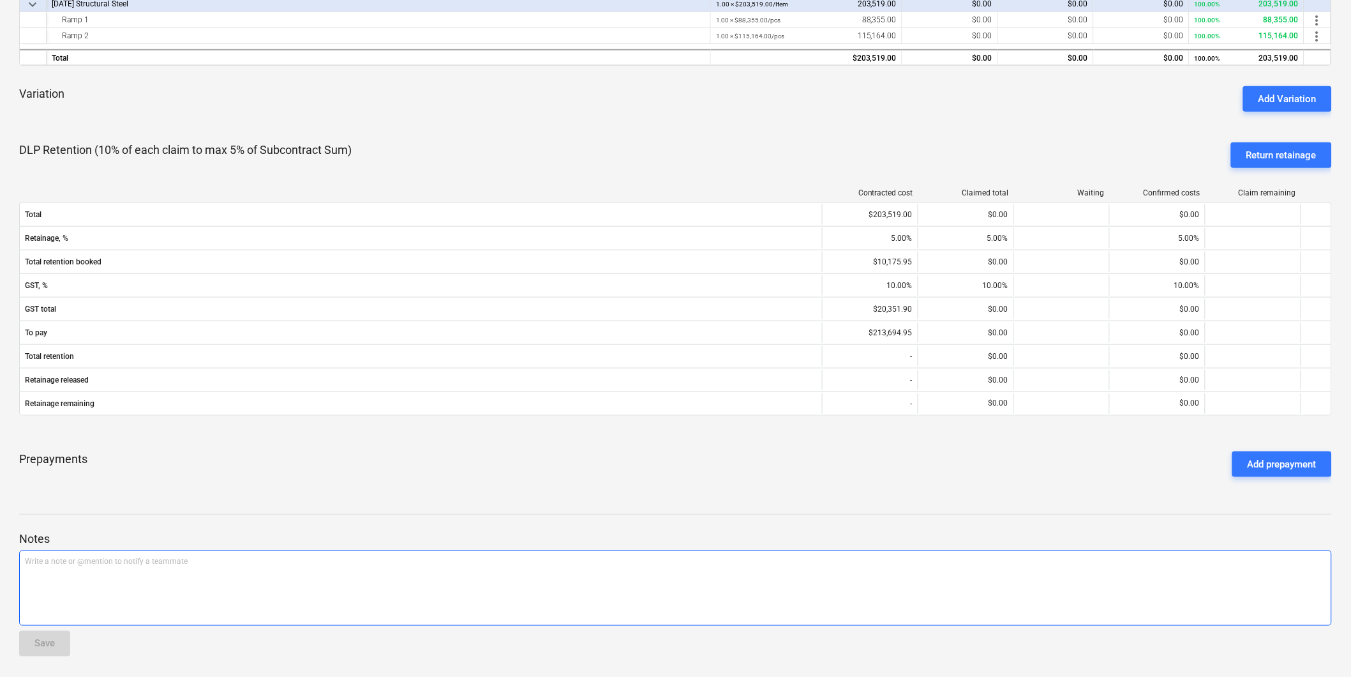
click at [132, 568] on div "Write a note or @mention to notify a teammate [PERSON_NAME]" at bounding box center [675, 587] width 1313 height 75
click at [57, 641] on button "Save" at bounding box center [44, 644] width 51 height 26
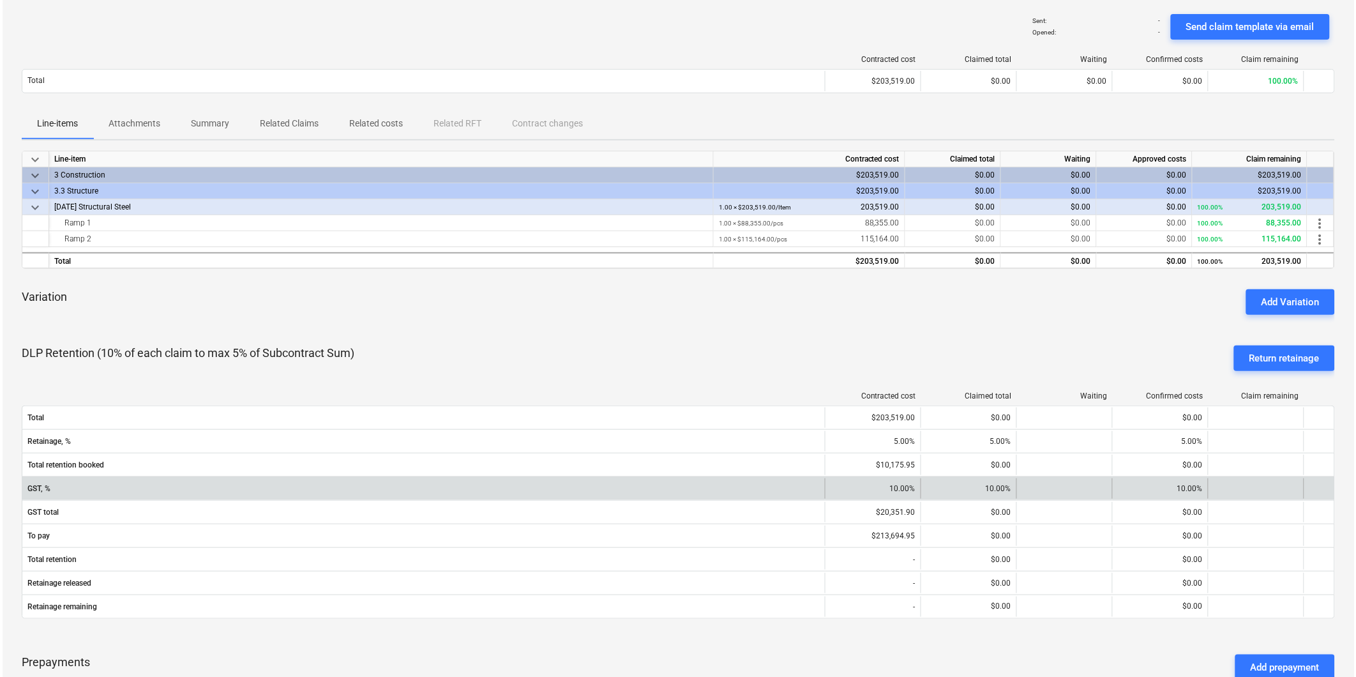
scroll to position [0, 0]
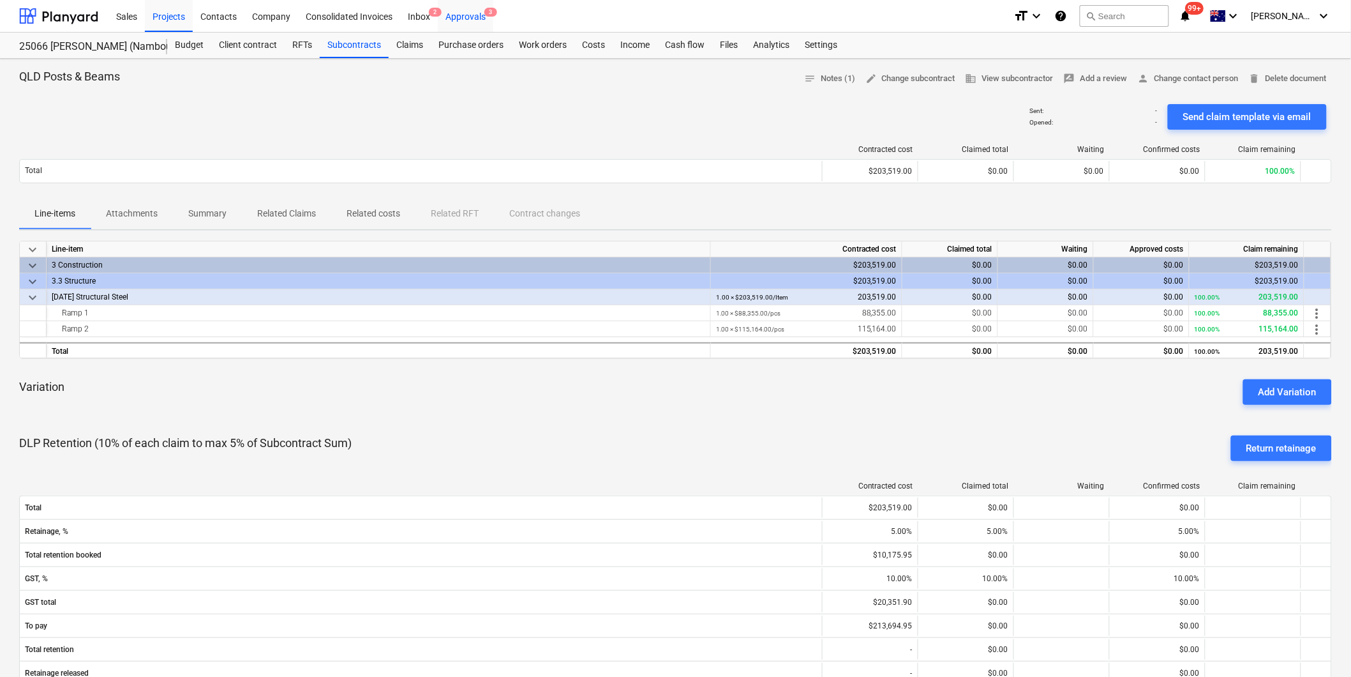
click at [468, 21] on div "Approvals 3" at bounding box center [466, 15] width 56 height 33
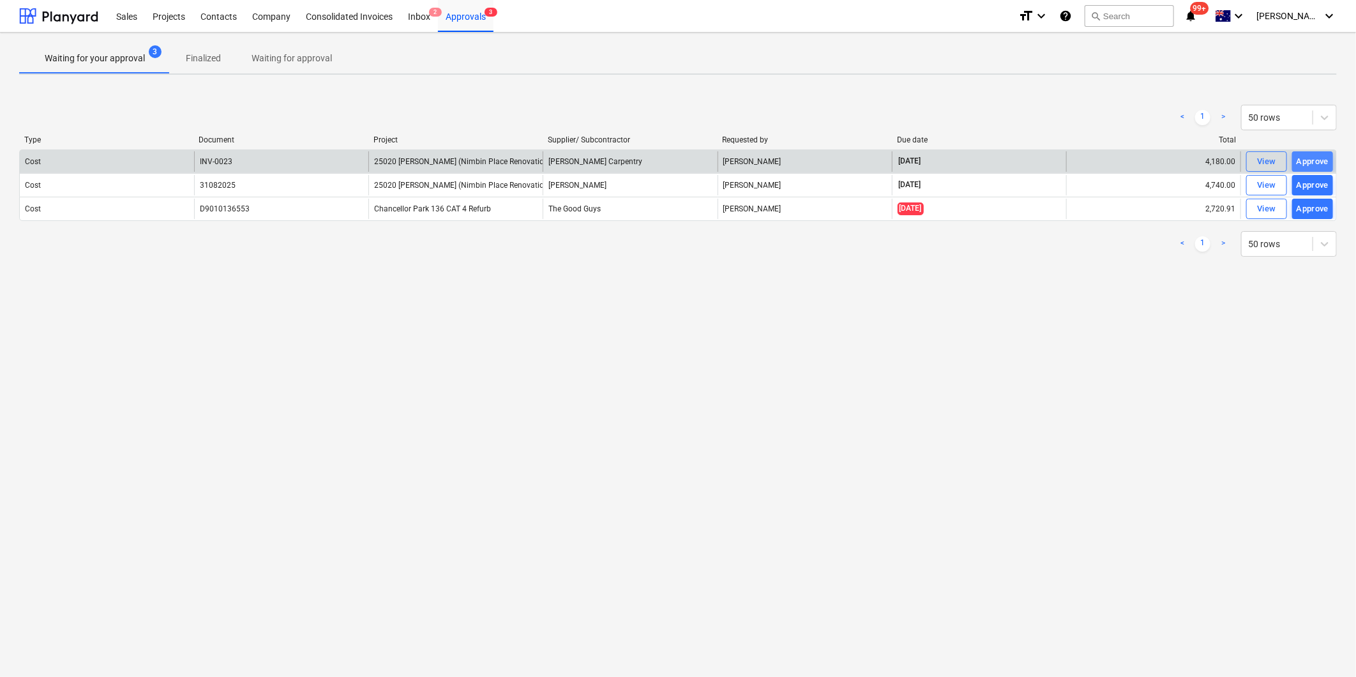
click at [1303, 163] on div "Approve" at bounding box center [1312, 161] width 33 height 15
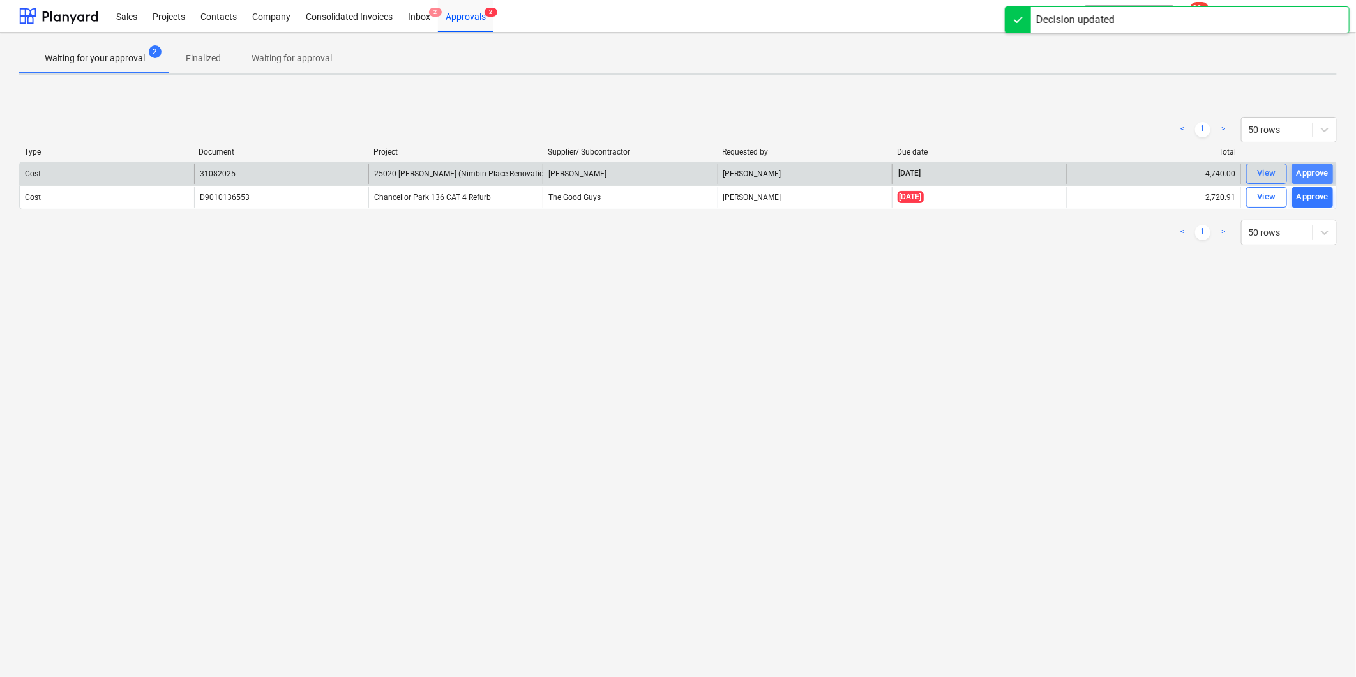
click at [1311, 167] on div "Approve" at bounding box center [1312, 173] width 33 height 15
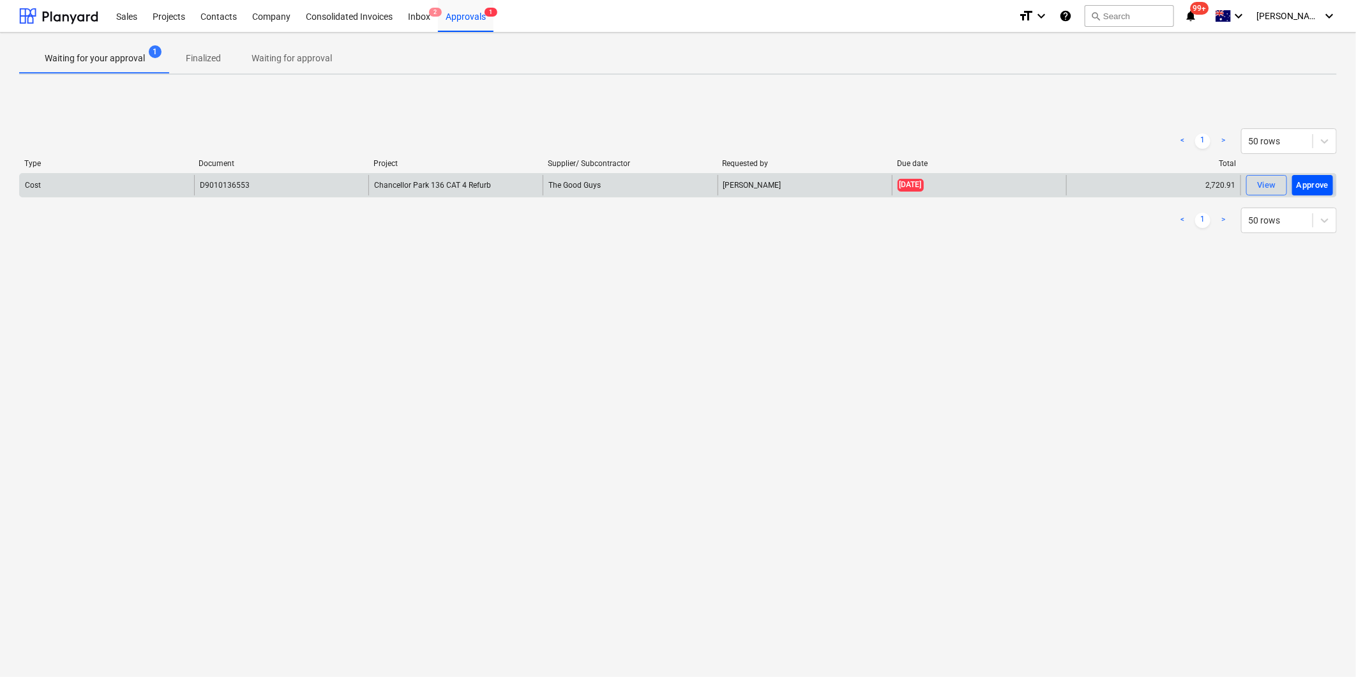
click at [1324, 181] on div "Approve" at bounding box center [1312, 185] width 33 height 15
